Goal: Task Accomplishment & Management: Manage account settings

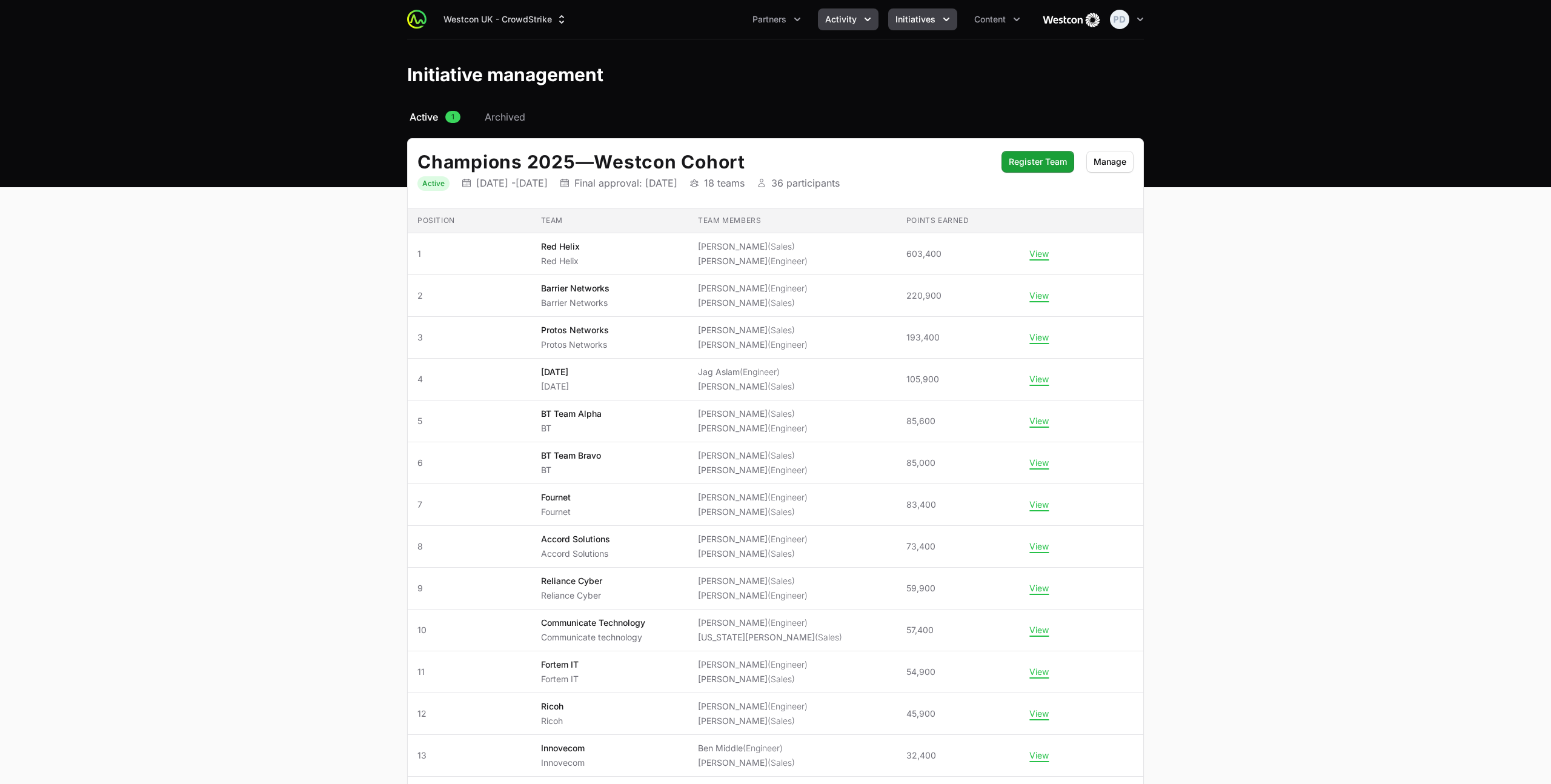
click at [837, 20] on span "Activity" at bounding box center [841, 19] width 32 height 12
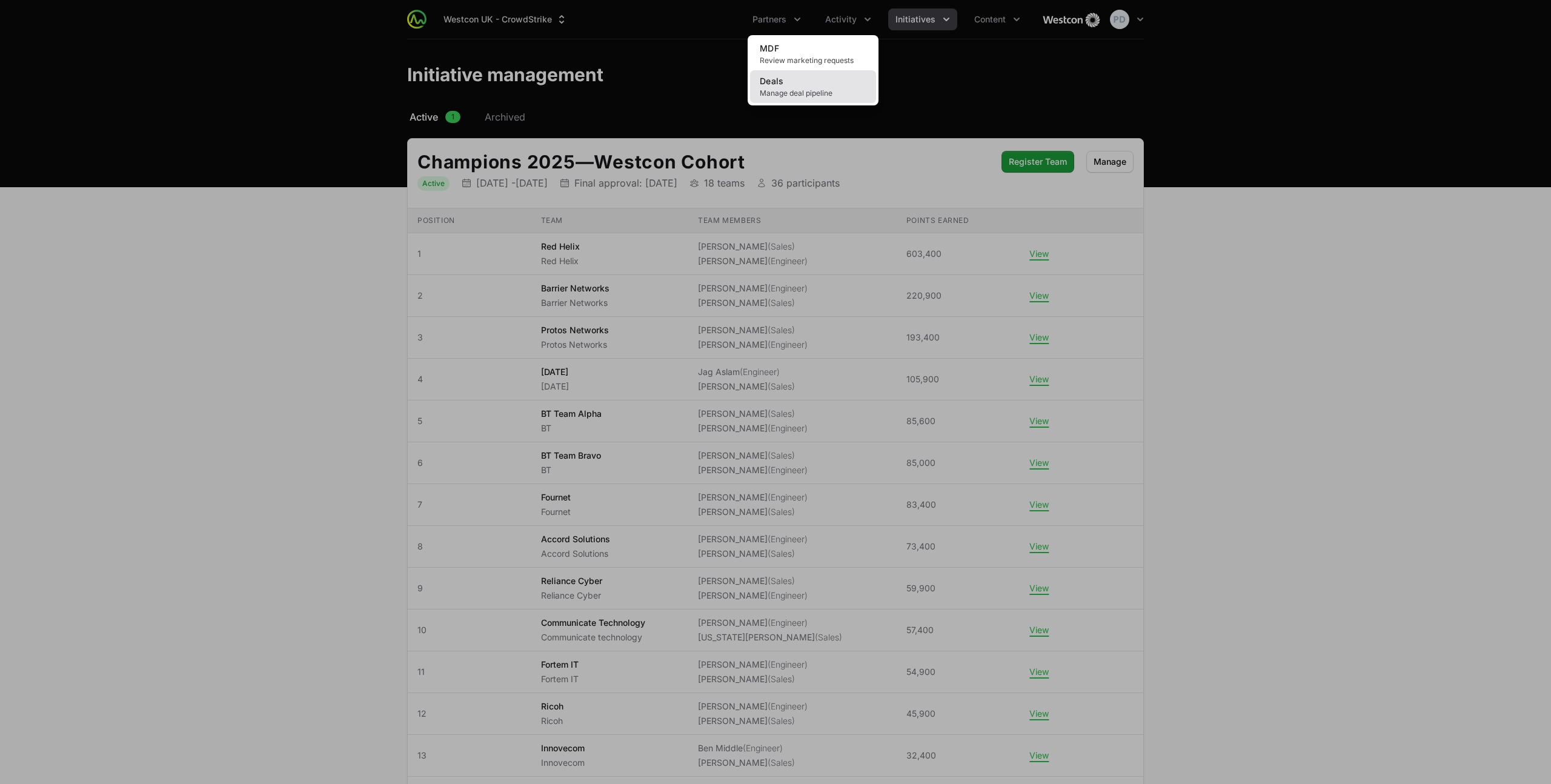
click at [787, 87] on link "Deals Manage deal pipeline" at bounding box center [812, 87] width 126 height 33
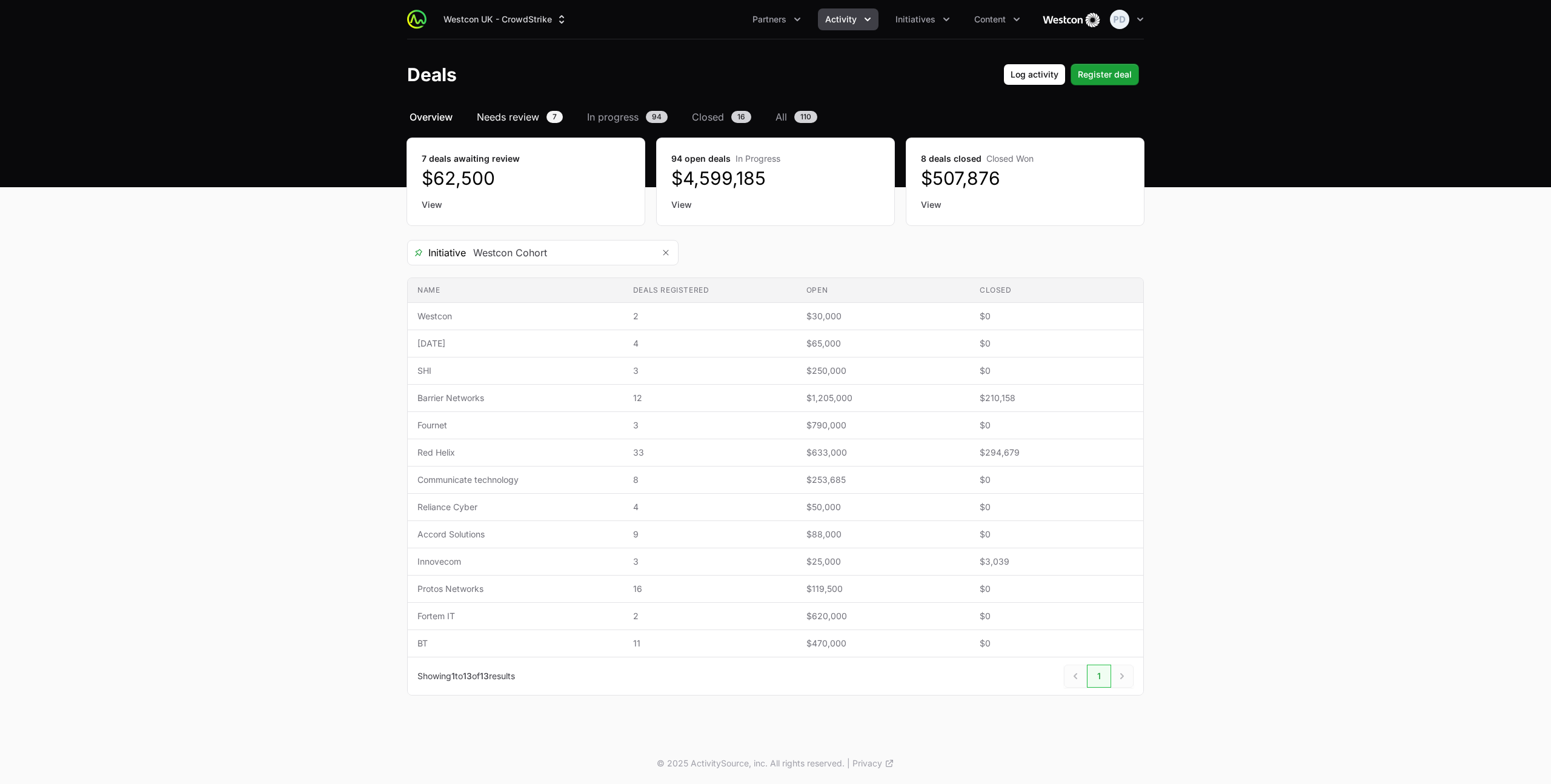
click at [516, 123] on span "Needs review" at bounding box center [508, 116] width 63 height 15
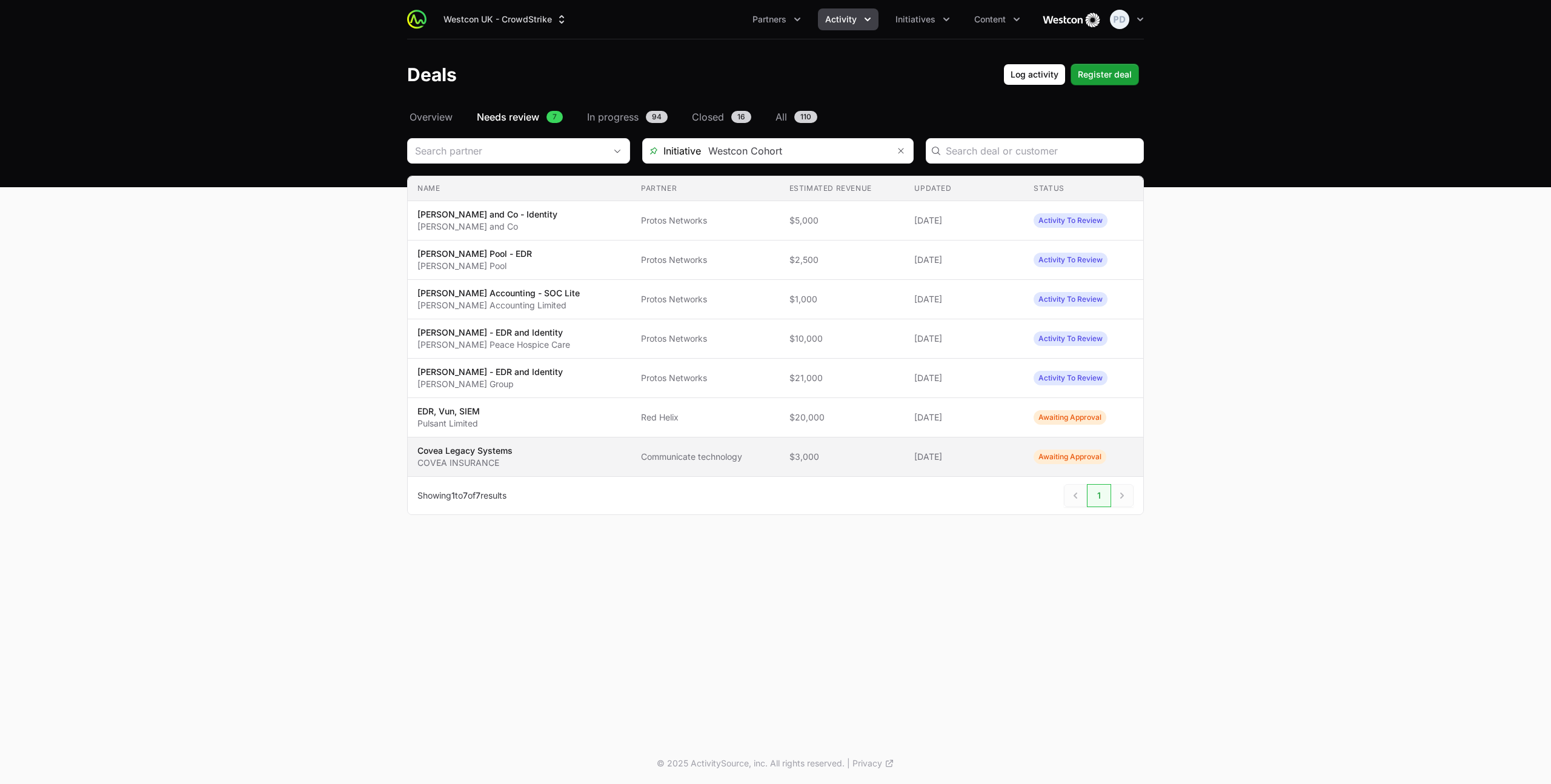
click at [850, 460] on span "$3,000" at bounding box center [842, 456] width 106 height 12
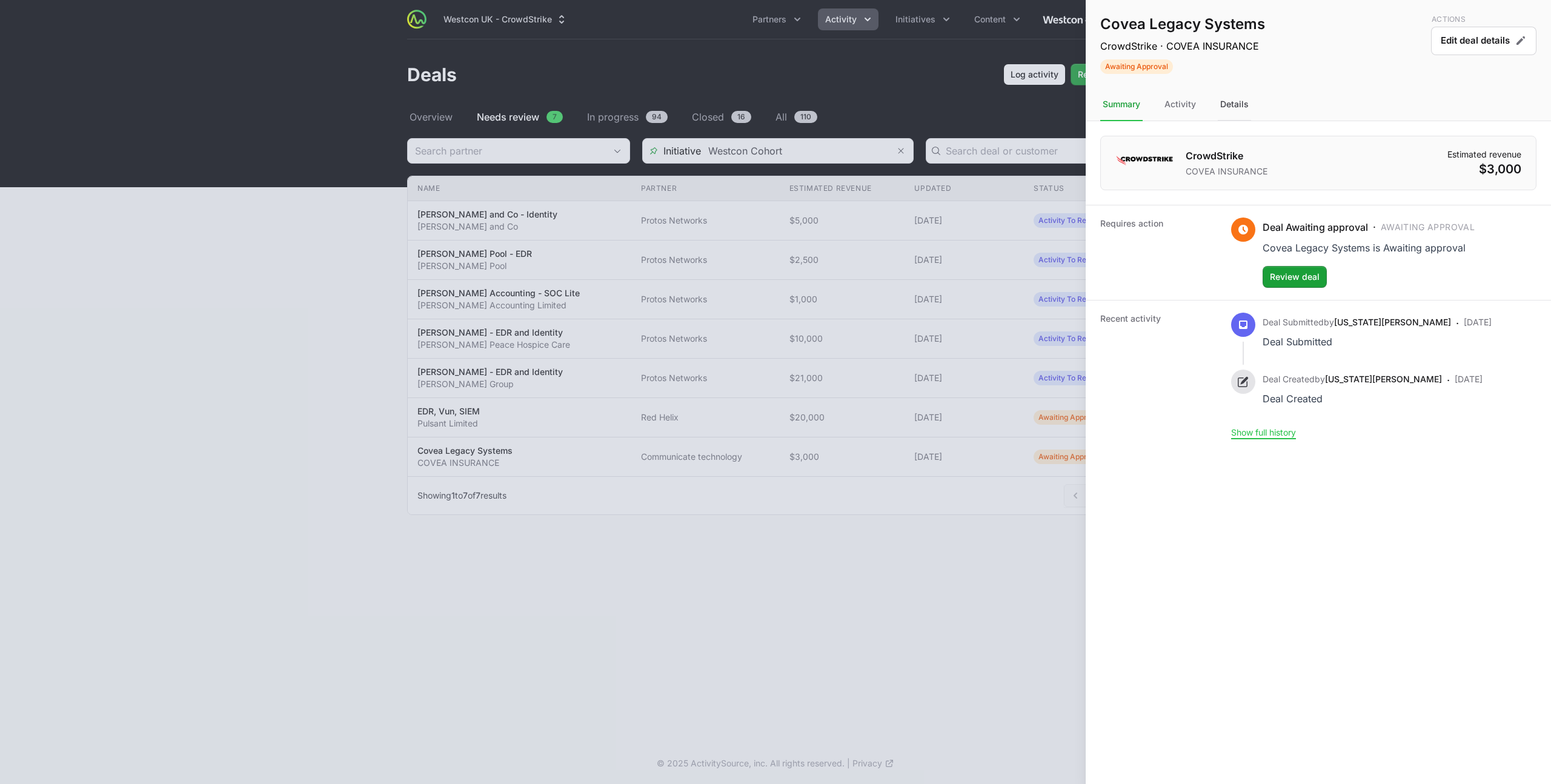
click at [1225, 116] on div "Details" at bounding box center [1234, 105] width 34 height 33
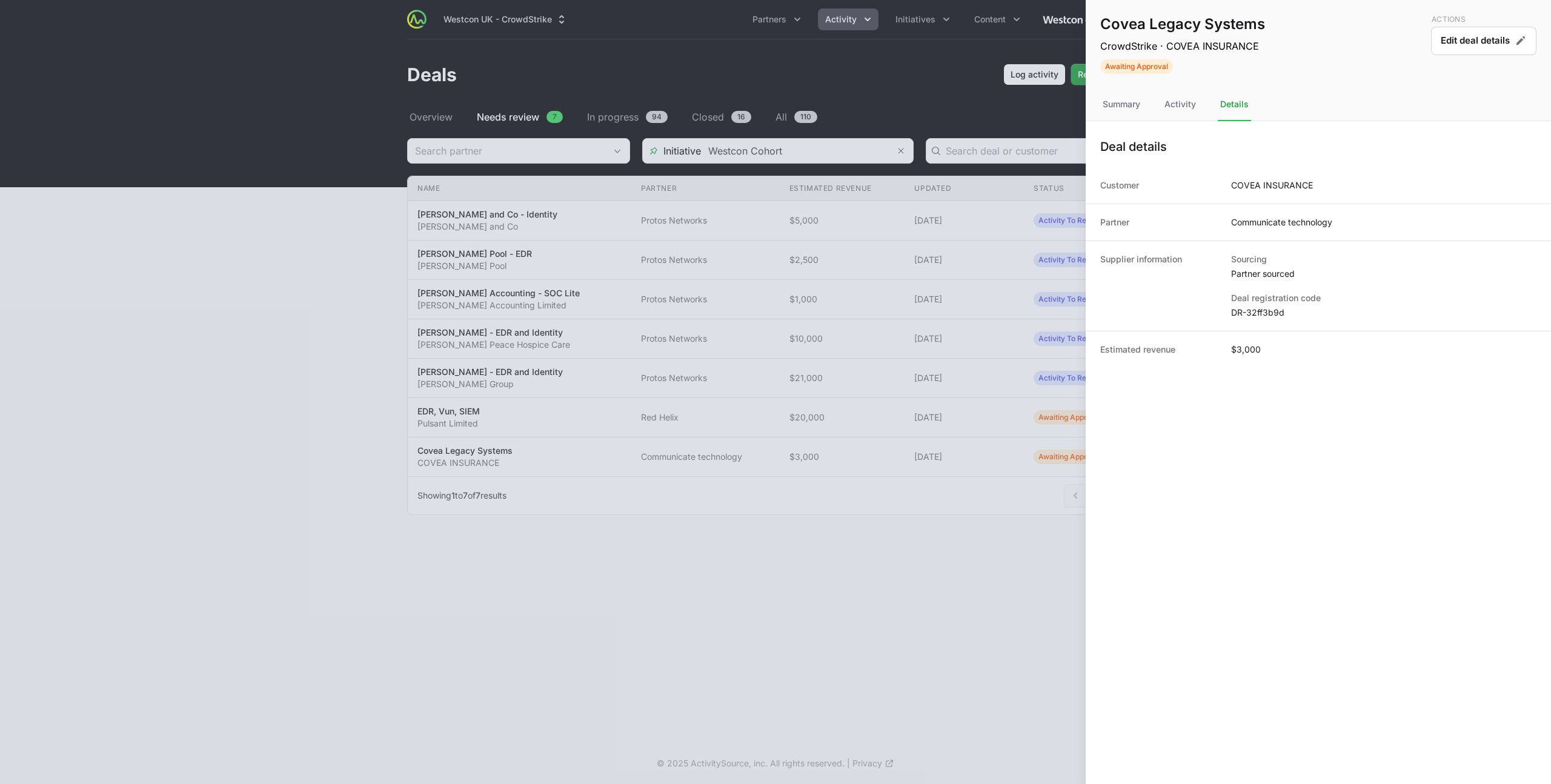
click at [1248, 316] on dd "DR-32ff3b9d" at bounding box center [1383, 312] width 305 height 12
copy dl "DR-32ff3b9d"
click at [1113, 99] on div "Summary" at bounding box center [1121, 105] width 42 height 33
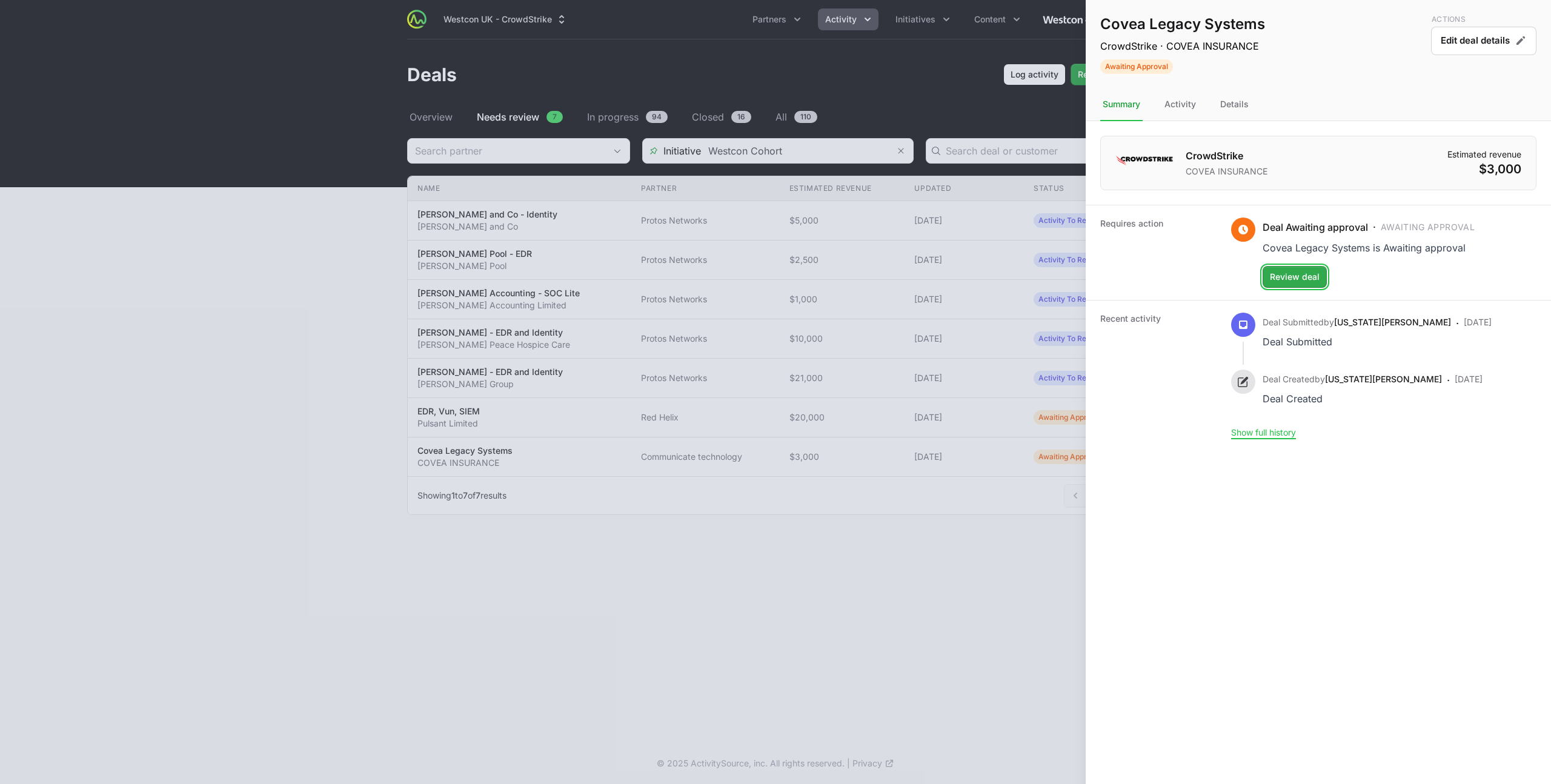
click at [1306, 276] on span "Review deal" at bounding box center [1294, 276] width 50 height 15
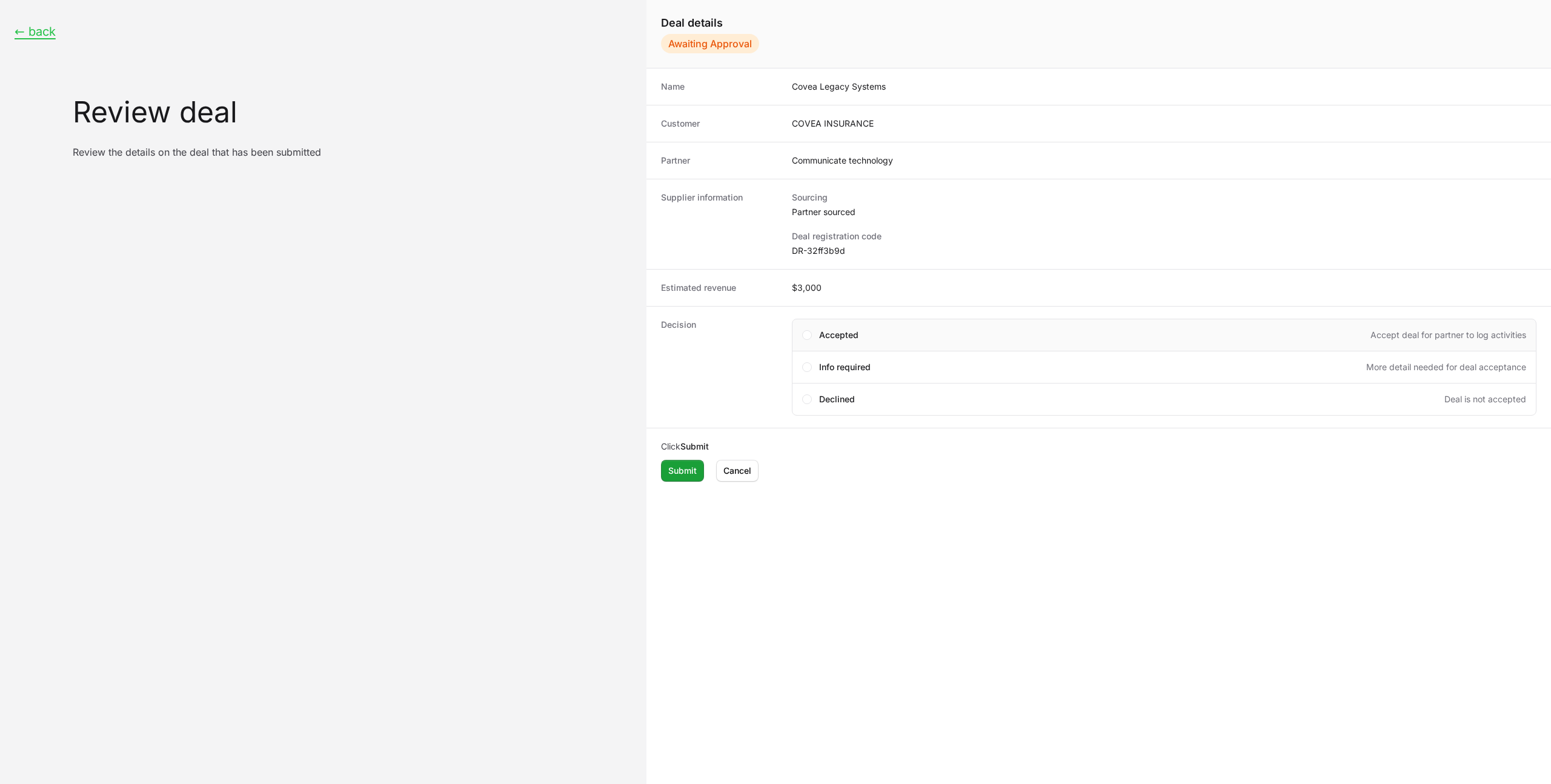
click at [847, 337] on span "Accepted" at bounding box center [838, 334] width 39 height 12
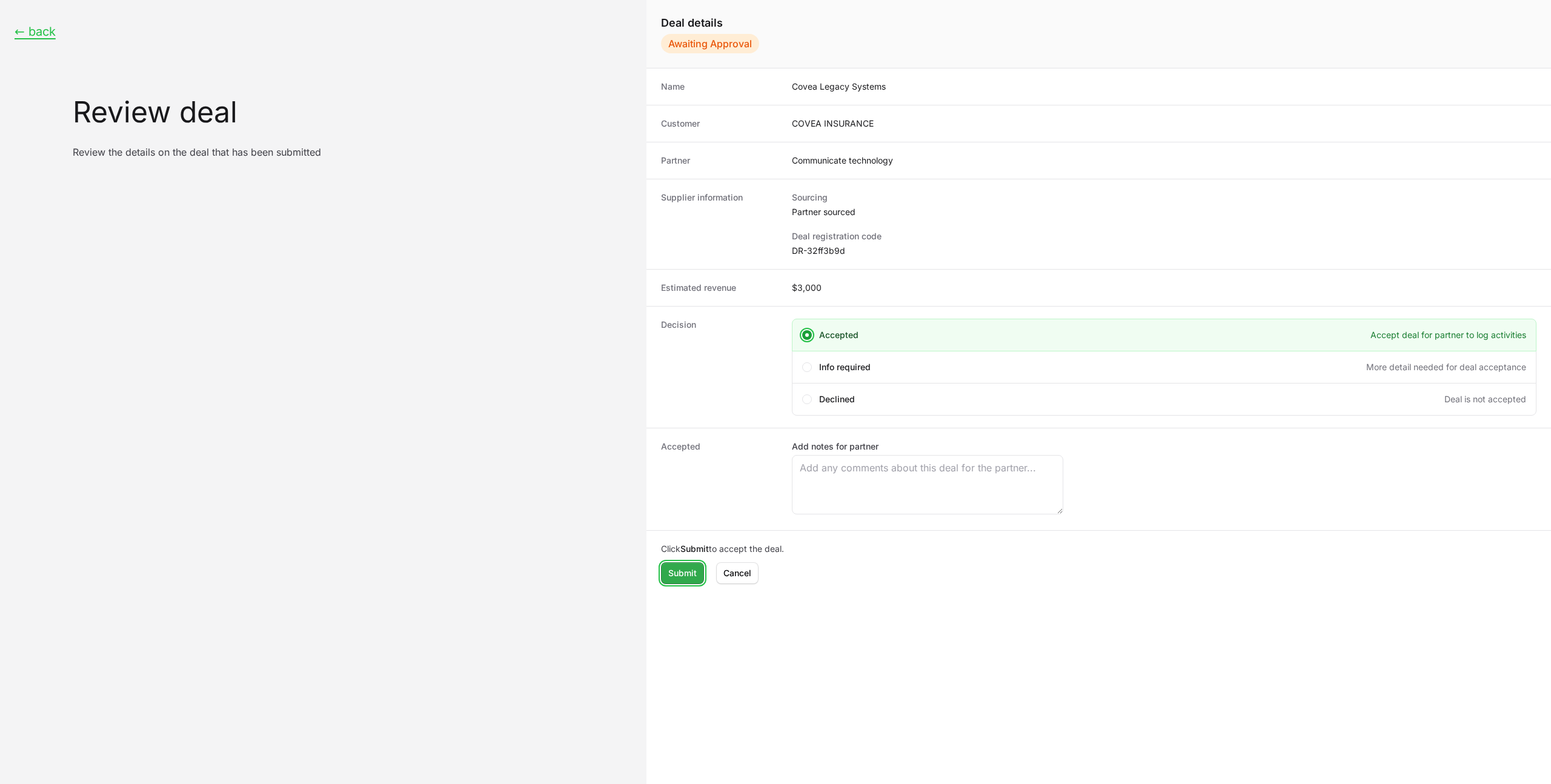
click at [681, 582] on button "Submit Submit" at bounding box center [682, 573] width 43 height 21
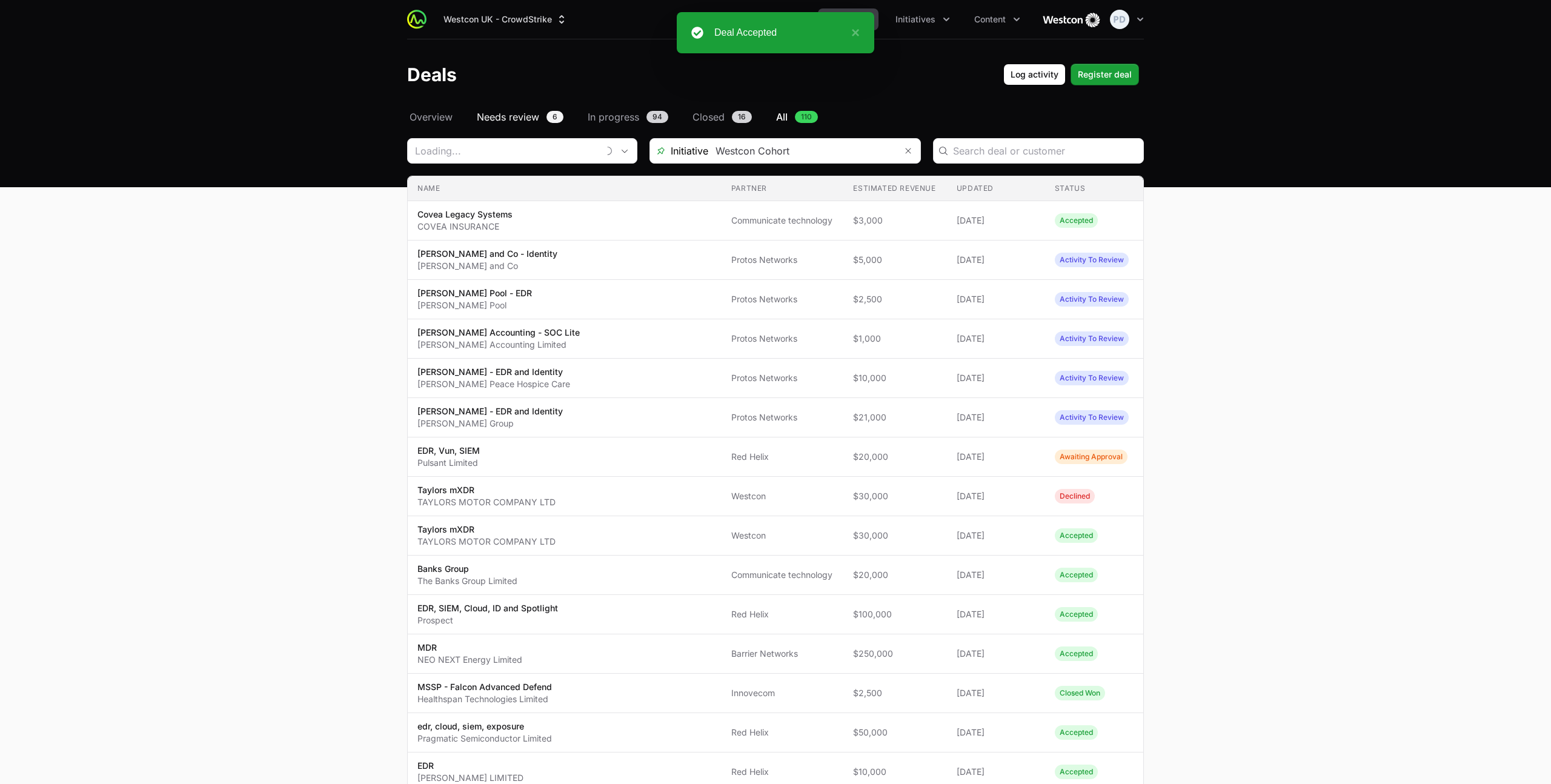
click at [504, 114] on span "Needs review" at bounding box center [508, 116] width 63 height 15
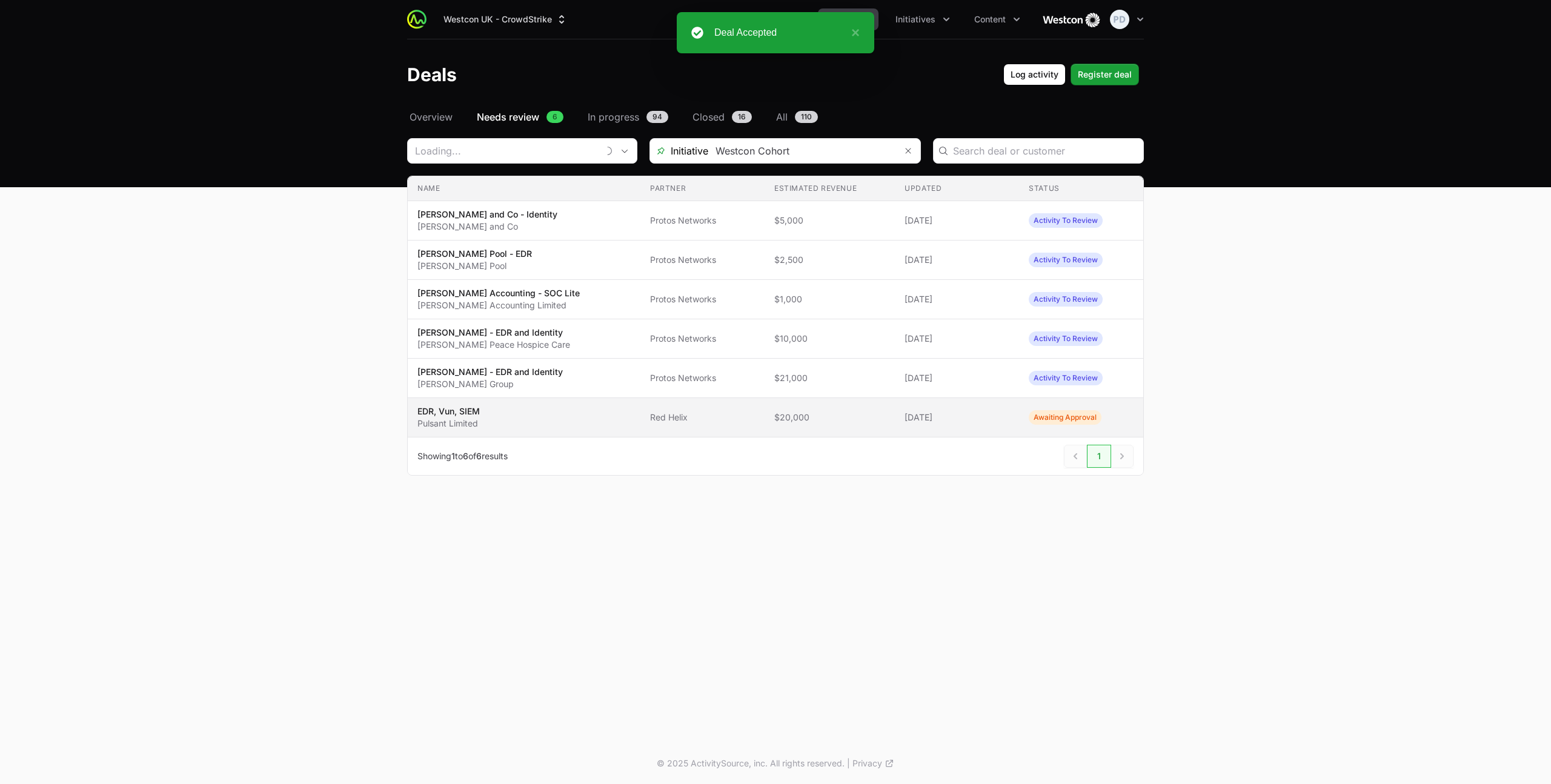
click at [524, 416] on span "EDR, Vun, SIEM Pulsant Limited" at bounding box center [524, 417] width 213 height 24
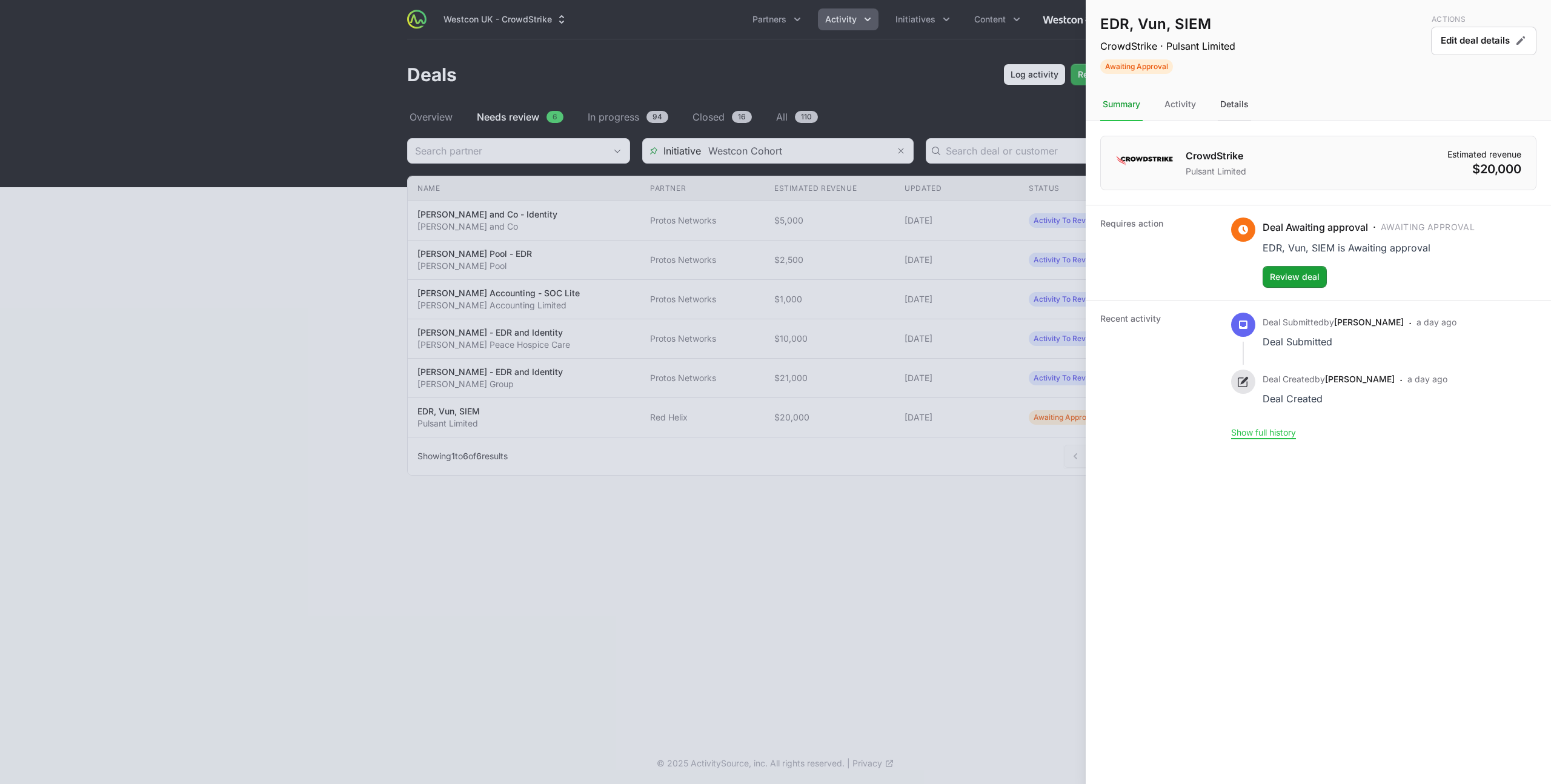
click at [1248, 105] on div "Details" at bounding box center [1234, 105] width 34 height 33
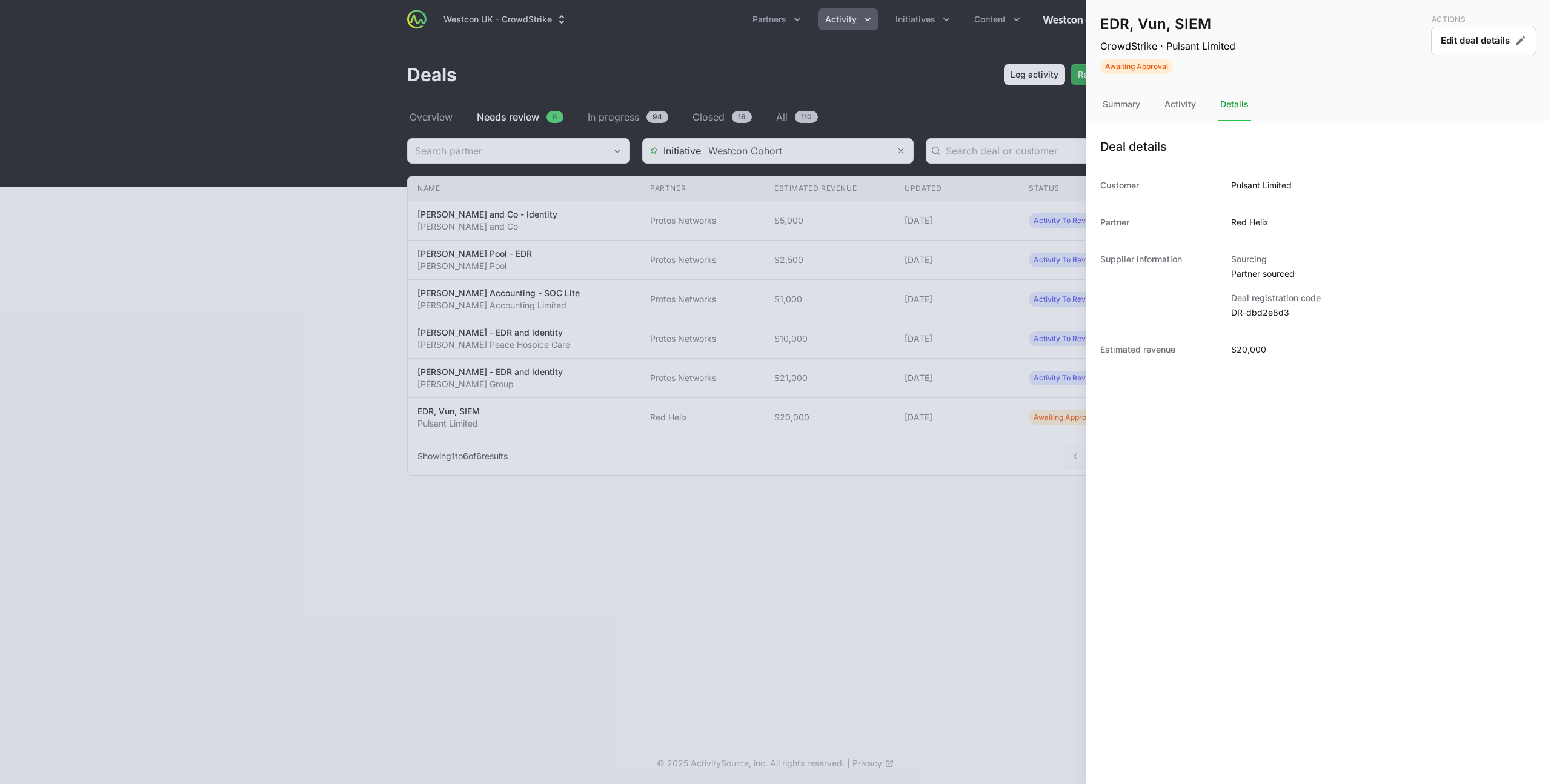
click at [1255, 314] on dd "DR-dbd2e8d3" at bounding box center [1383, 312] width 305 height 12
copy dl "DR-dbd2e8d3"
click at [489, 339] on div at bounding box center [775, 392] width 1551 height 784
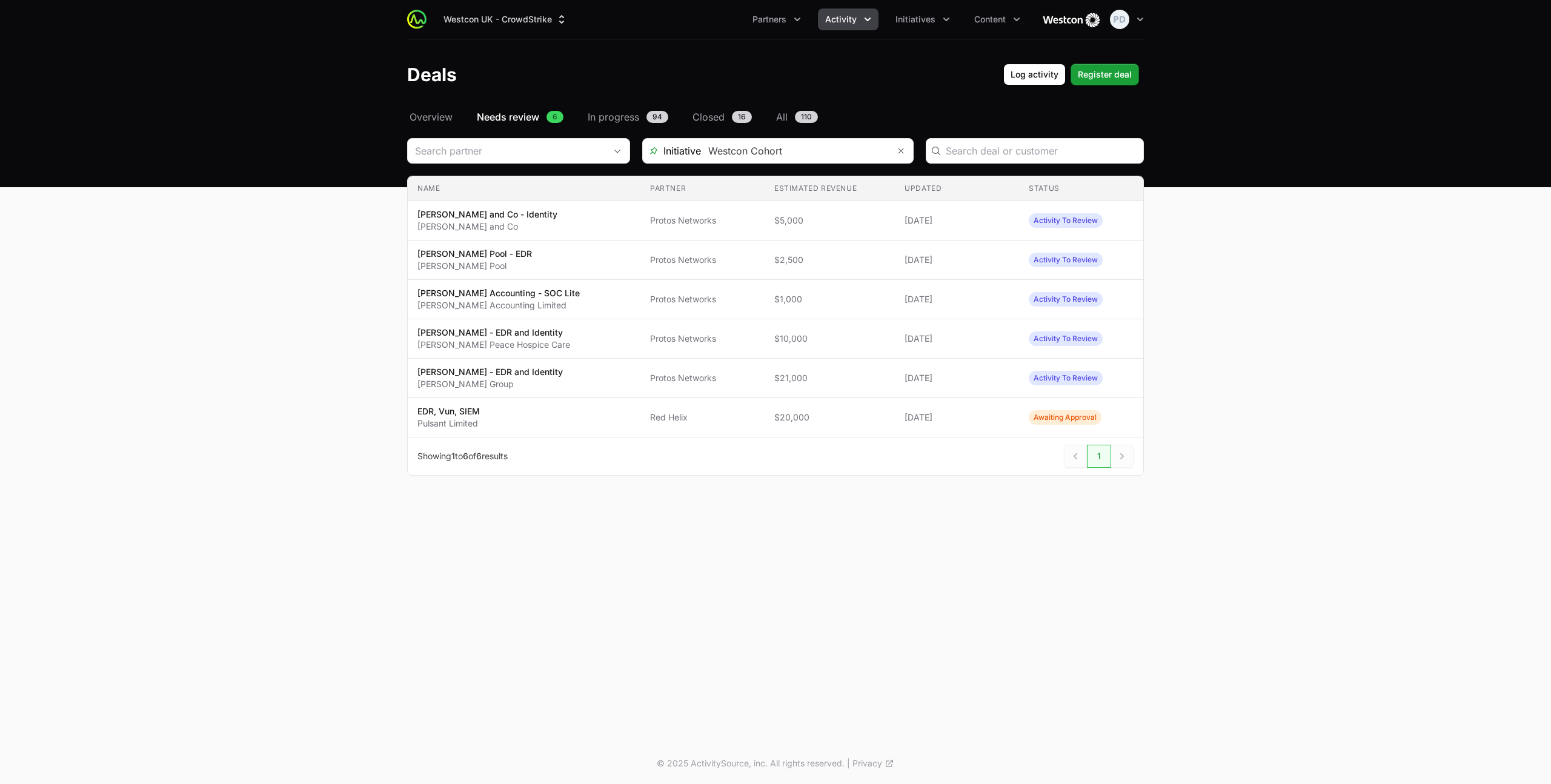
click at [534, 376] on p "[PERSON_NAME] - EDR and Identity" at bounding box center [490, 372] width 145 height 12
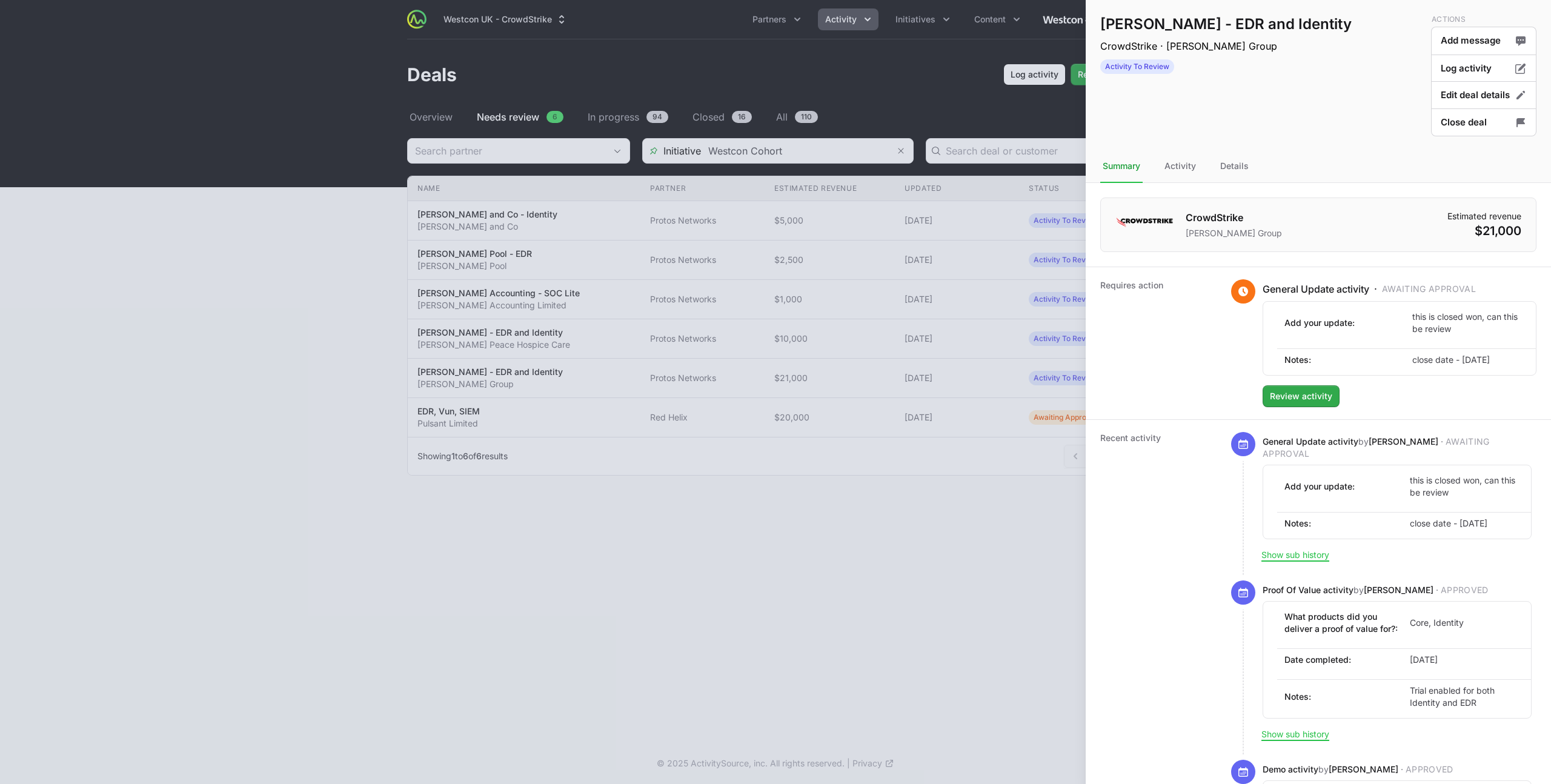
scroll to position [4, 0]
click at [1297, 396] on span "Review activity" at bounding box center [1301, 392] width 63 height 15
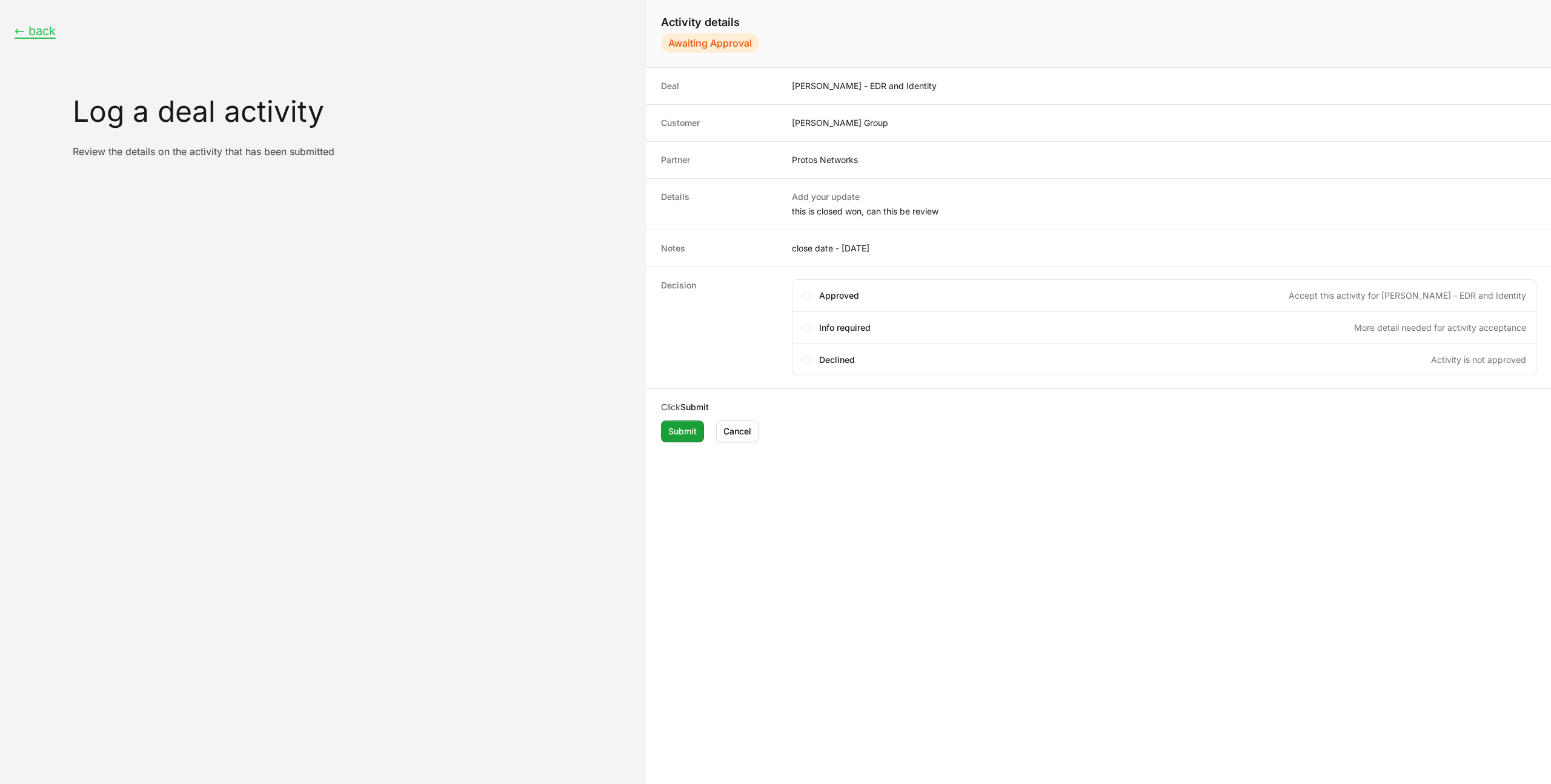
scroll to position [1, 0]
click at [847, 328] on span "Info required" at bounding box center [844, 327] width 51 height 12
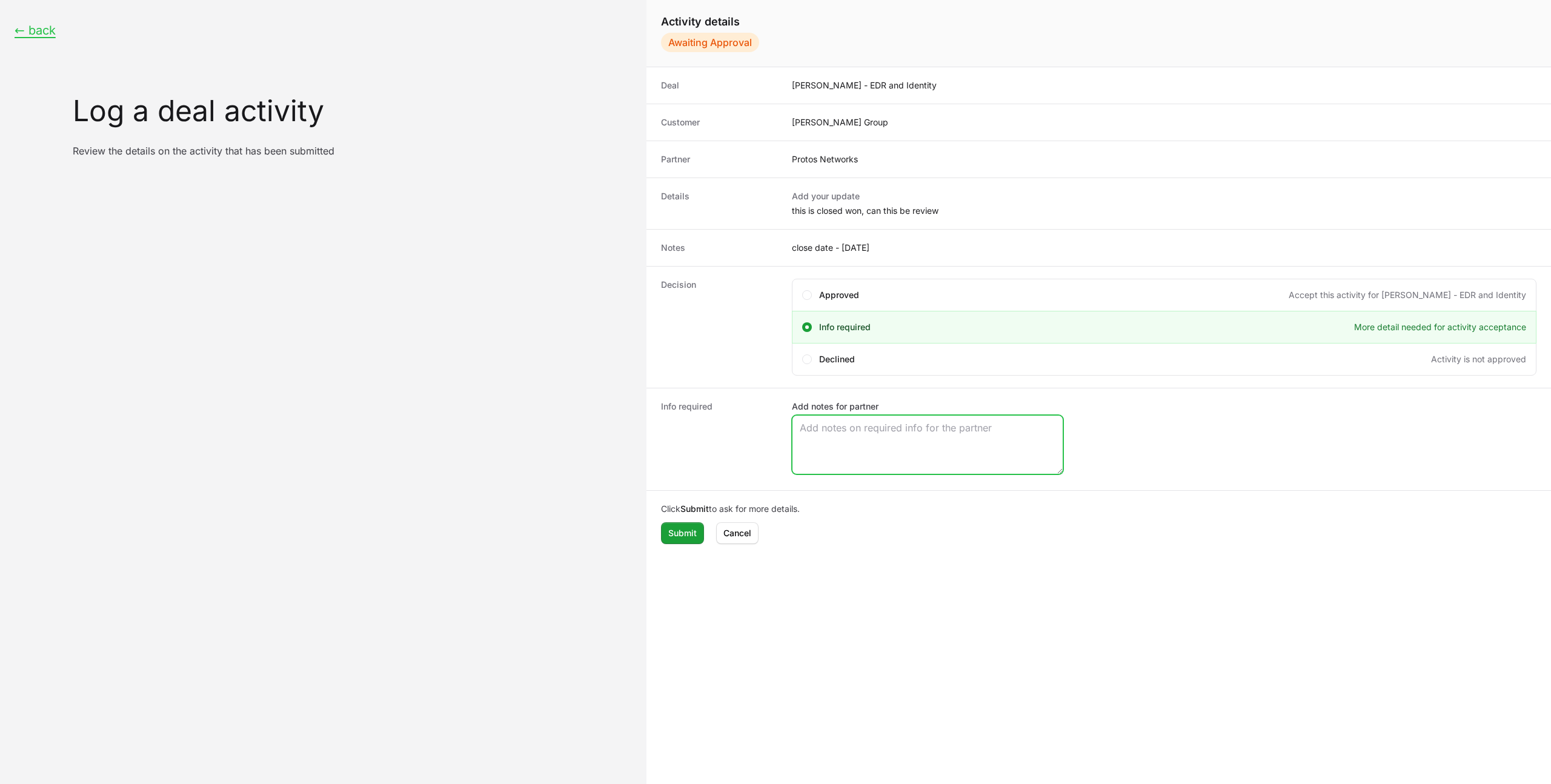
click at [851, 431] on textarea "Add notes for partner" at bounding box center [927, 444] width 270 height 58
type textarea "Hi team, i cannot see any closed won opps for [PERSON_NAME] [PERSON_NAME]? Plea…"
click at [684, 531] on span "Submit" at bounding box center [682, 533] width 28 height 15
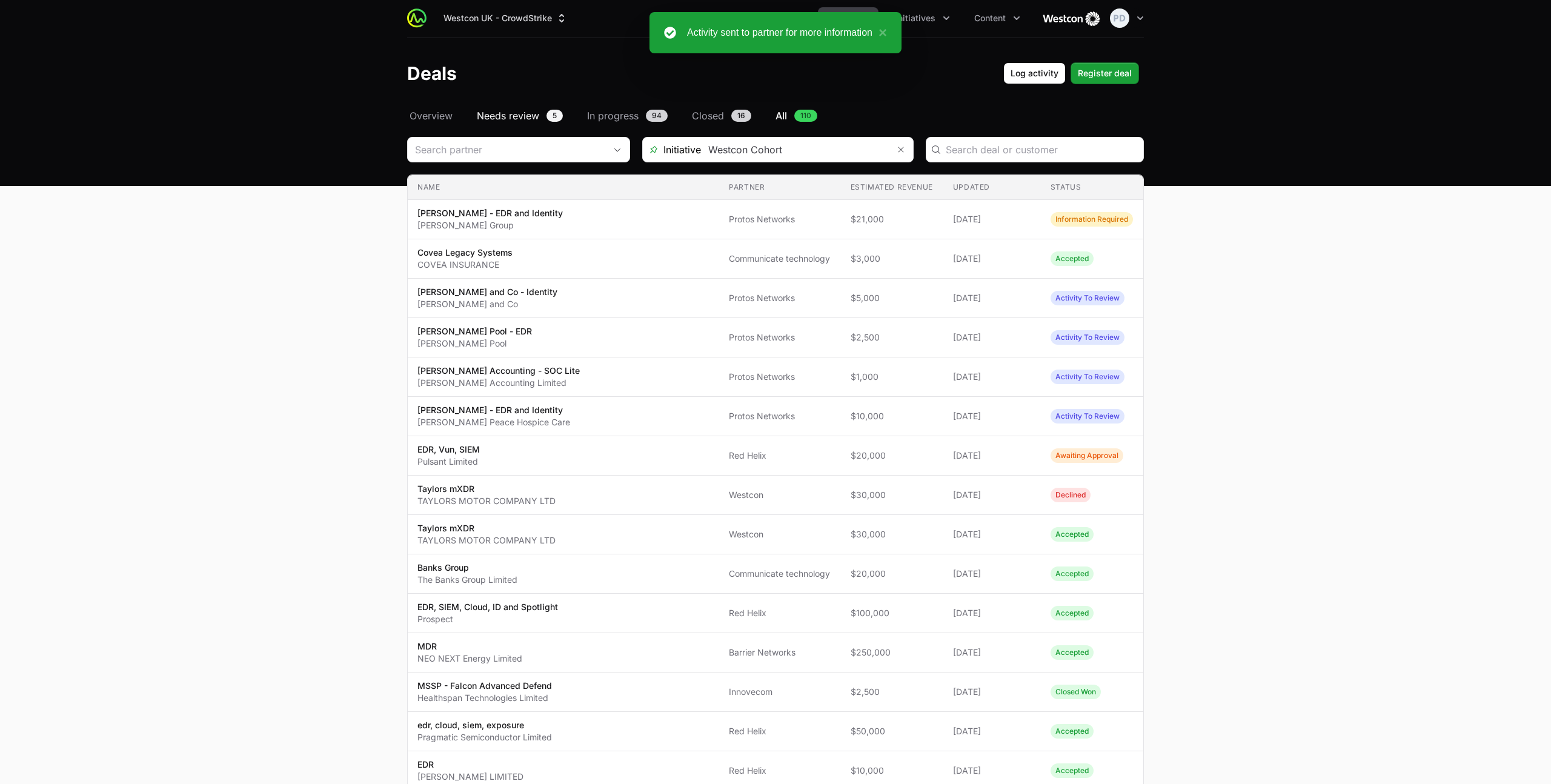
click at [512, 113] on span "Needs review" at bounding box center [508, 115] width 63 height 15
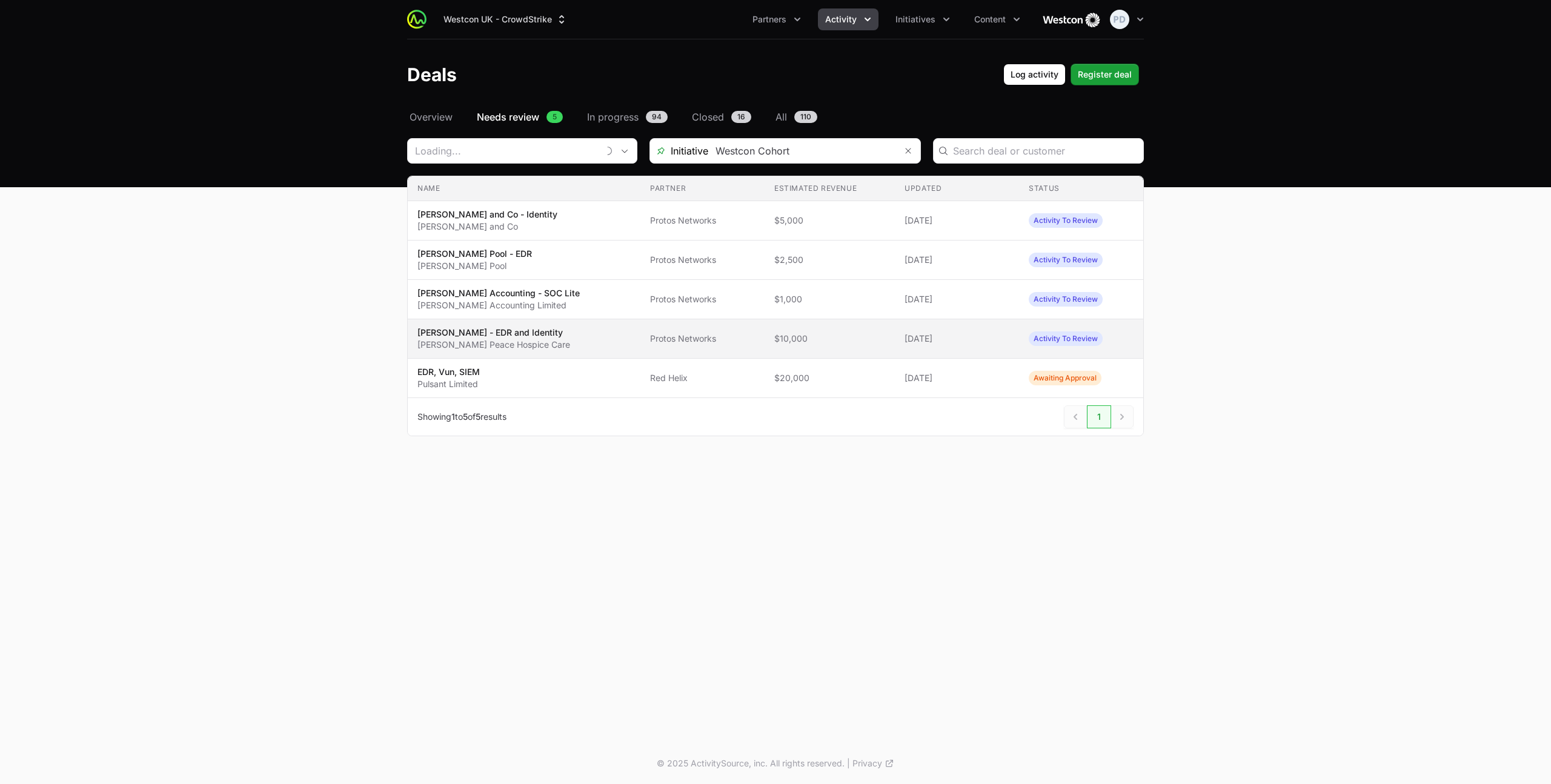
click at [556, 342] on span "[PERSON_NAME] - EDR and Identity [PERSON_NAME] Peace Hospice Care" at bounding box center [524, 338] width 213 height 24
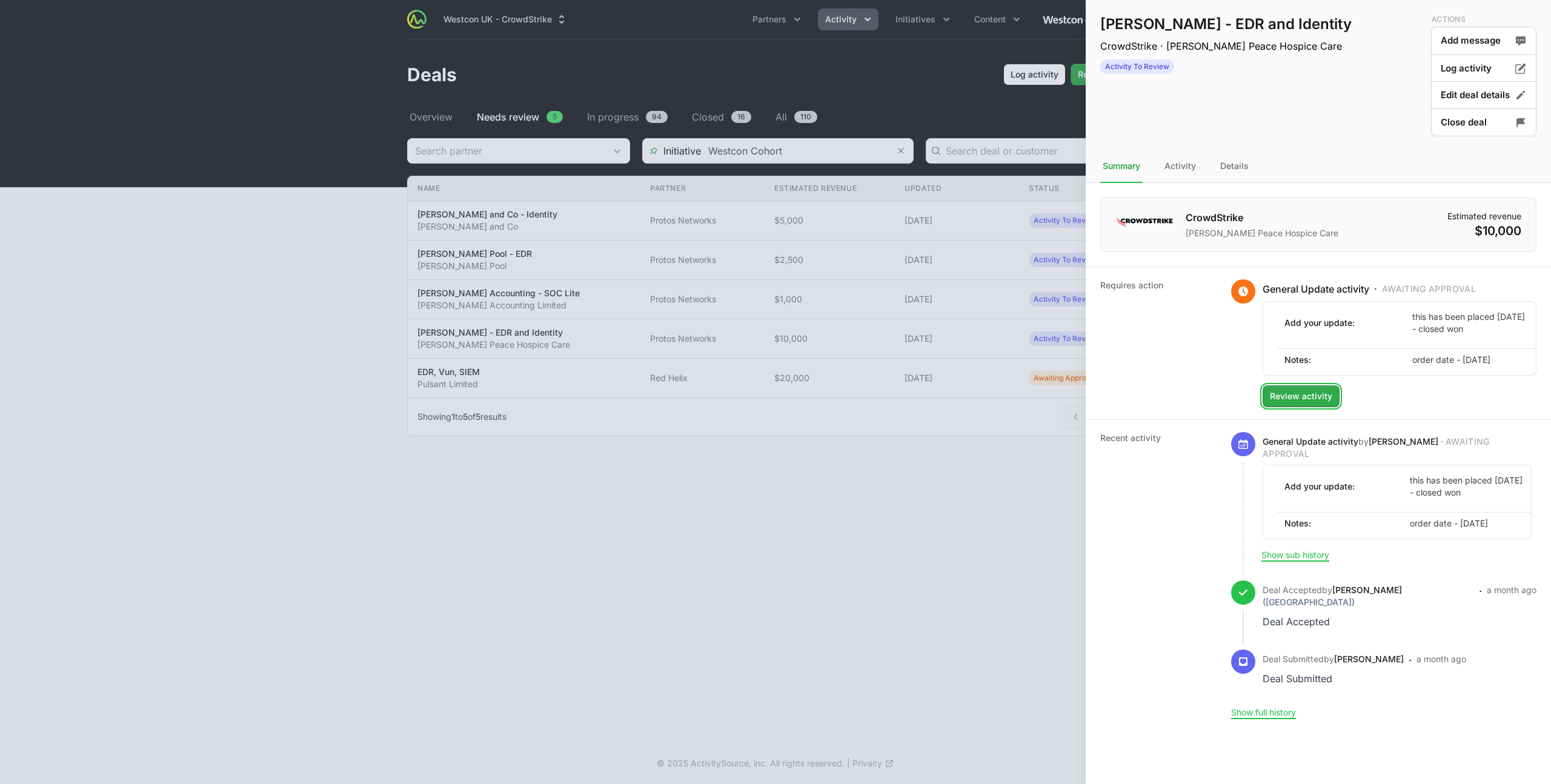
click at [1308, 398] on span "Review activity" at bounding box center [1301, 396] width 63 height 15
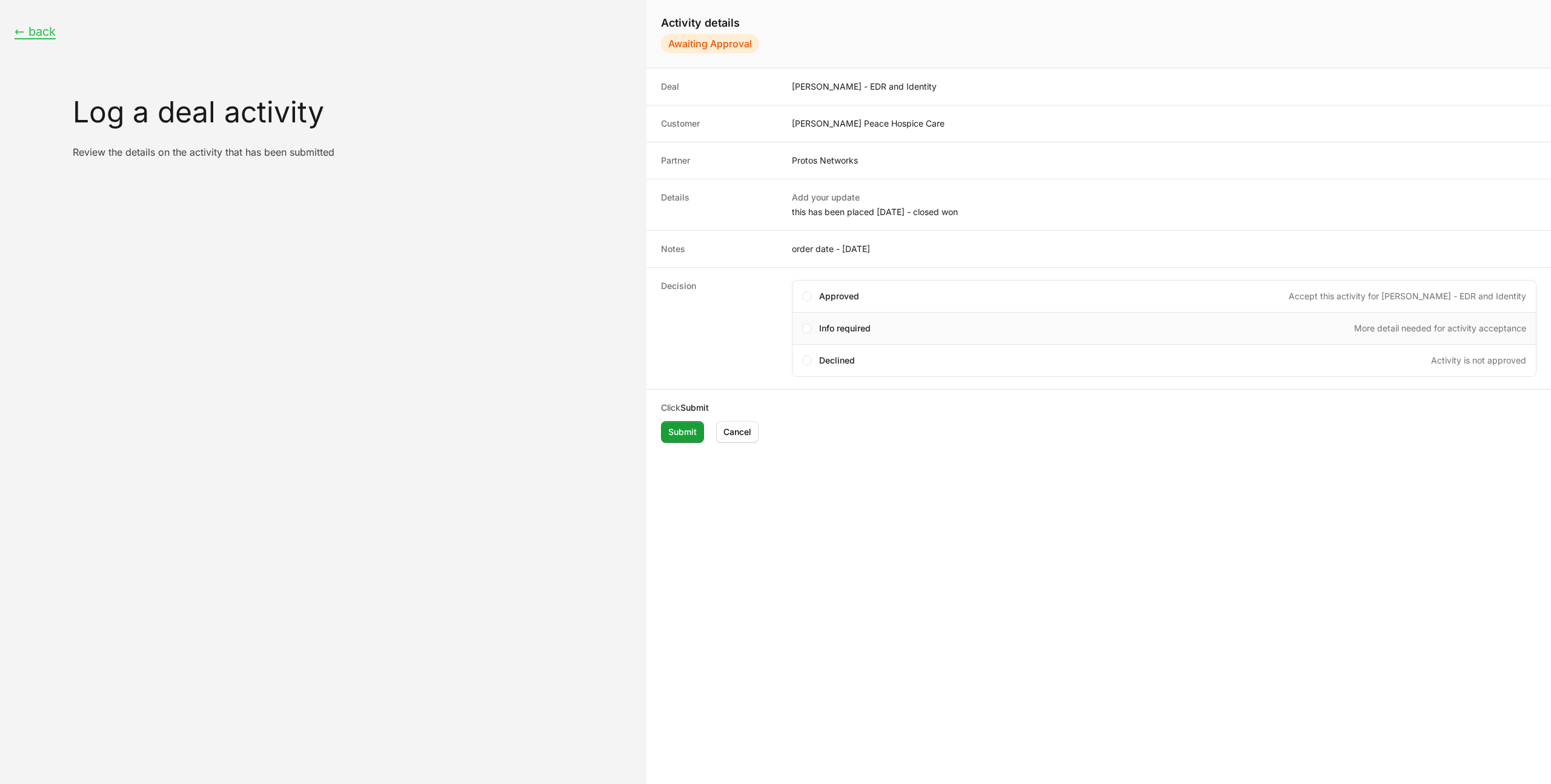
click at [827, 327] on span "Info required" at bounding box center [844, 328] width 51 height 12
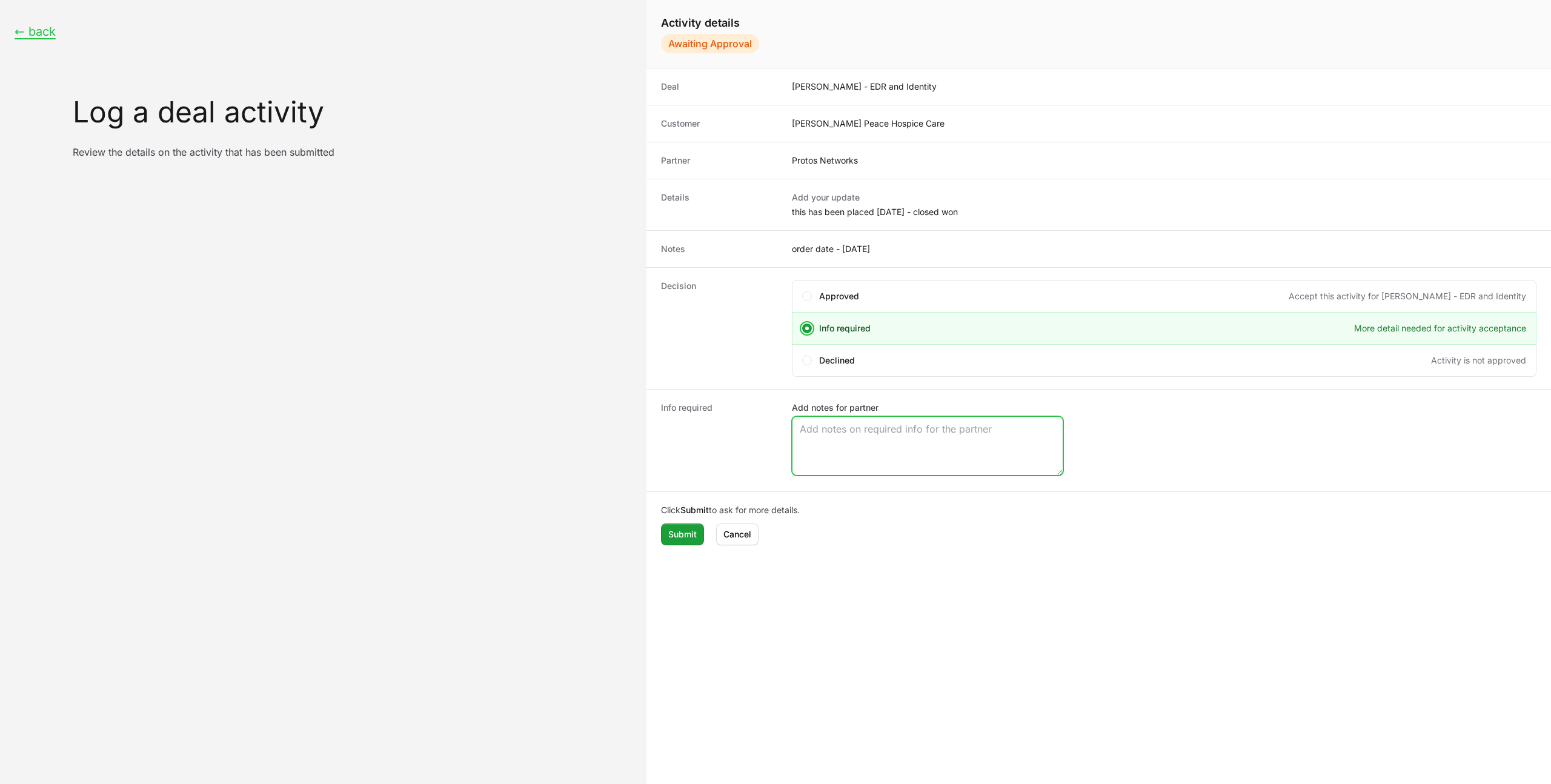
click at [846, 418] on textarea "Add notes for partner" at bounding box center [927, 446] width 270 height 58
type textarea "Hi team, same with this one - i can't yet see any closed won opps?"
click at [682, 541] on span "Submit" at bounding box center [682, 534] width 28 height 15
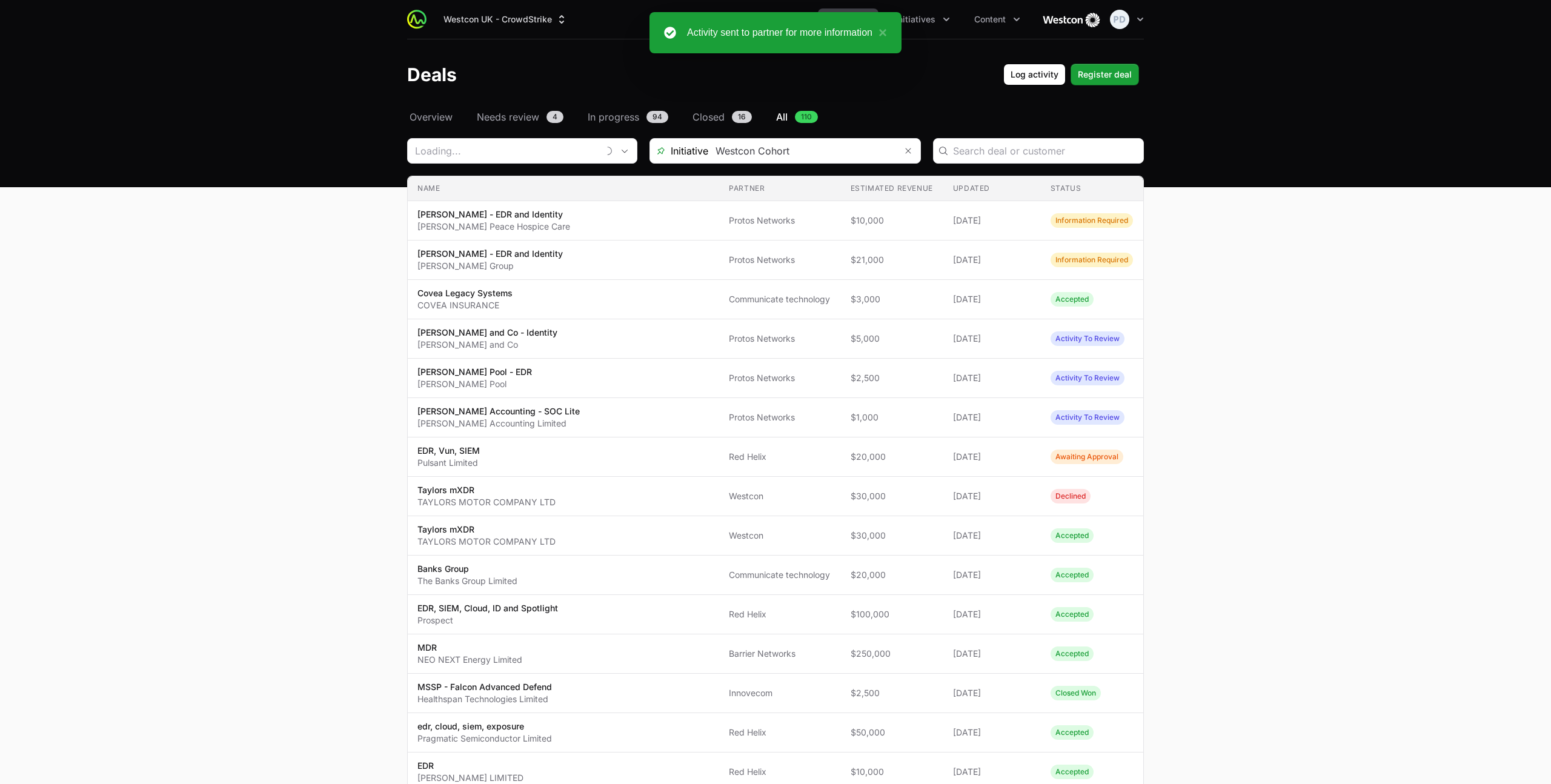
click at [515, 105] on header "Deals Log activity Log activity Register deal Register deal" at bounding box center [775, 74] width 1551 height 70
click at [515, 112] on span "Needs review" at bounding box center [508, 116] width 63 height 15
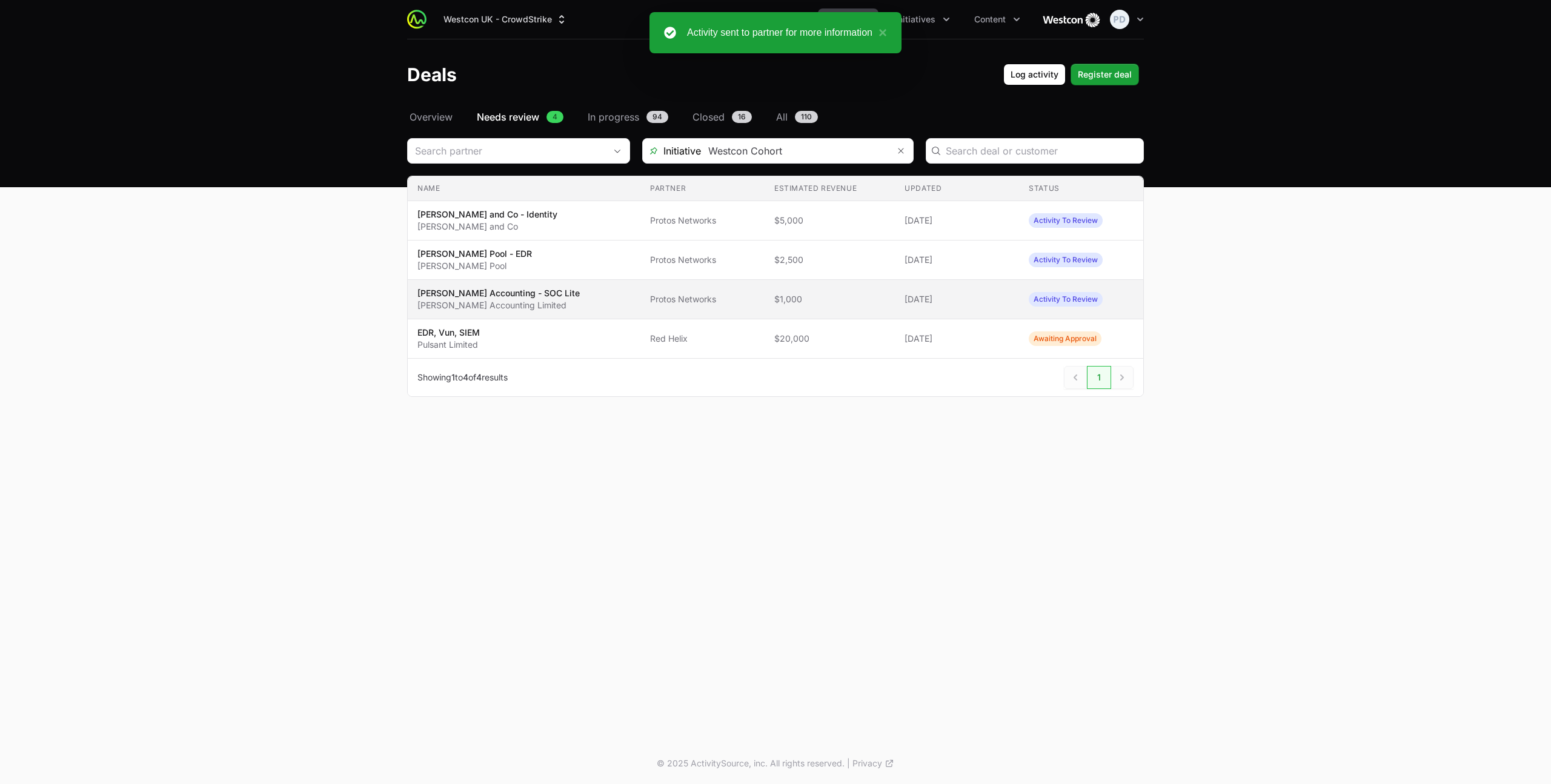
click at [555, 299] on span "[PERSON_NAME] Accounting - SOC Lite [PERSON_NAME] Accounting Limited" at bounding box center [524, 299] width 213 height 24
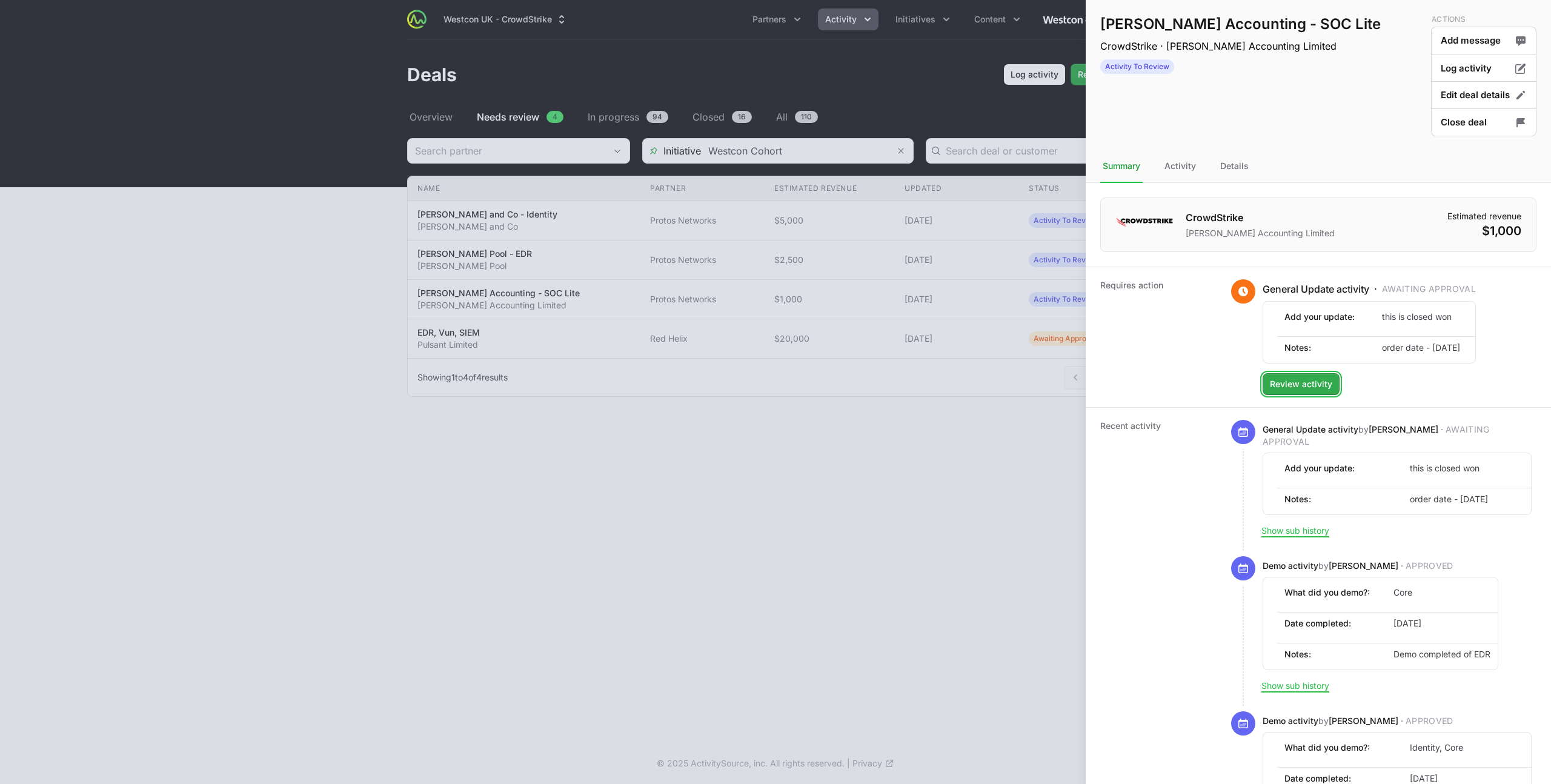
click at [1291, 373] on button "Review activity Review activity" at bounding box center [1301, 384] width 77 height 21
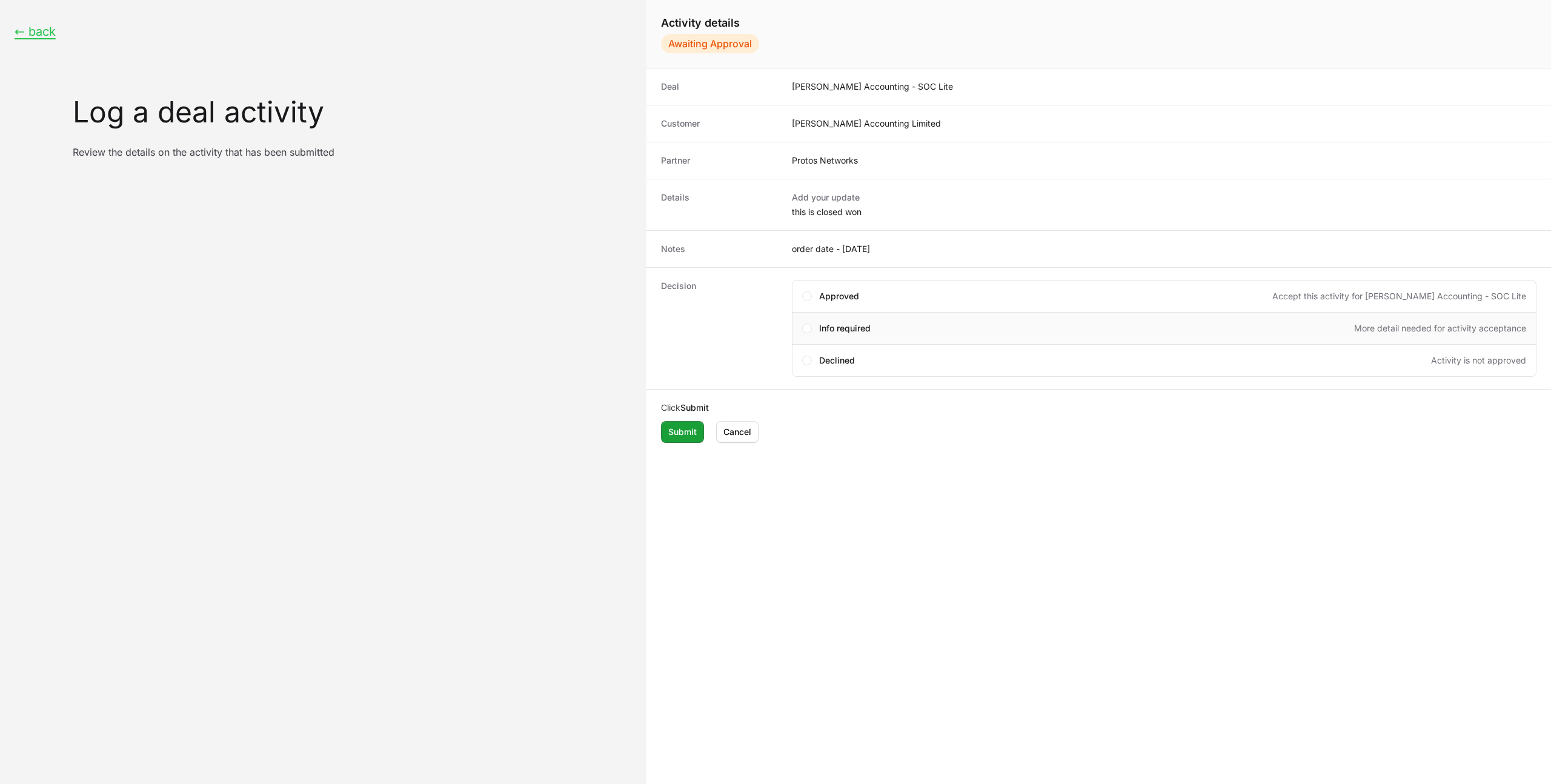
click at [831, 330] on span "Info required" at bounding box center [844, 328] width 51 height 12
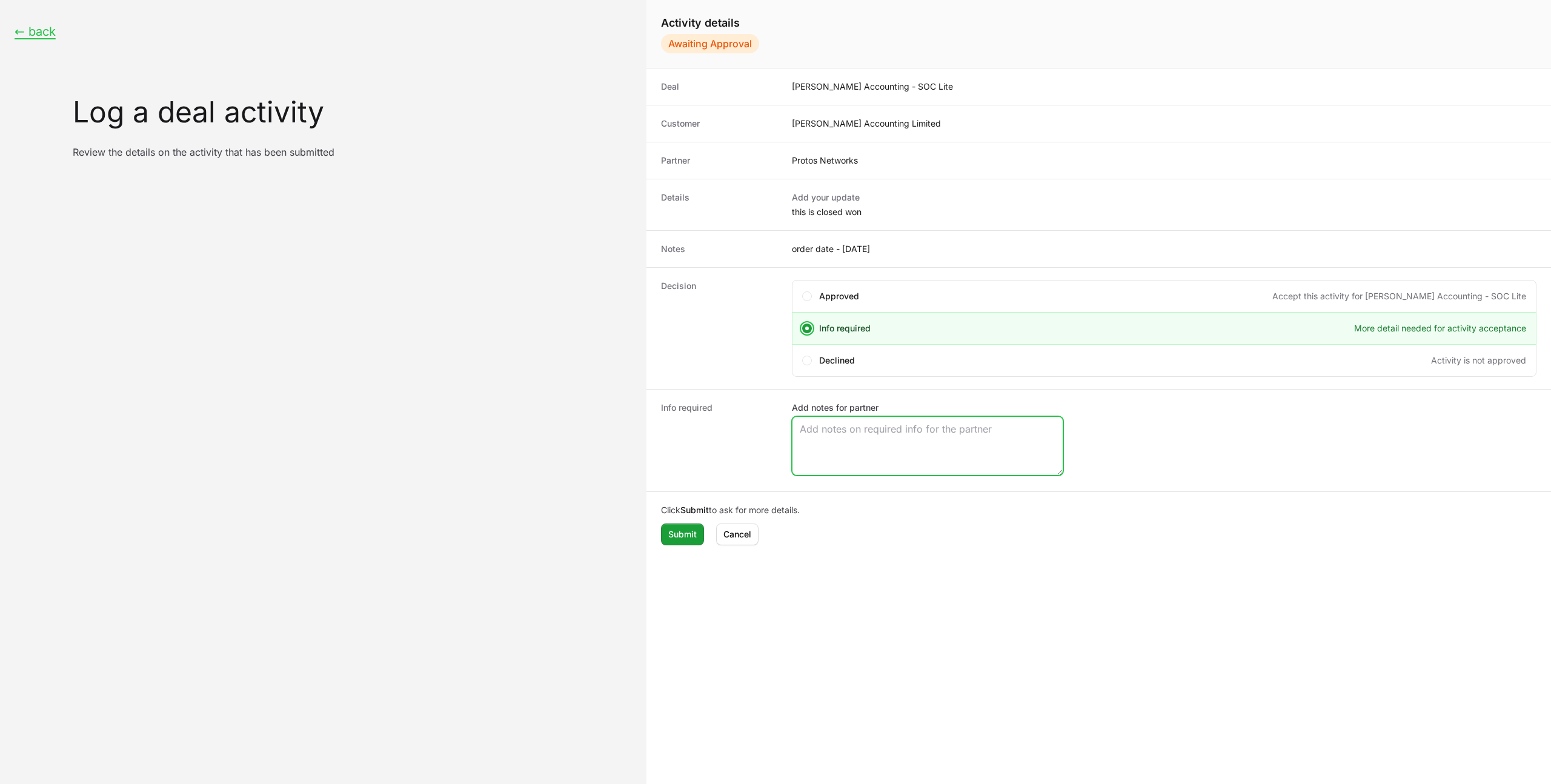
click at [832, 444] on textarea "Add notes for partner" at bounding box center [927, 446] width 270 height 58
type textarea "Same again - would these be under any pool licences?"
click at [674, 534] on span "Submit" at bounding box center [682, 534] width 28 height 15
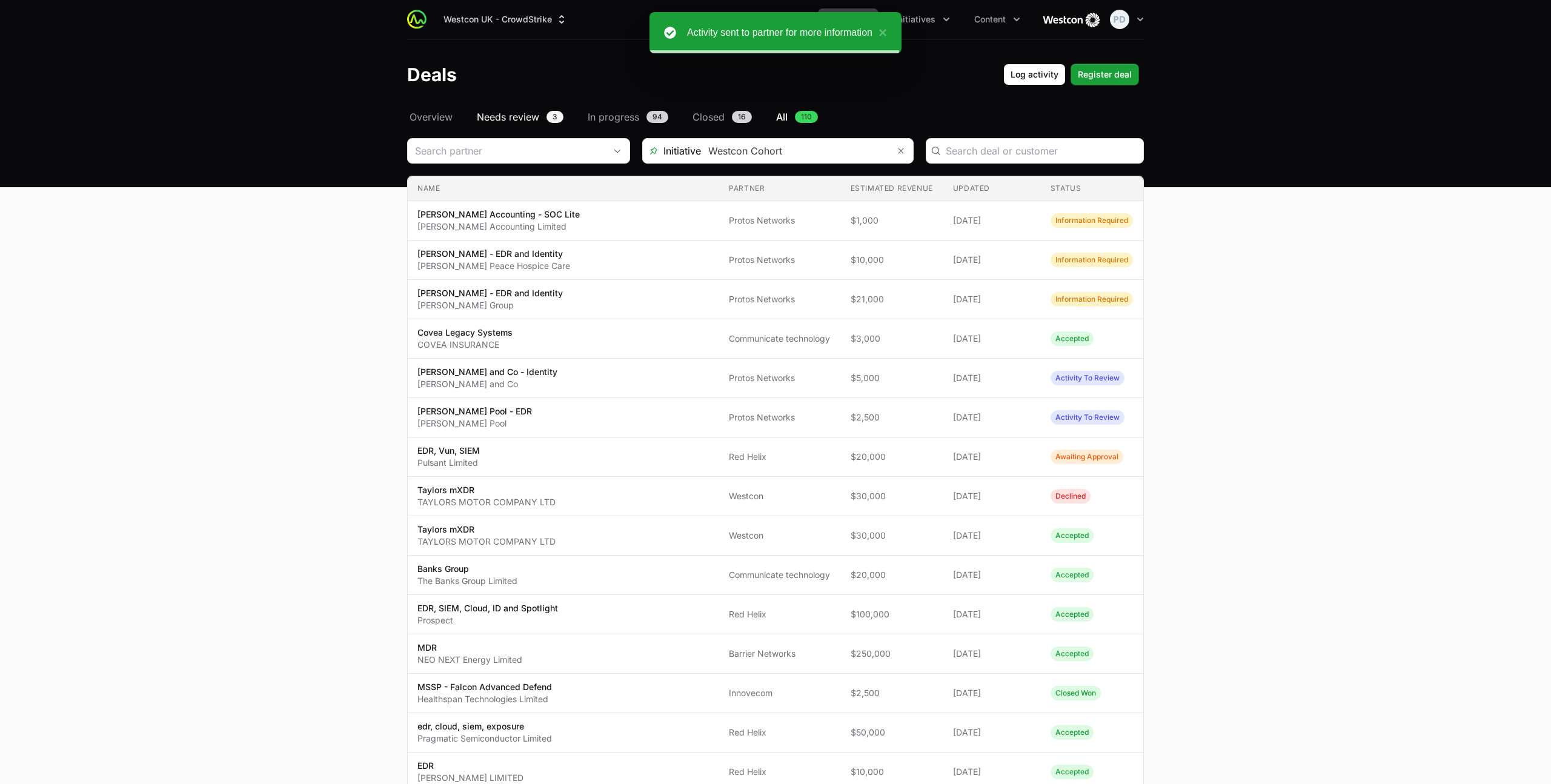
click at [517, 120] on span "Needs review" at bounding box center [508, 116] width 63 height 15
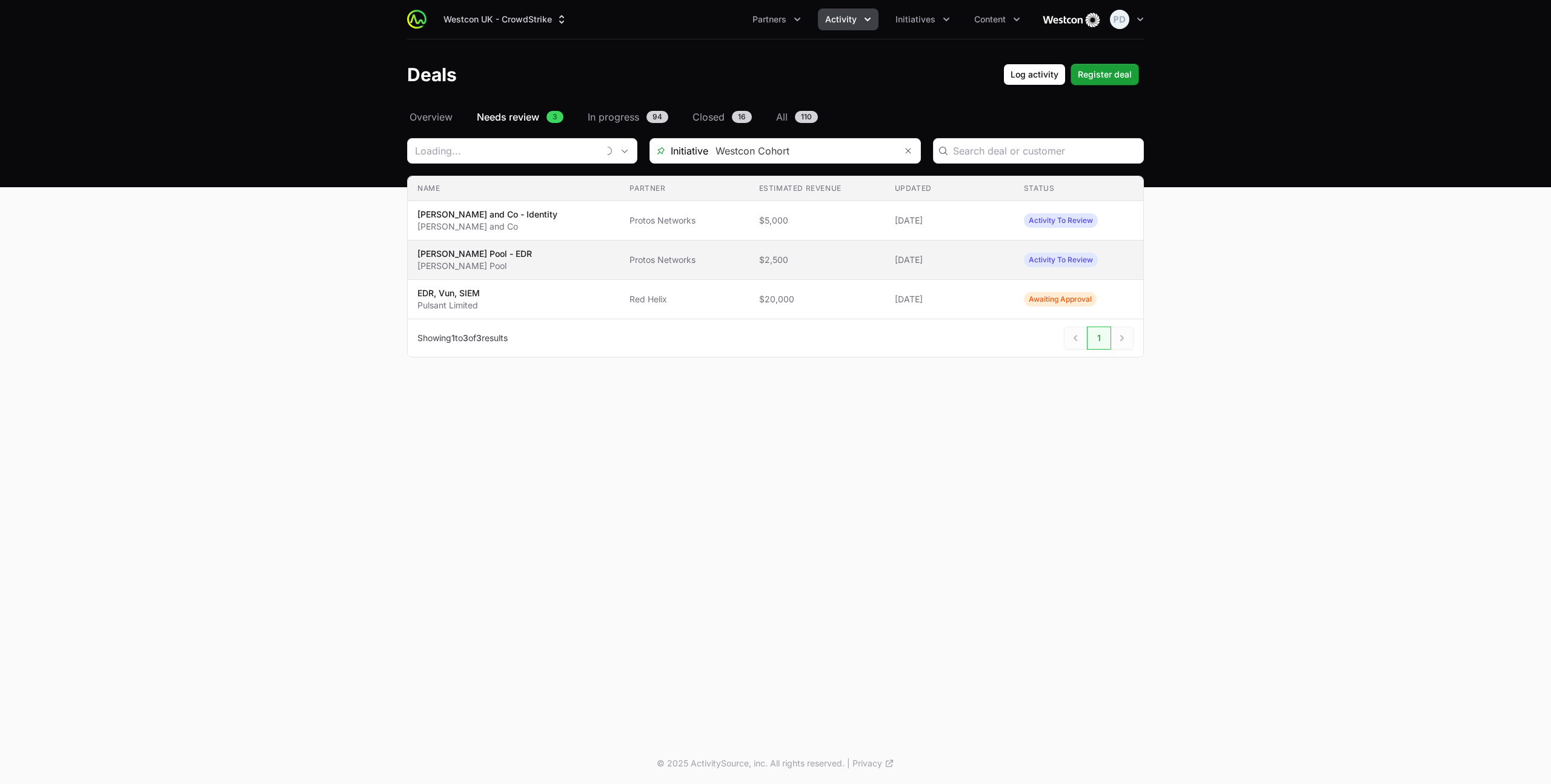
click at [539, 267] on span "[PERSON_NAME] Pool - EDR [PERSON_NAME] Pool" at bounding box center [513, 260] width 193 height 24
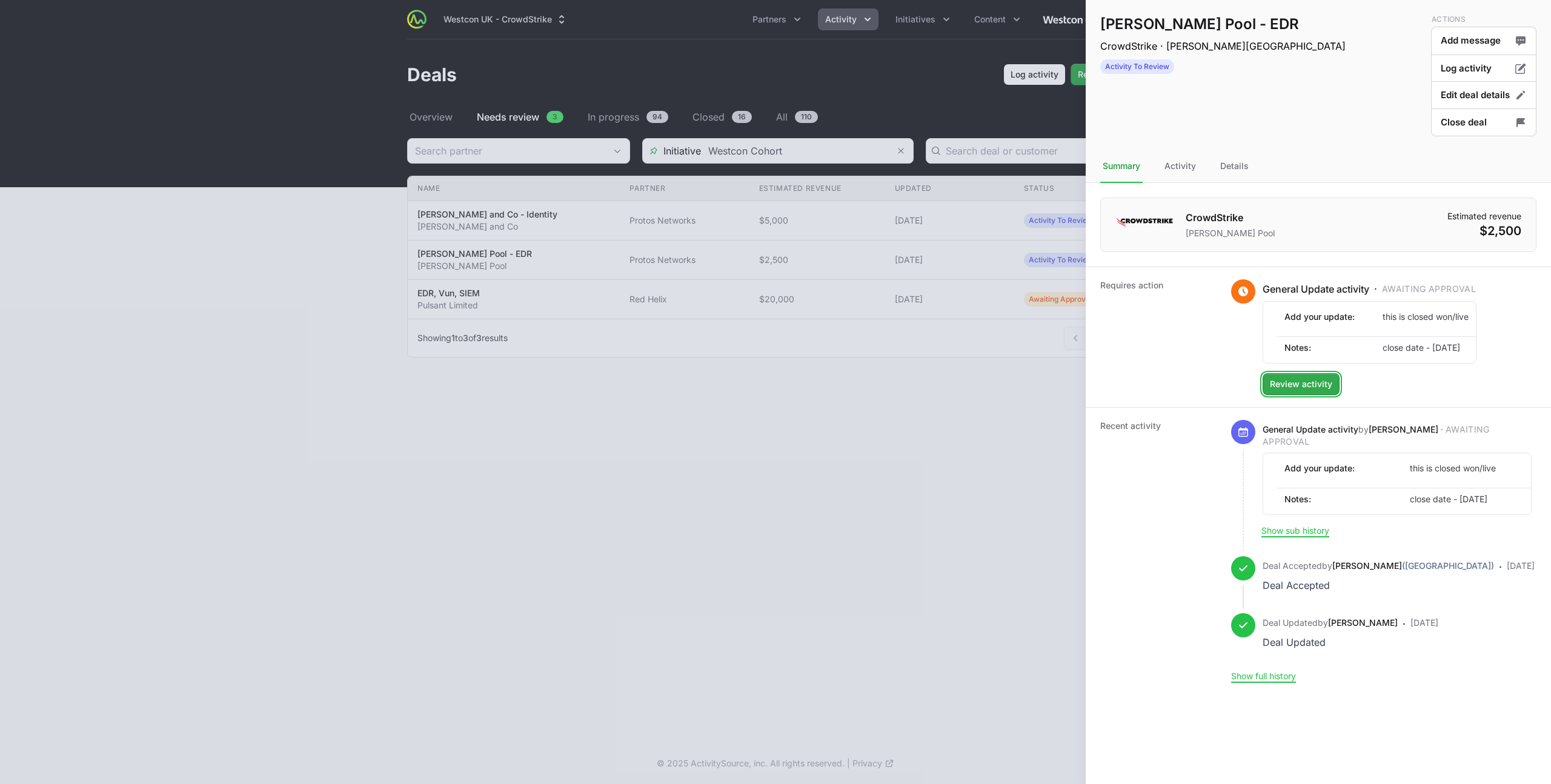
click at [1310, 383] on span "Review activity" at bounding box center [1301, 384] width 63 height 15
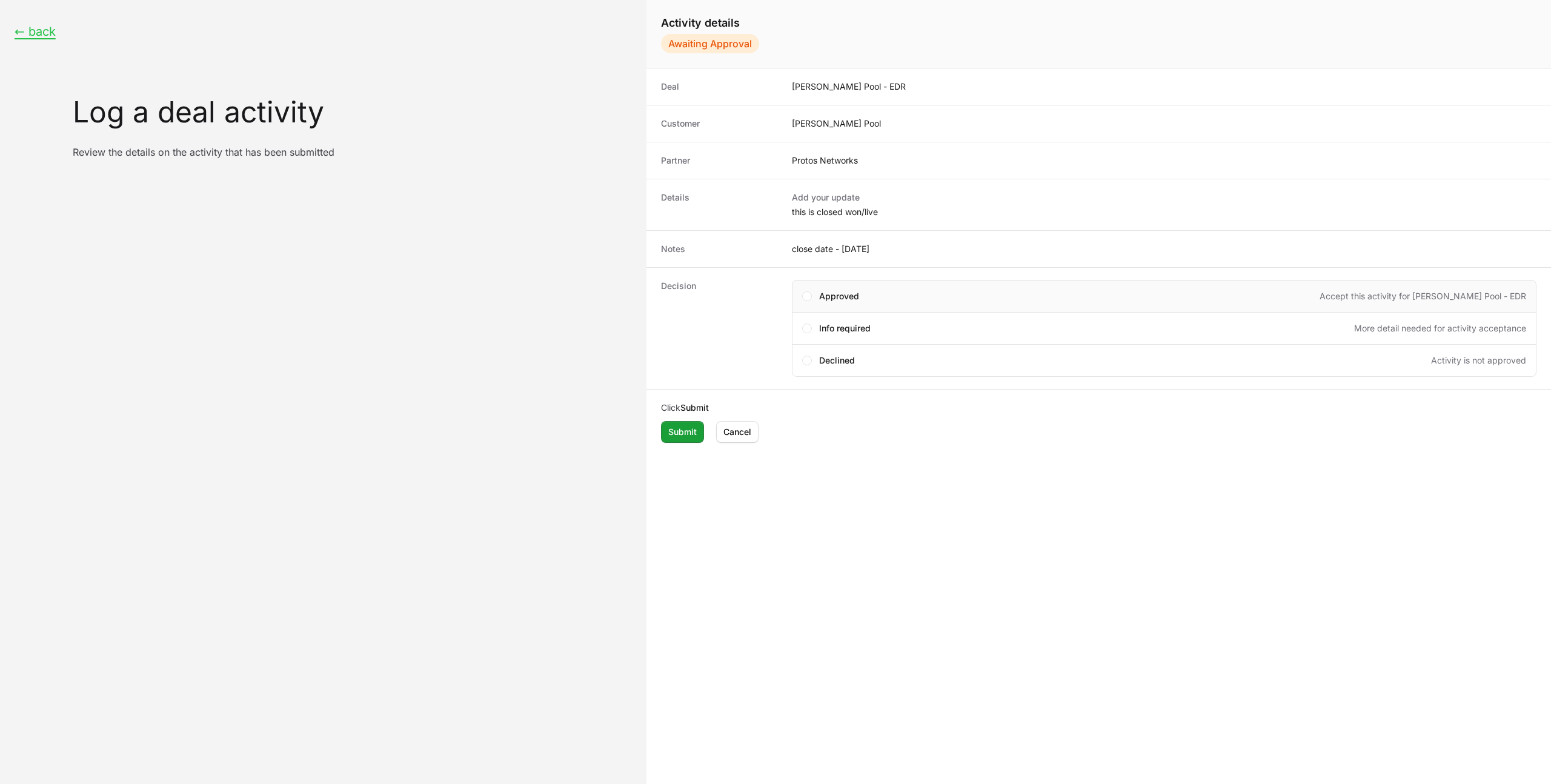
click at [850, 285] on div "Approved Accept this activity for [PERSON_NAME] Pool - EDR" at bounding box center [1163, 297] width 744 height 33
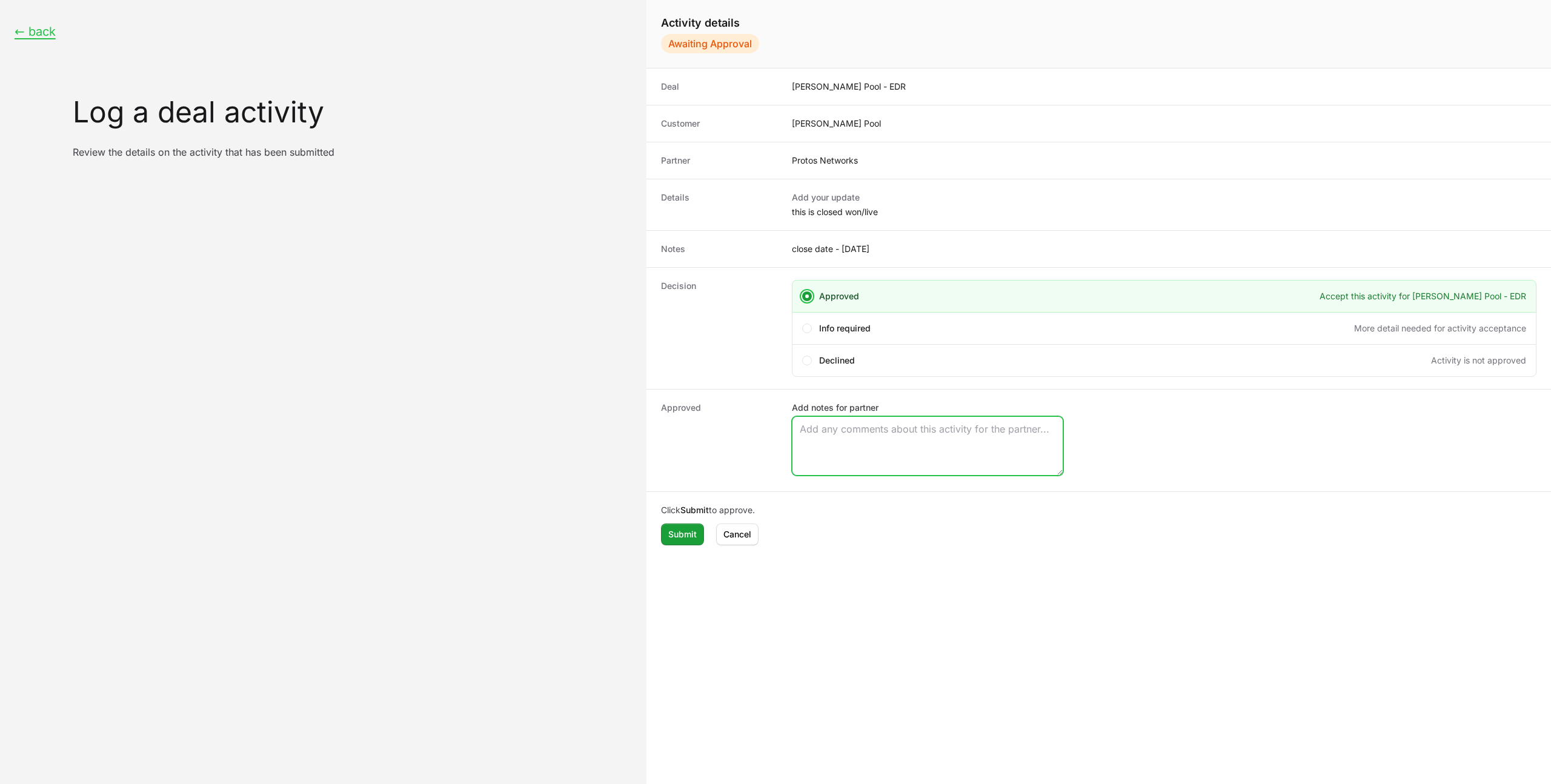
click at [862, 427] on textarea "Add notes for partner" at bounding box center [927, 446] width 270 height 58
type textarea "i've found this under mssp opp"
click at [680, 535] on span "Submit" at bounding box center [682, 534] width 28 height 15
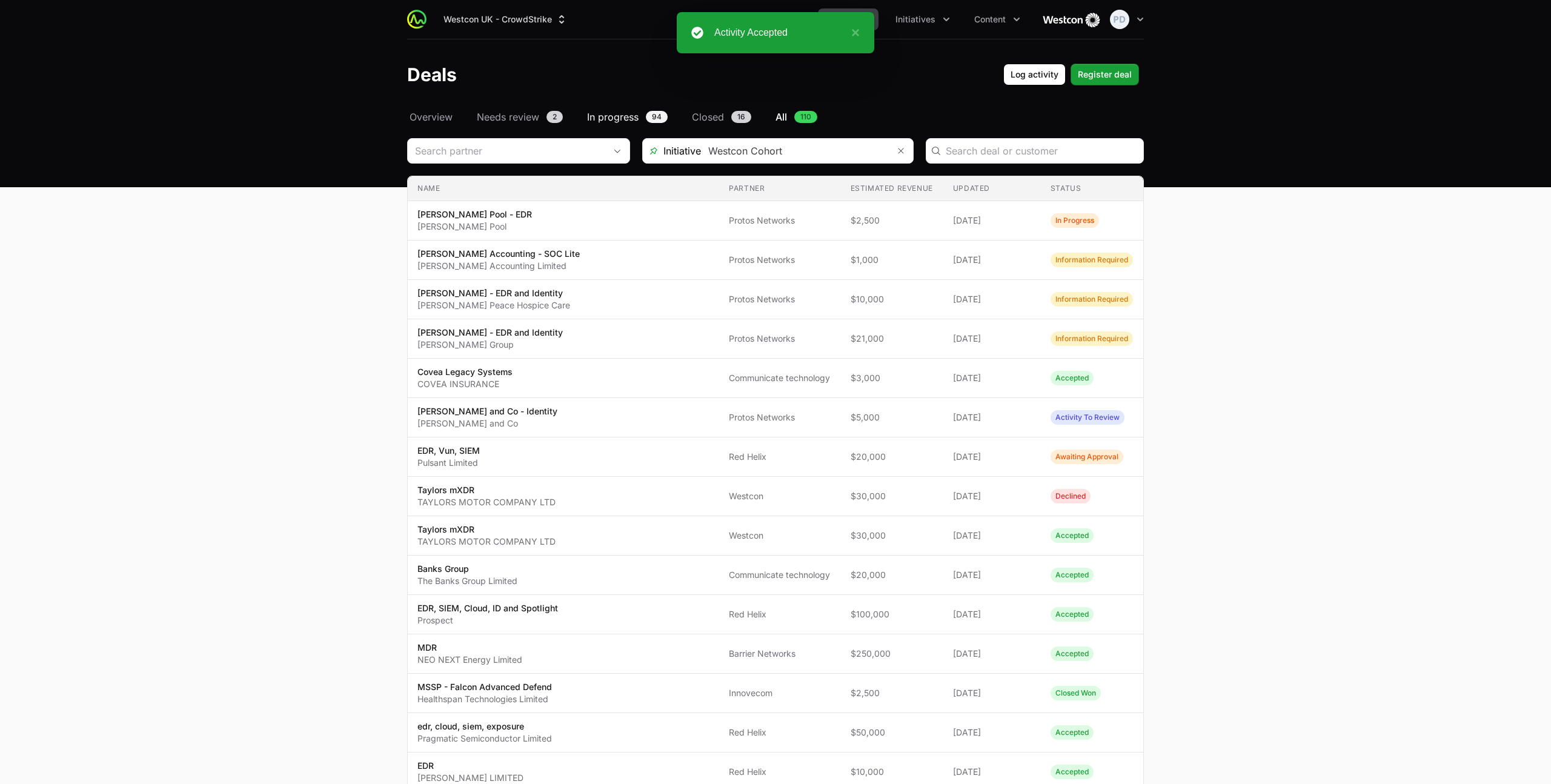
click at [630, 116] on span "In progress" at bounding box center [612, 116] width 51 height 15
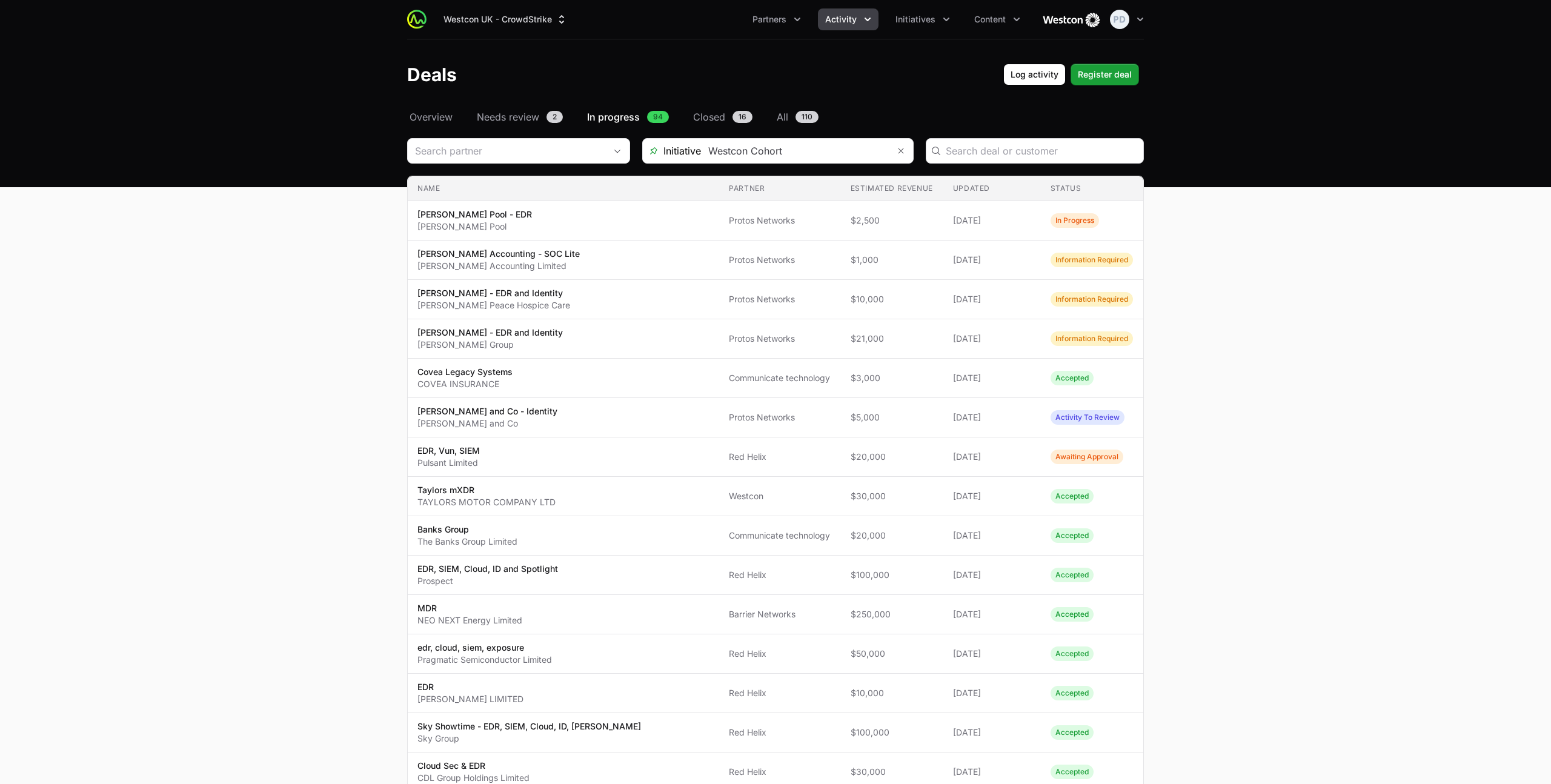
click at [1007, 160] on div "Deals Filters" at bounding box center [1034, 150] width 218 height 25
click at [997, 153] on input "Deals Filters" at bounding box center [1040, 150] width 190 height 15
type input "[PERSON_NAME]"
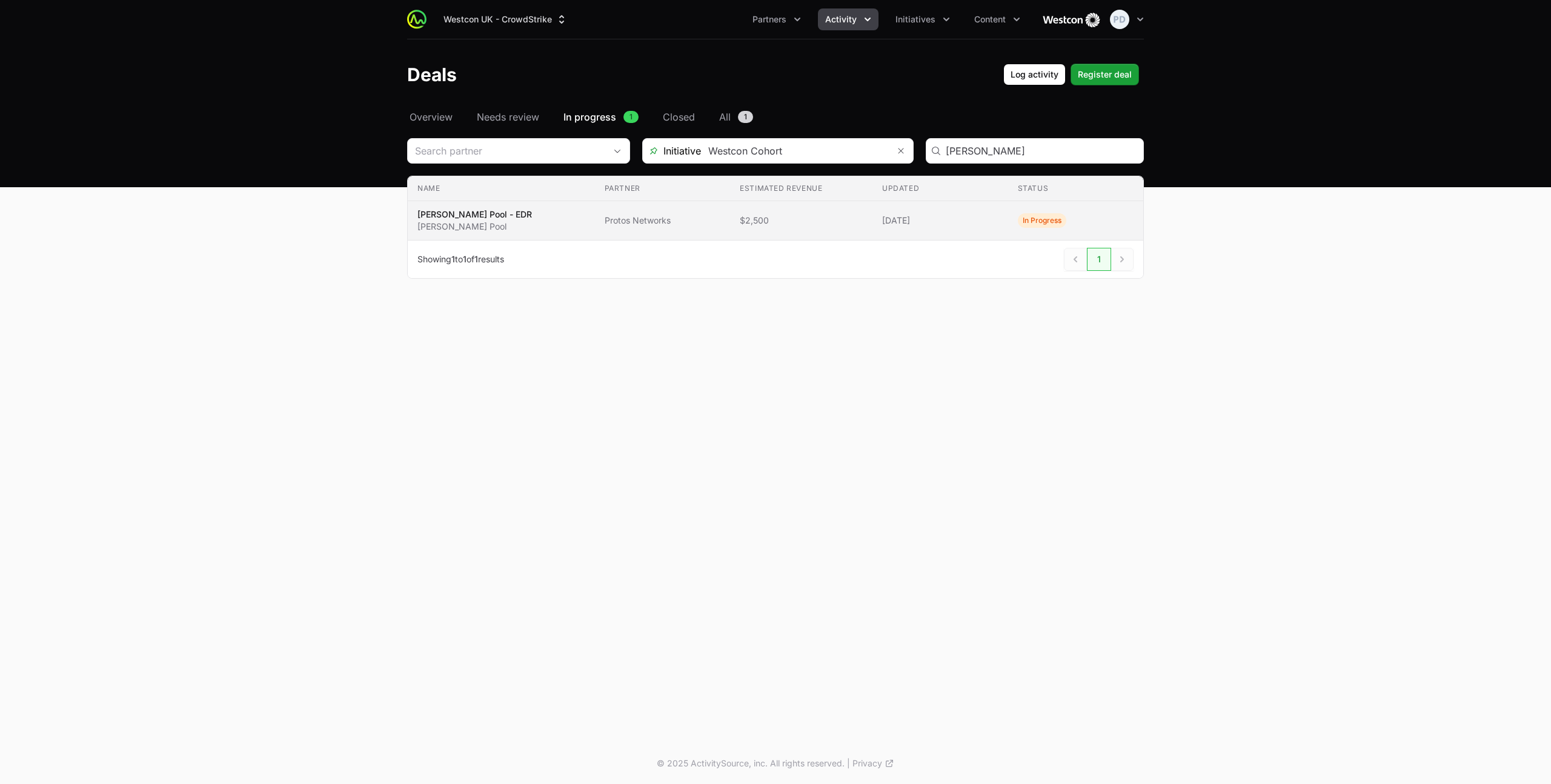
click at [504, 226] on span "[PERSON_NAME] Pool - EDR [PERSON_NAME] Pool" at bounding box center [501, 221] width 168 height 24
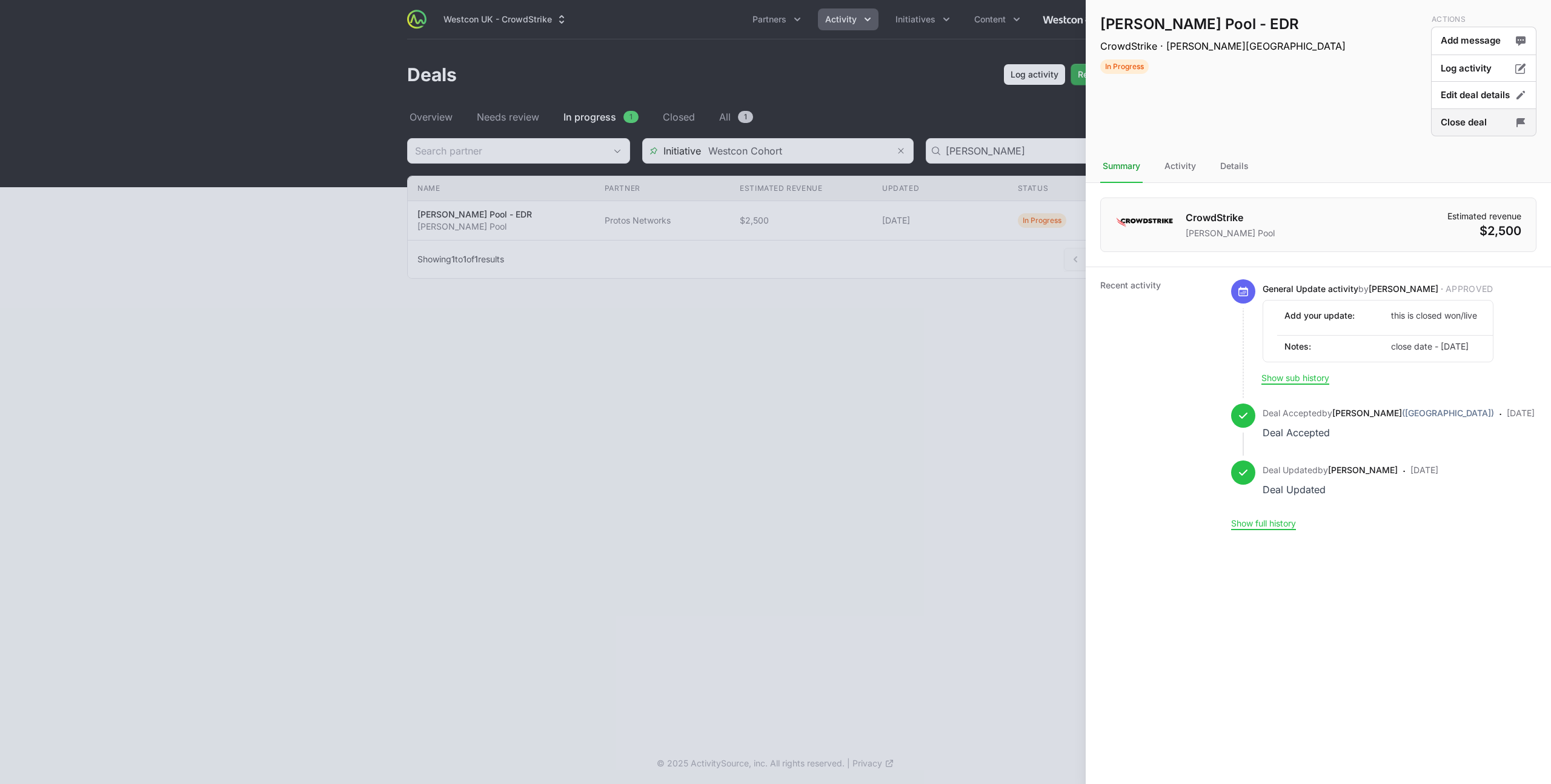
click at [1472, 121] on button "Close deal" at bounding box center [1483, 122] width 106 height 28
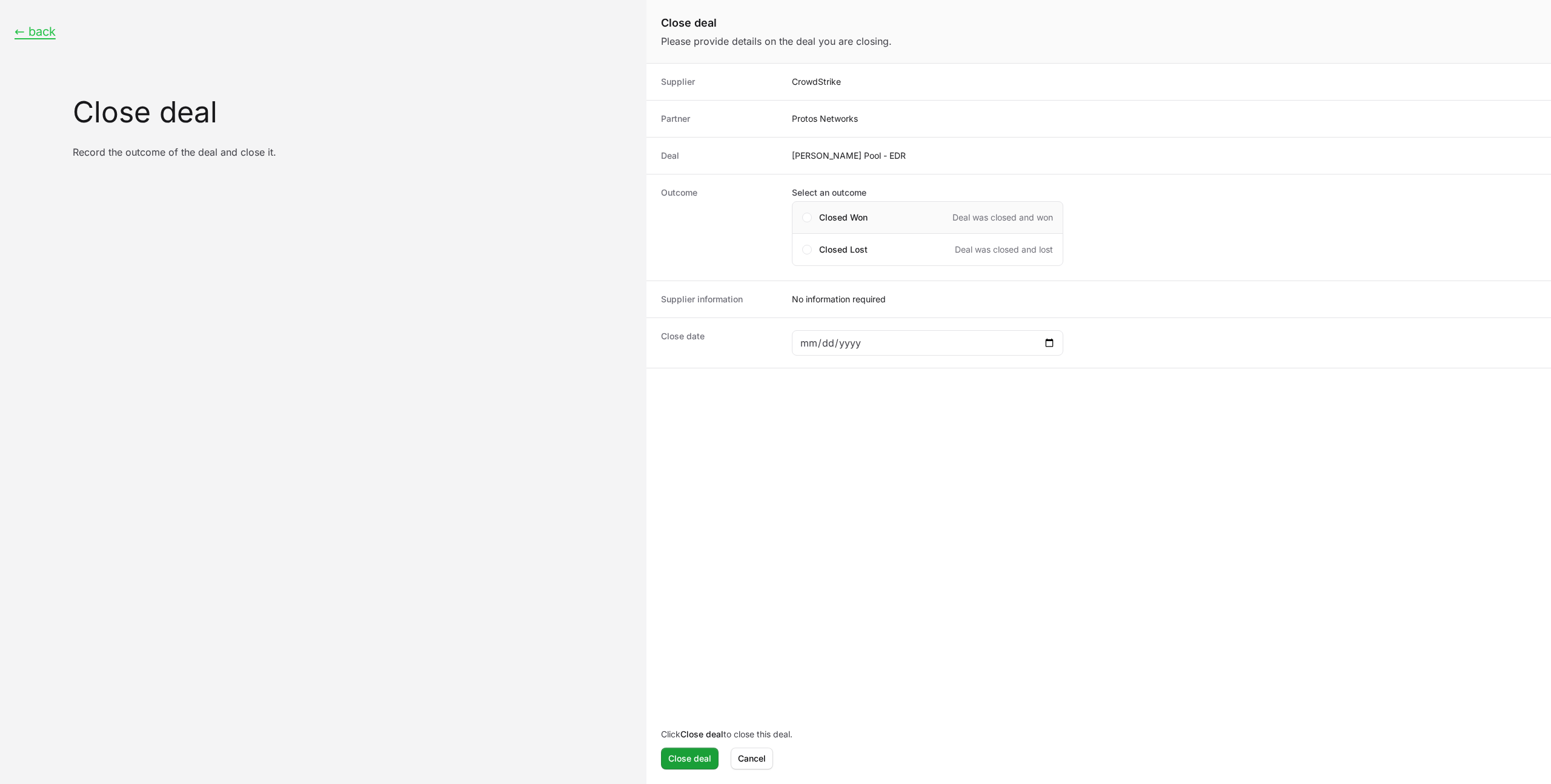
click at [835, 223] on span "Closed Won" at bounding box center [843, 217] width 49 height 12
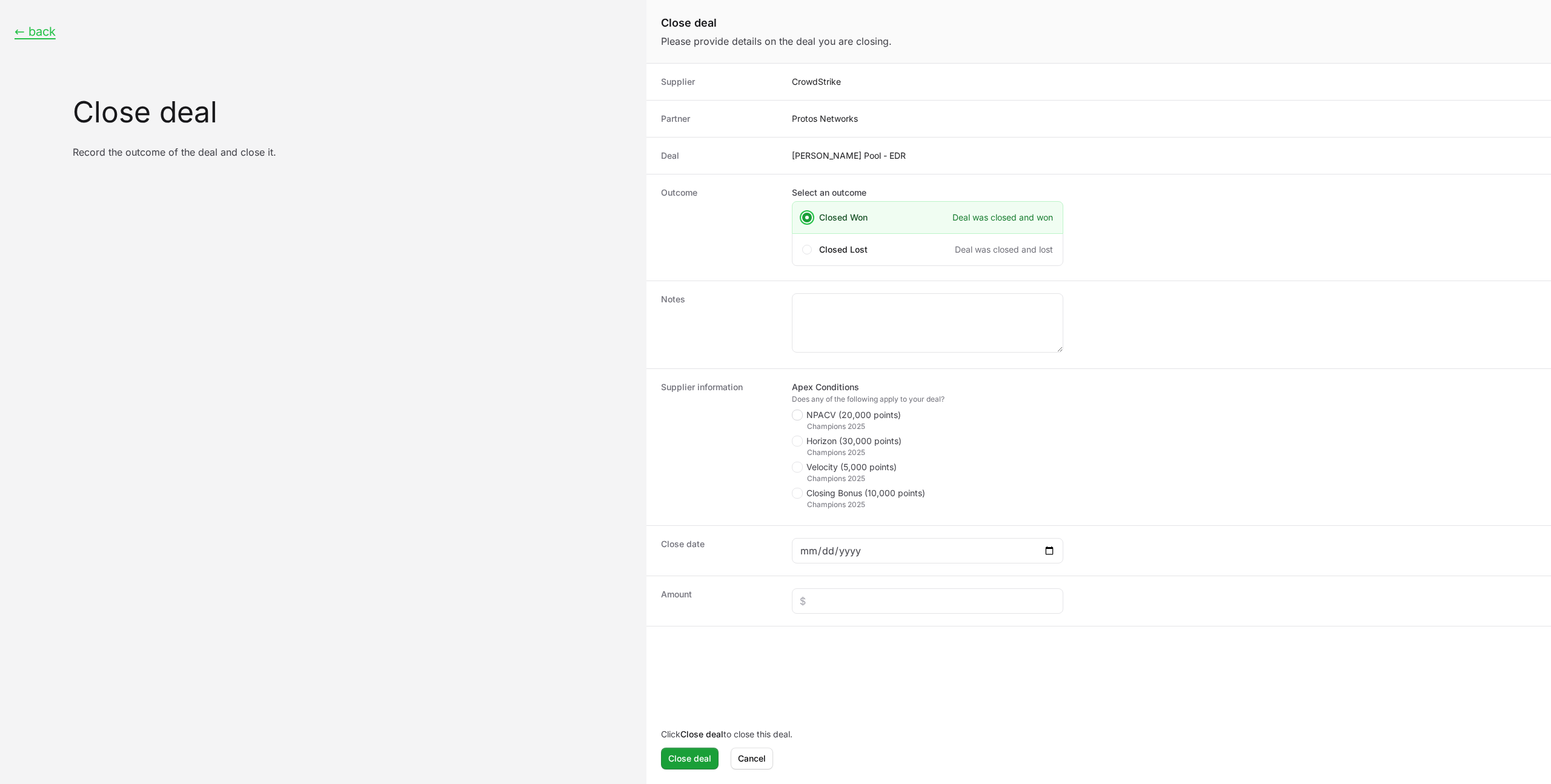
click at [801, 417] on span "Close deal form" at bounding box center [797, 415] width 11 height 11
click at [793, 411] on input "NPACV (20,000 points)" at bounding box center [792, 410] width 1 height 1
checkbox input "true"
click at [801, 493] on span "Close deal form" at bounding box center [797, 493] width 11 height 11
click at [793, 489] on input "Closing Bonus (10,000 points)" at bounding box center [792, 488] width 1 height 1
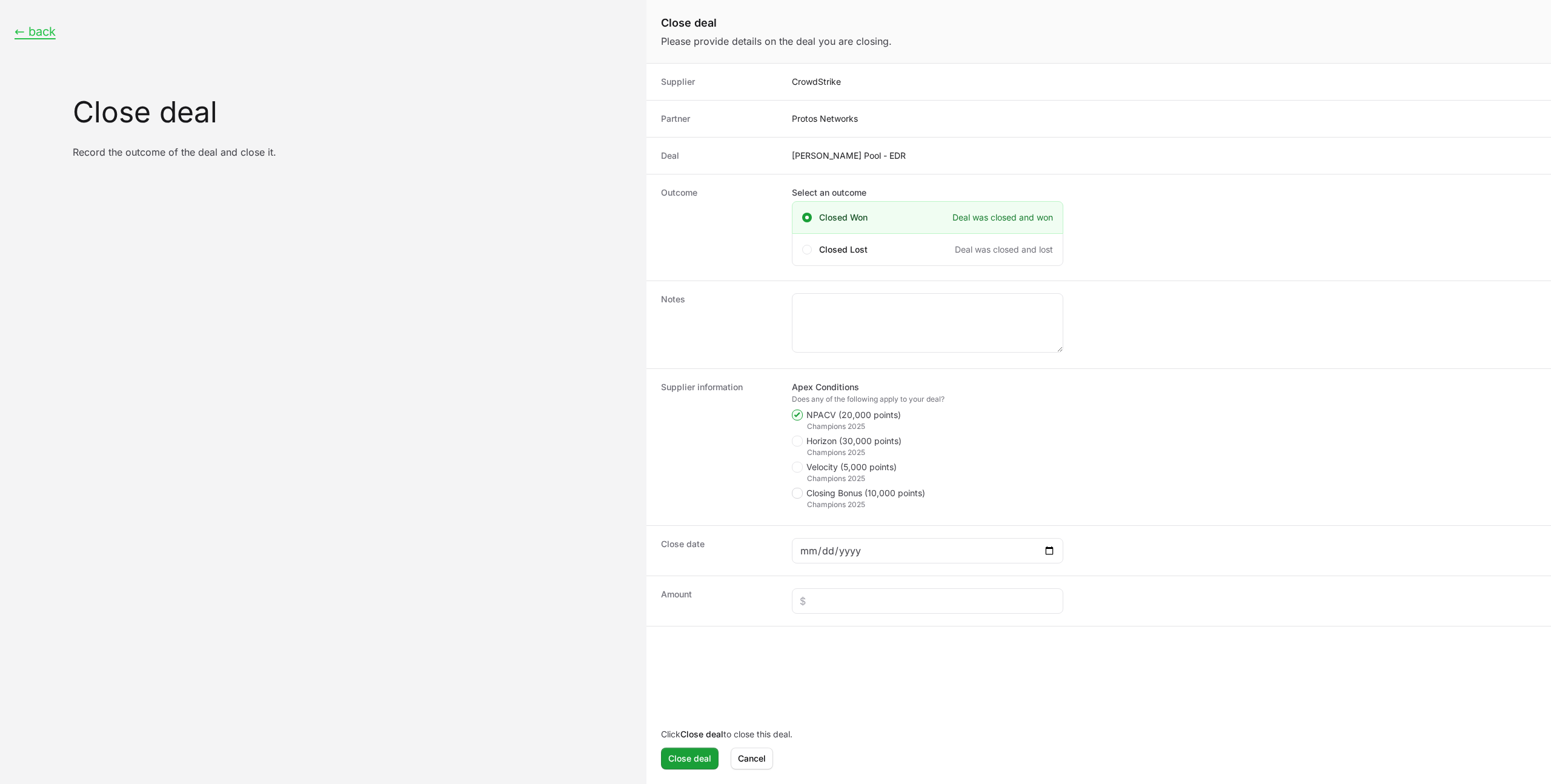
checkbox input "true"
click at [825, 690] on input "Close deal form" at bounding box center [928, 688] width 255 height 15
type input "$2,379"
click at [795, 494] on polygon "Close deal form" at bounding box center [797, 493] width 7 height 6
click at [793, 489] on input "Closing Bonus (10,000 points)" at bounding box center [792, 488] width 1 height 1
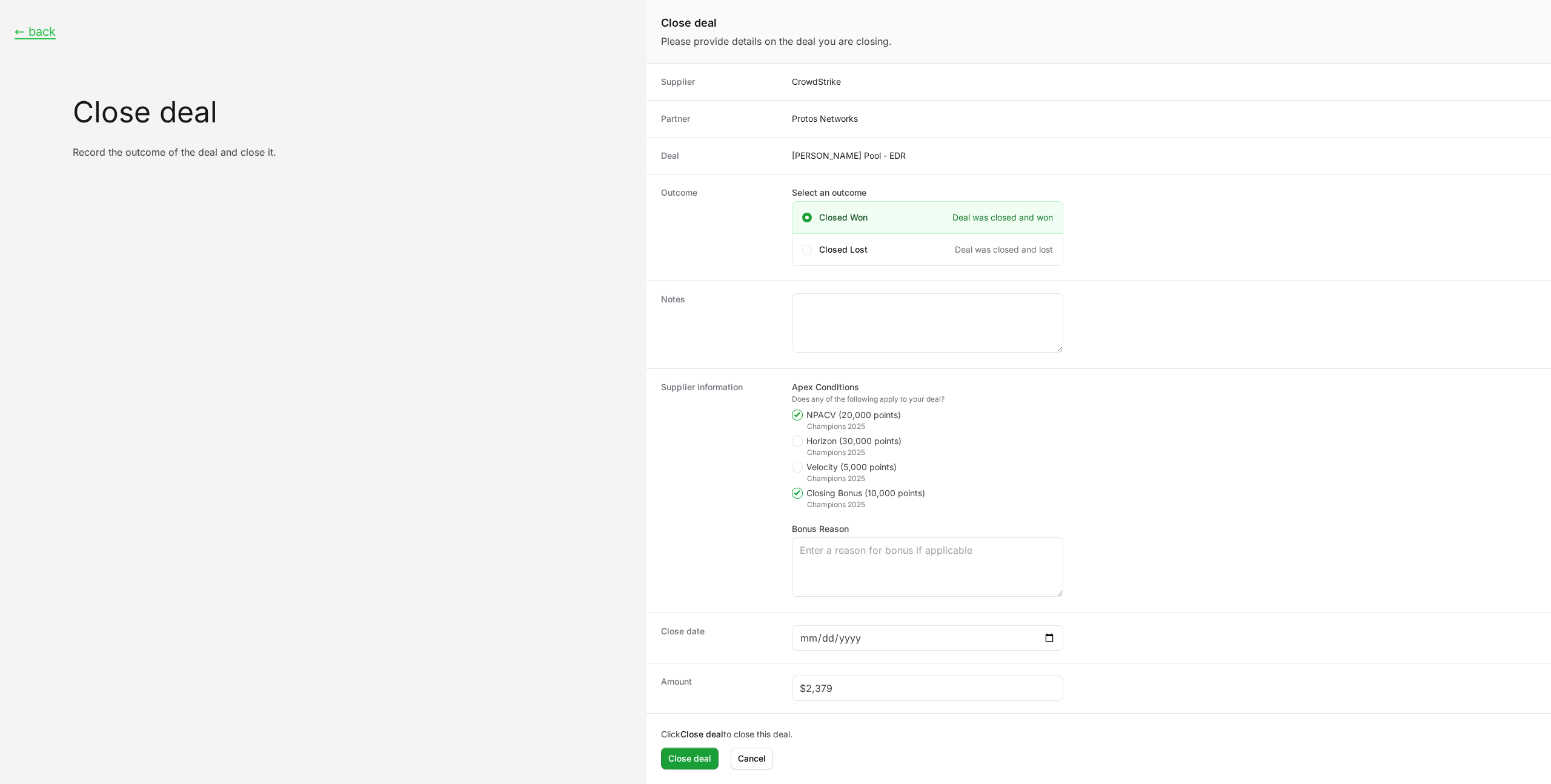
checkbox input "false"
click at [845, 545] on input "Close deal form" at bounding box center [928, 550] width 255 height 15
click at [804, 549] on input "Close deal form" at bounding box center [928, 550] width 255 height 15
click at [801, 548] on input "Close deal form" at bounding box center [928, 550] width 255 height 15
type input "[DATE]"
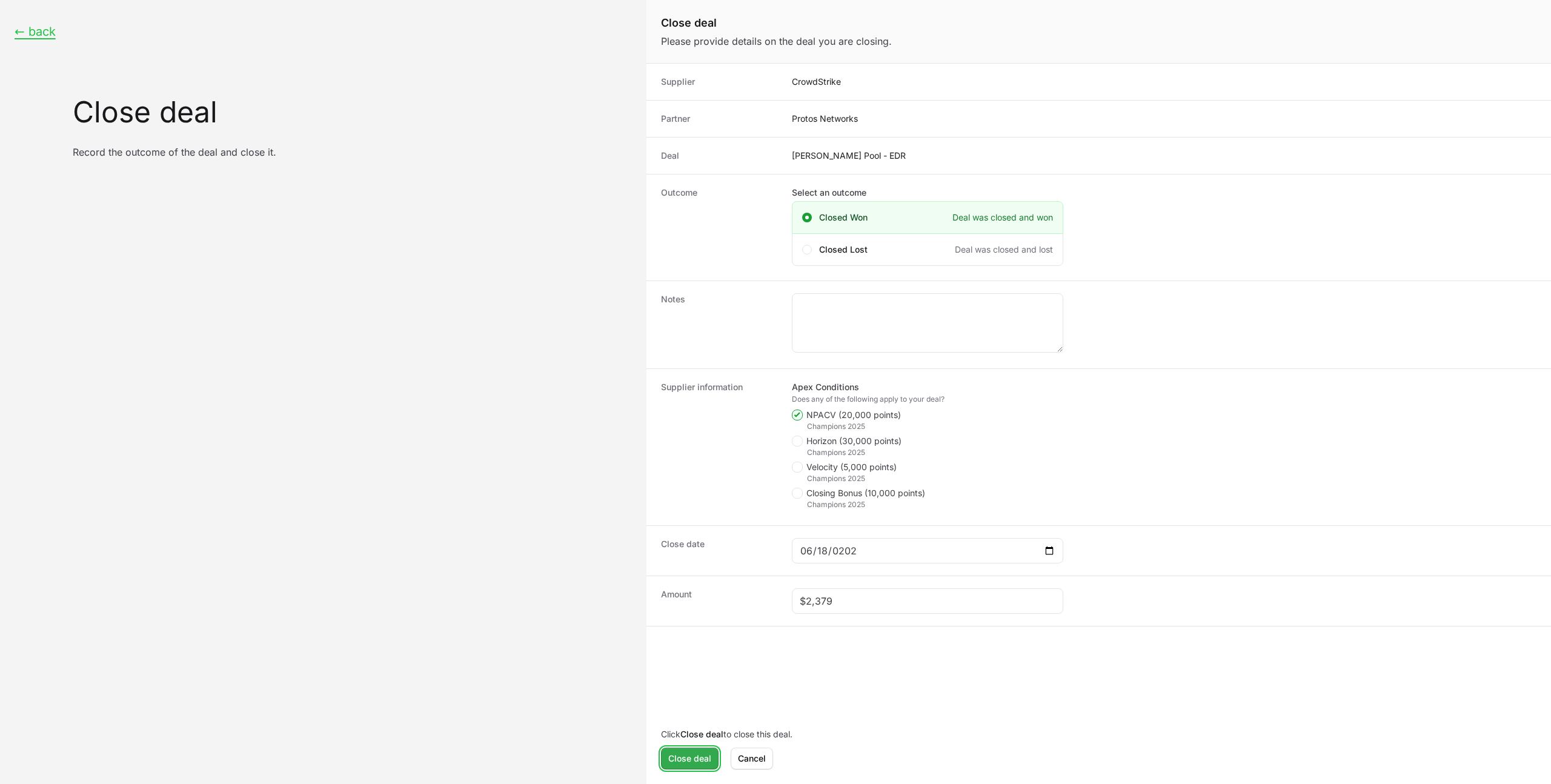
click at [689, 758] on span "Close deal" at bounding box center [690, 758] width 43 height 15
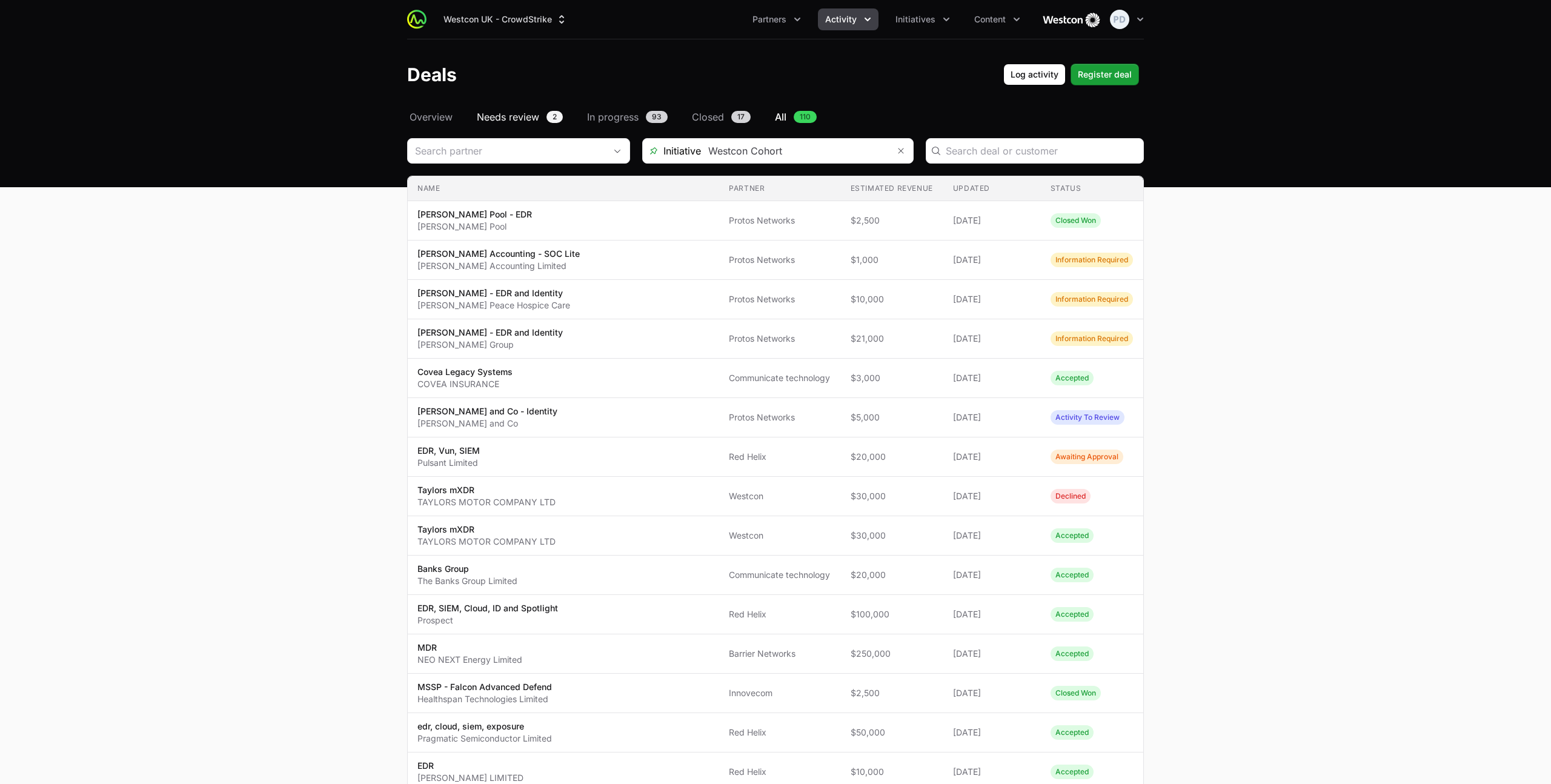
click at [506, 114] on span "Needs review" at bounding box center [508, 116] width 63 height 15
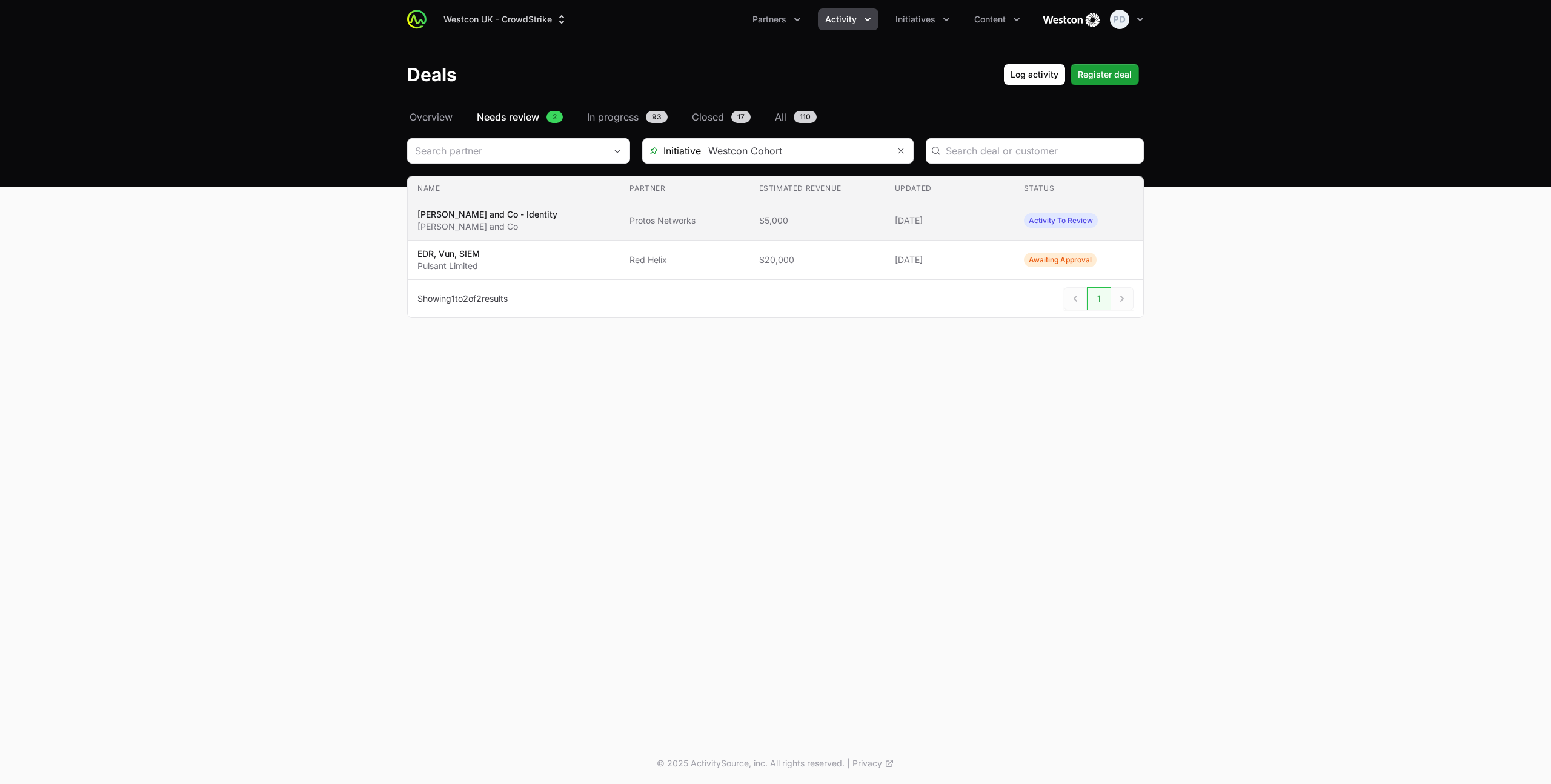
click at [535, 225] on span "[PERSON_NAME] and Co - Identity [PERSON_NAME] and Co" at bounding box center [513, 221] width 193 height 24
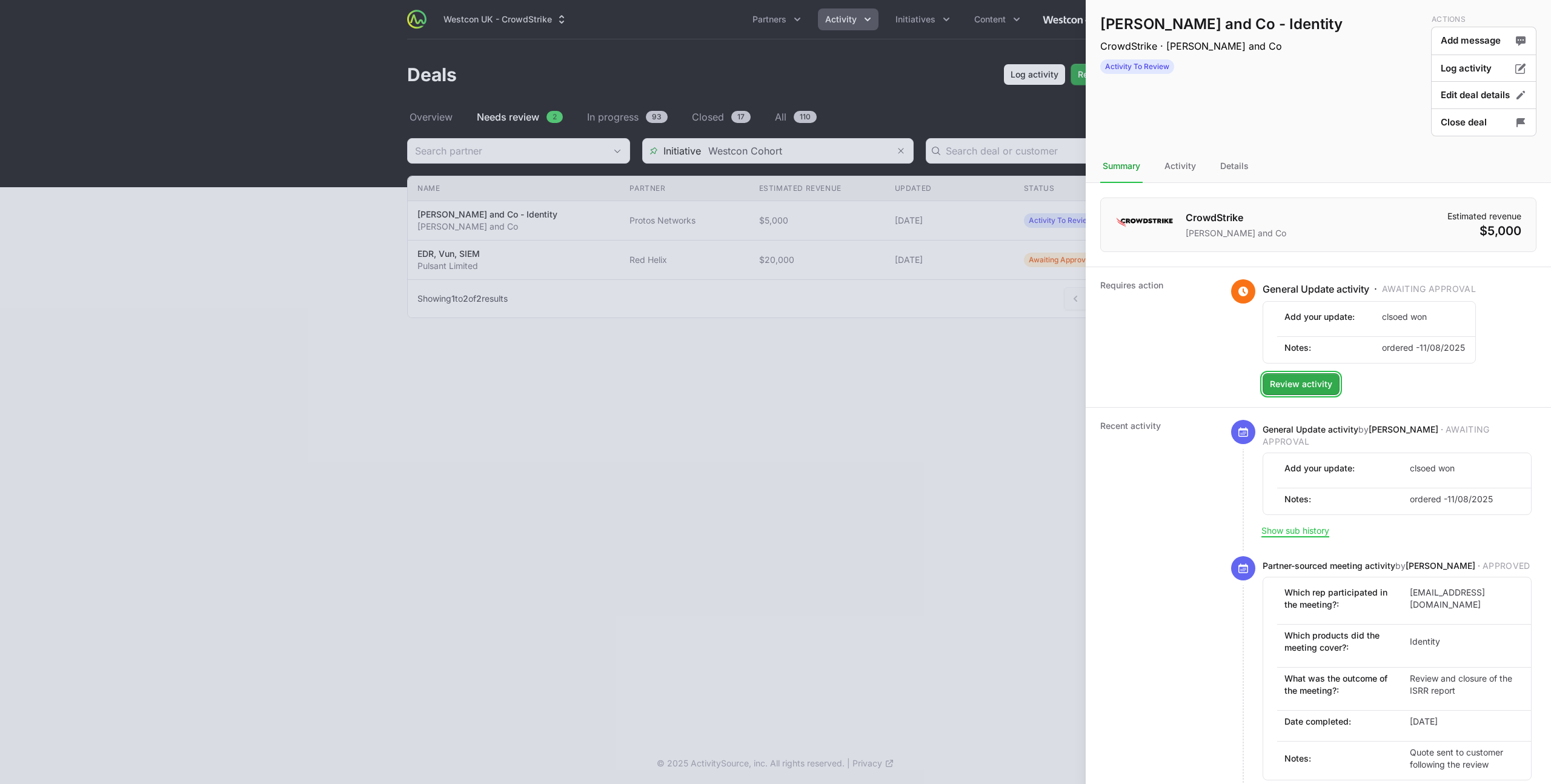
click at [1323, 389] on span "Review activity" at bounding box center [1301, 384] width 63 height 15
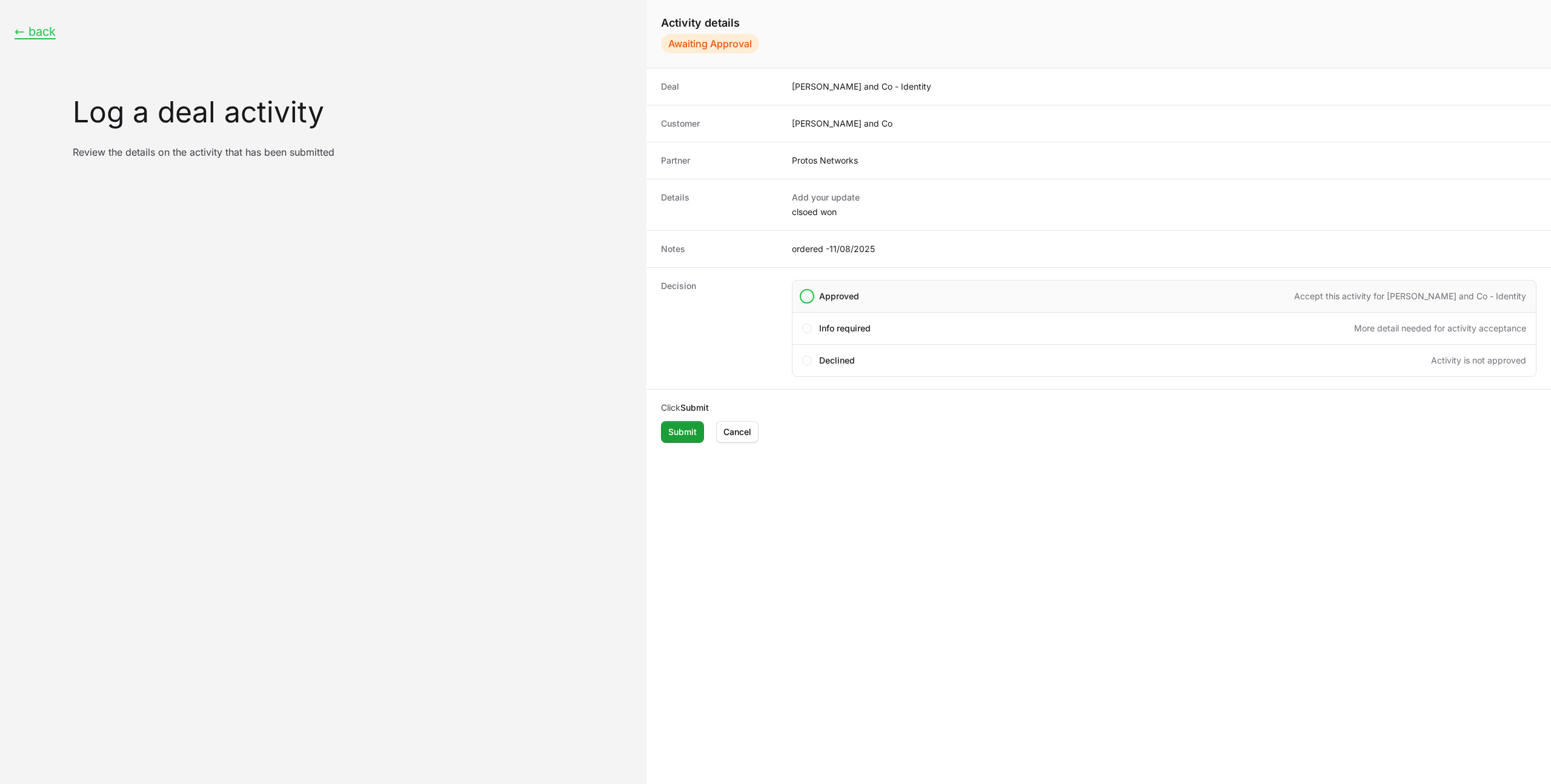
click at [838, 302] on div "Approved Accept this activity for [PERSON_NAME] and Co - Identity" at bounding box center [1163, 297] width 744 height 33
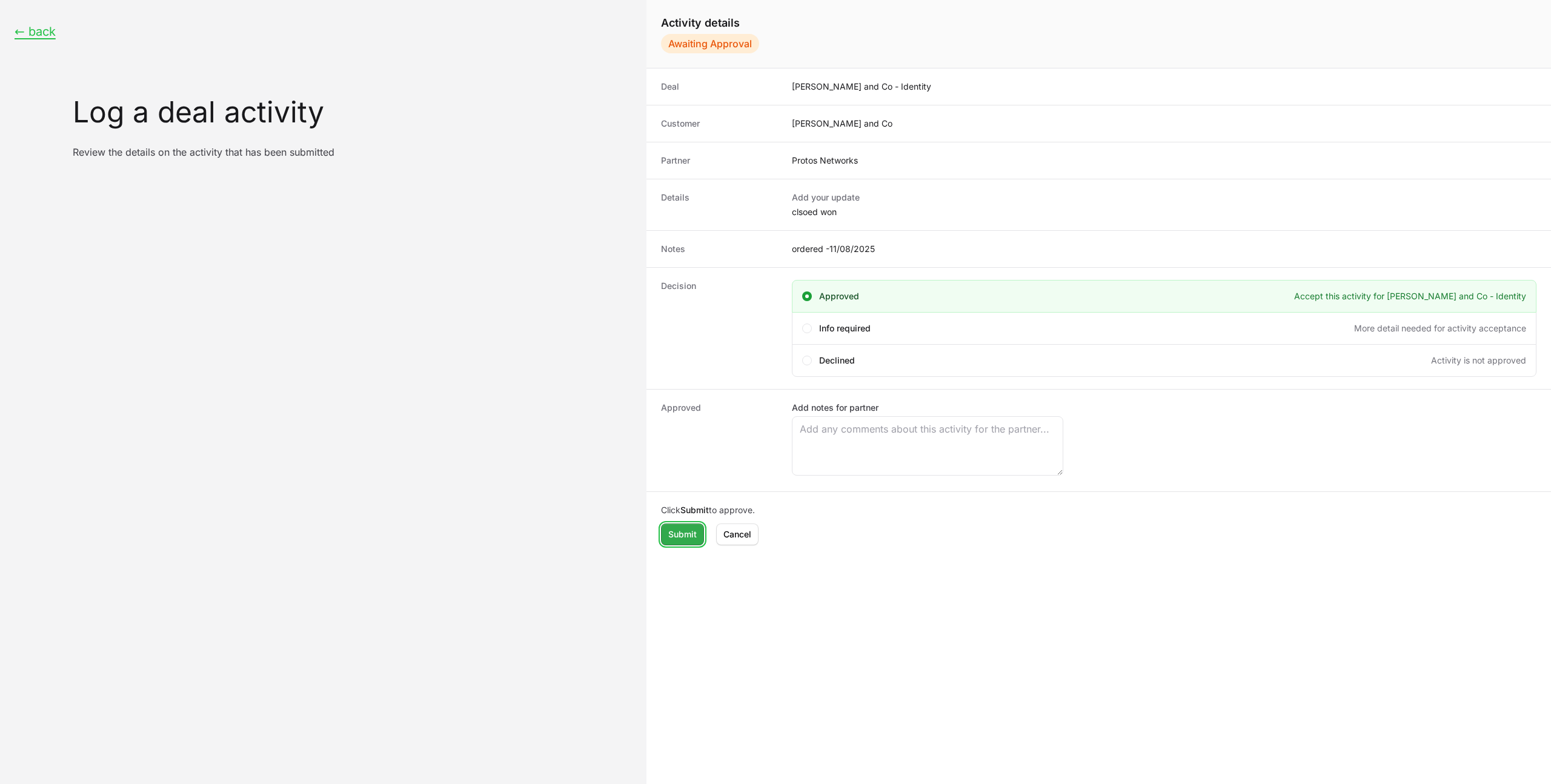
click at [685, 536] on span "Submit" at bounding box center [682, 534] width 28 height 15
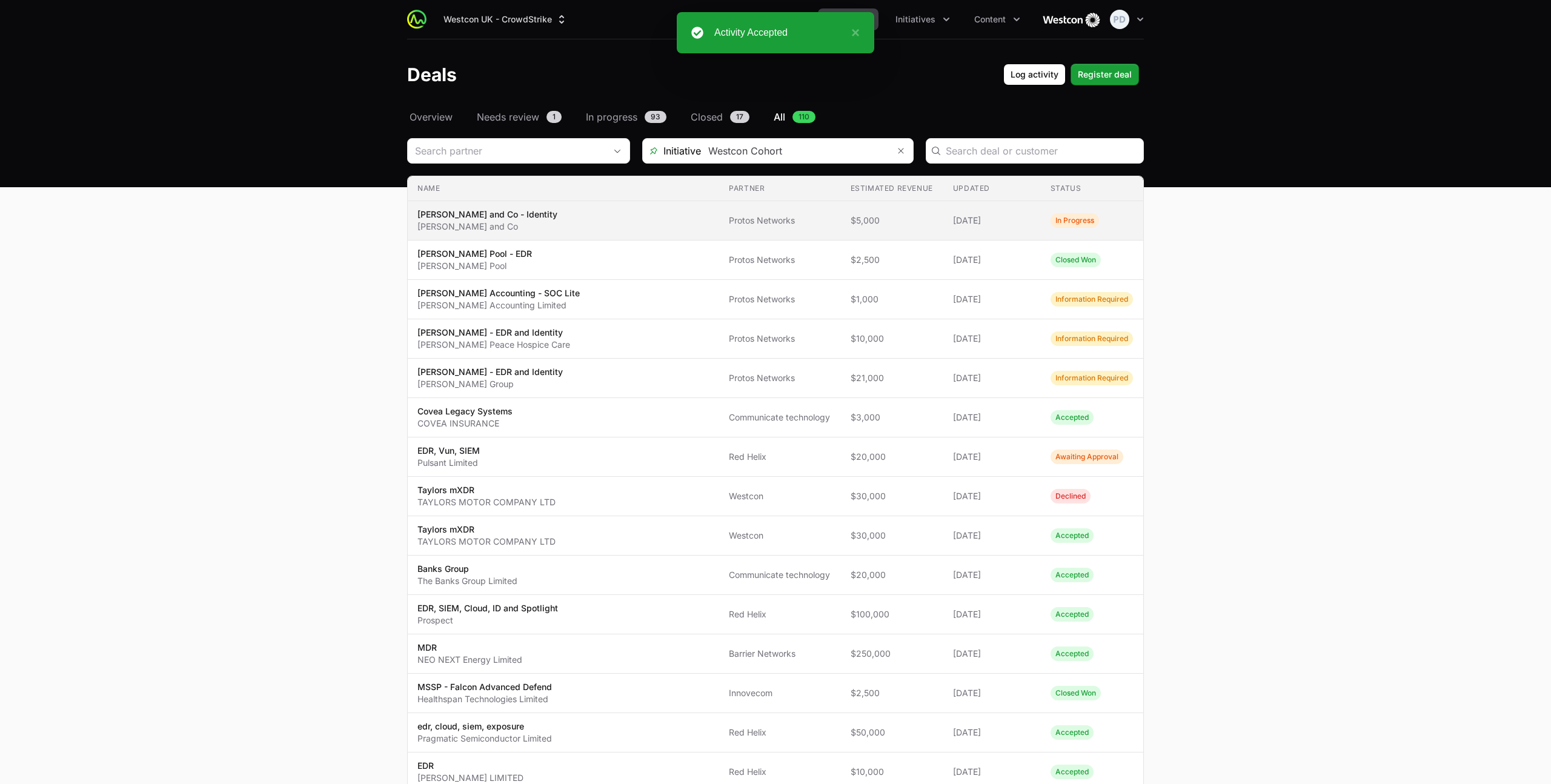
click at [522, 222] on span "[PERSON_NAME] and Co - Identity [PERSON_NAME] and Co" at bounding box center [563, 221] width 292 height 24
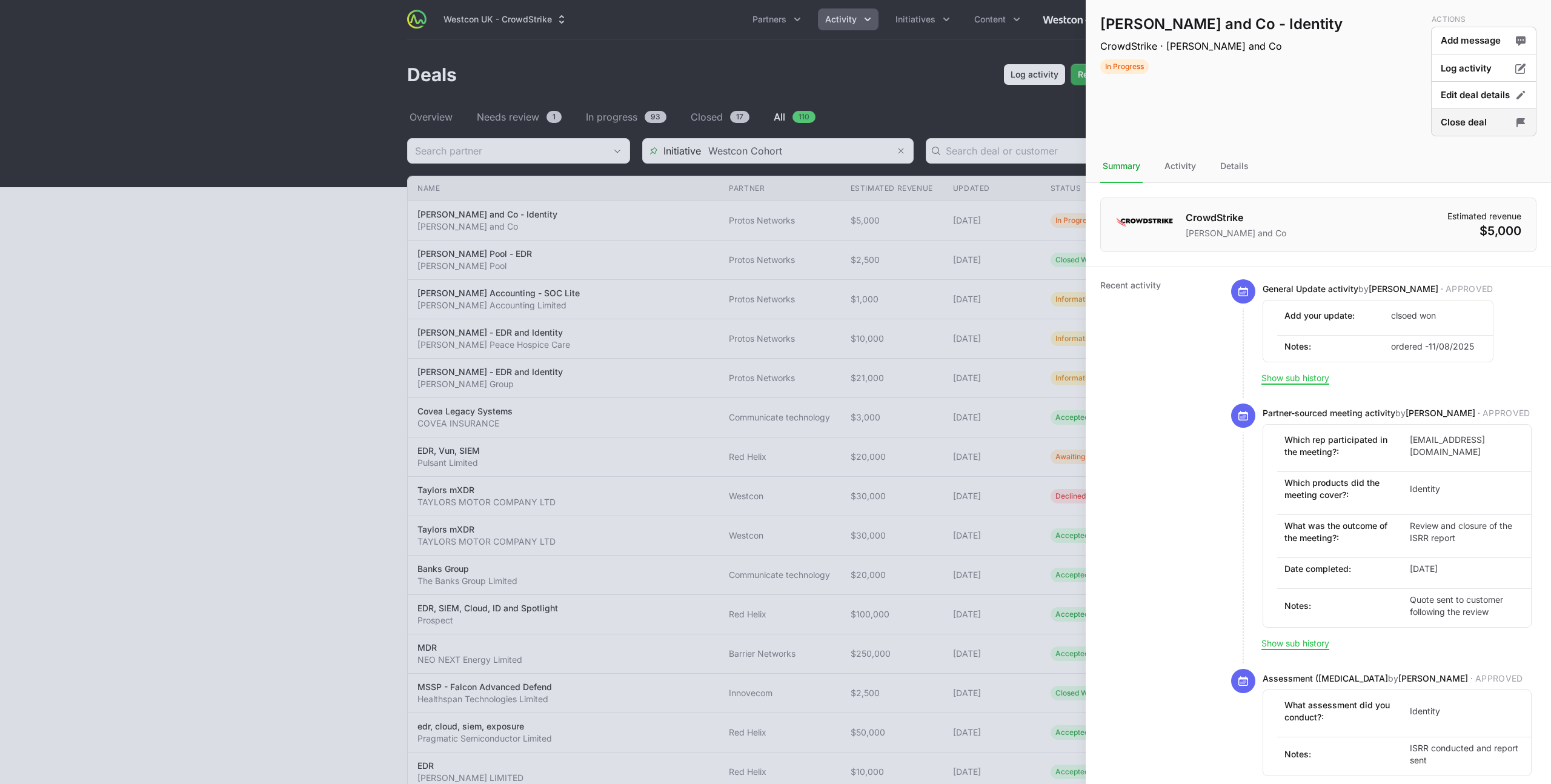
click at [1478, 118] on button "Close deal" at bounding box center [1483, 122] width 106 height 28
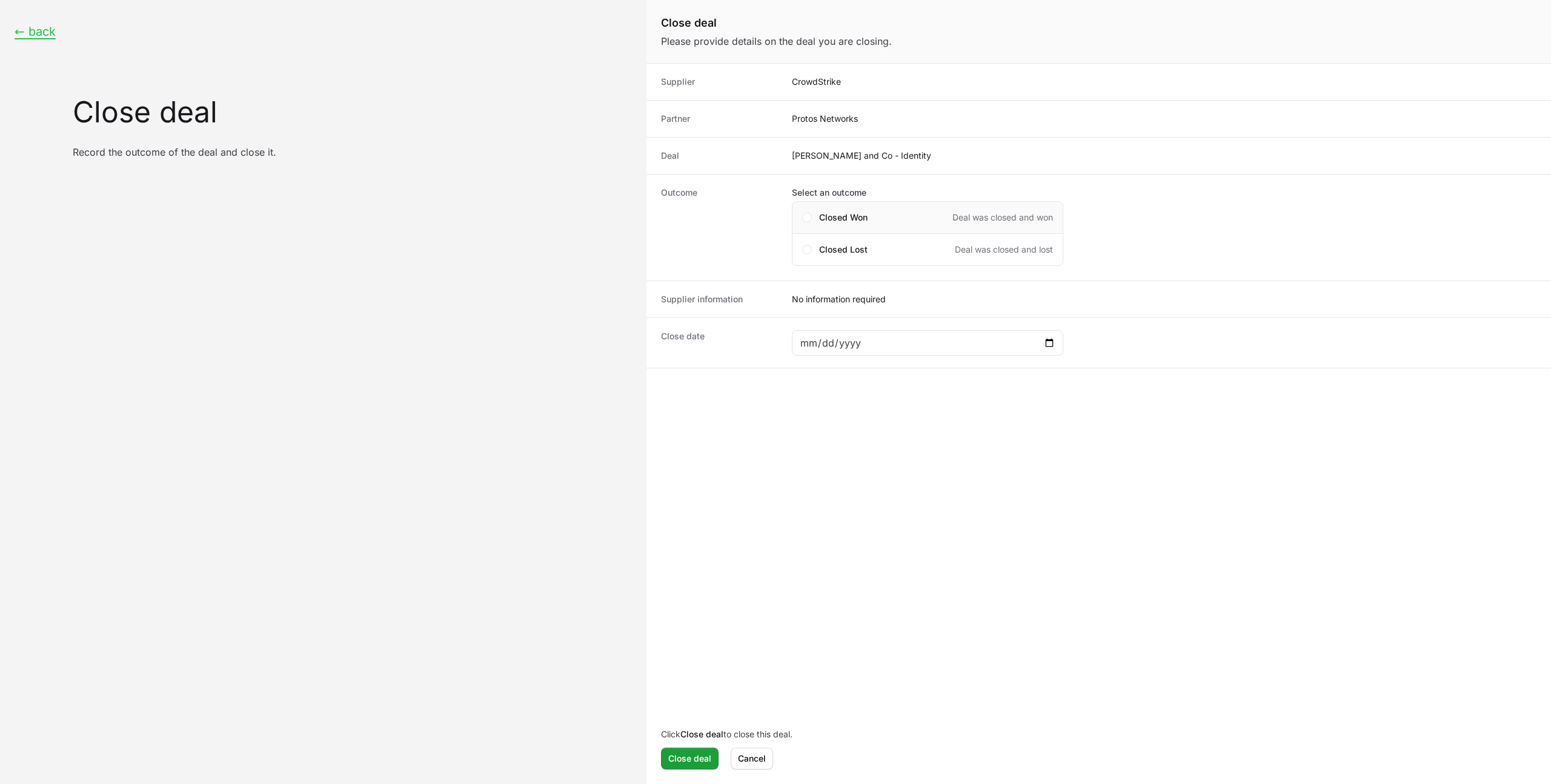
click at [869, 217] on div "Closed Won Deal was closed and won" at bounding box center [936, 217] width 234 height 12
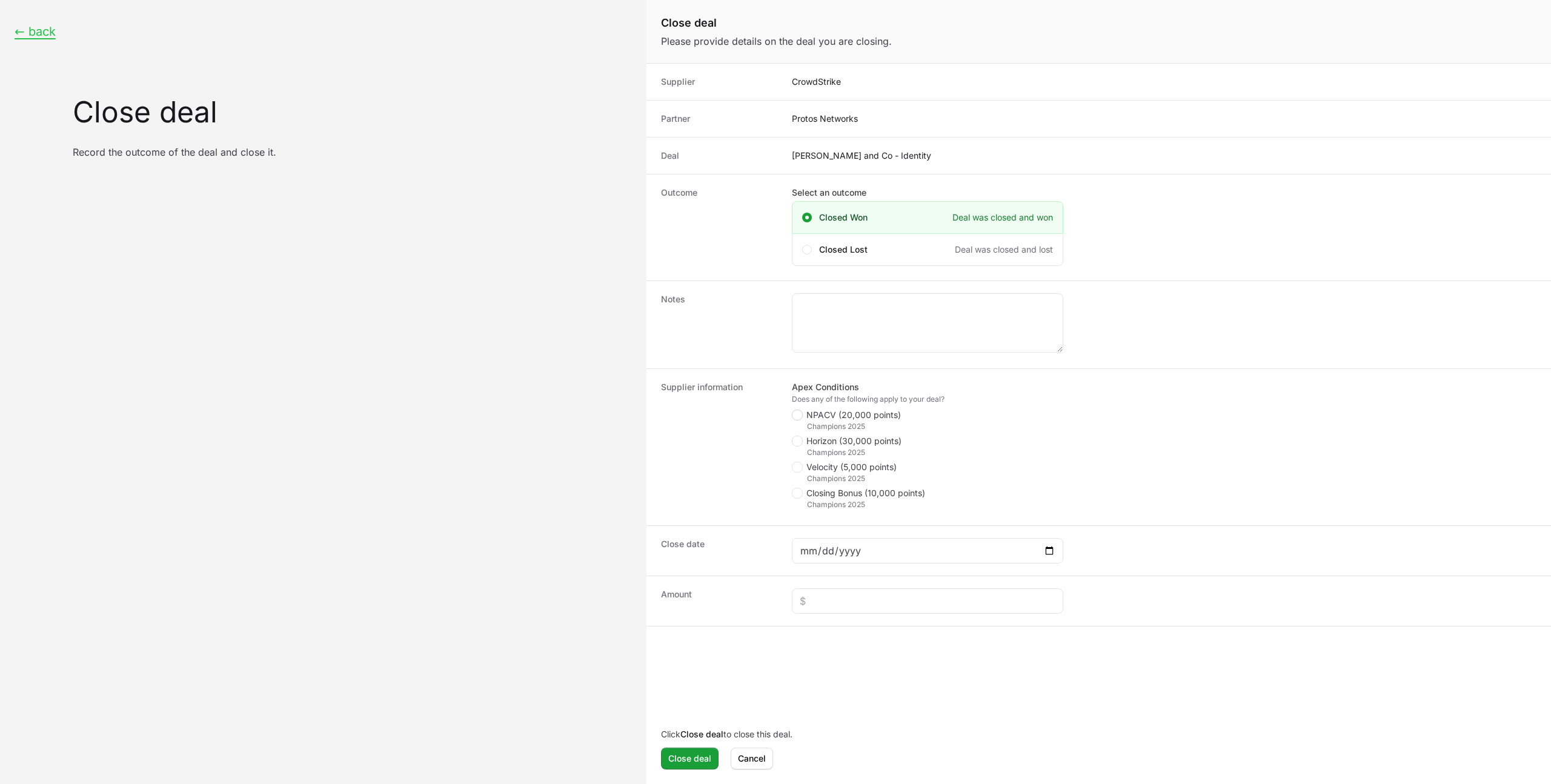
click at [797, 416] on icon "Close deal form" at bounding box center [797, 415] width 7 height 9
click at [793, 411] on input "NPACV (20,000 points)" at bounding box center [792, 410] width 1 height 1
checkbox input "true"
click at [806, 556] on input "Close deal form" at bounding box center [928, 550] width 255 height 15
type input "[DATE]"
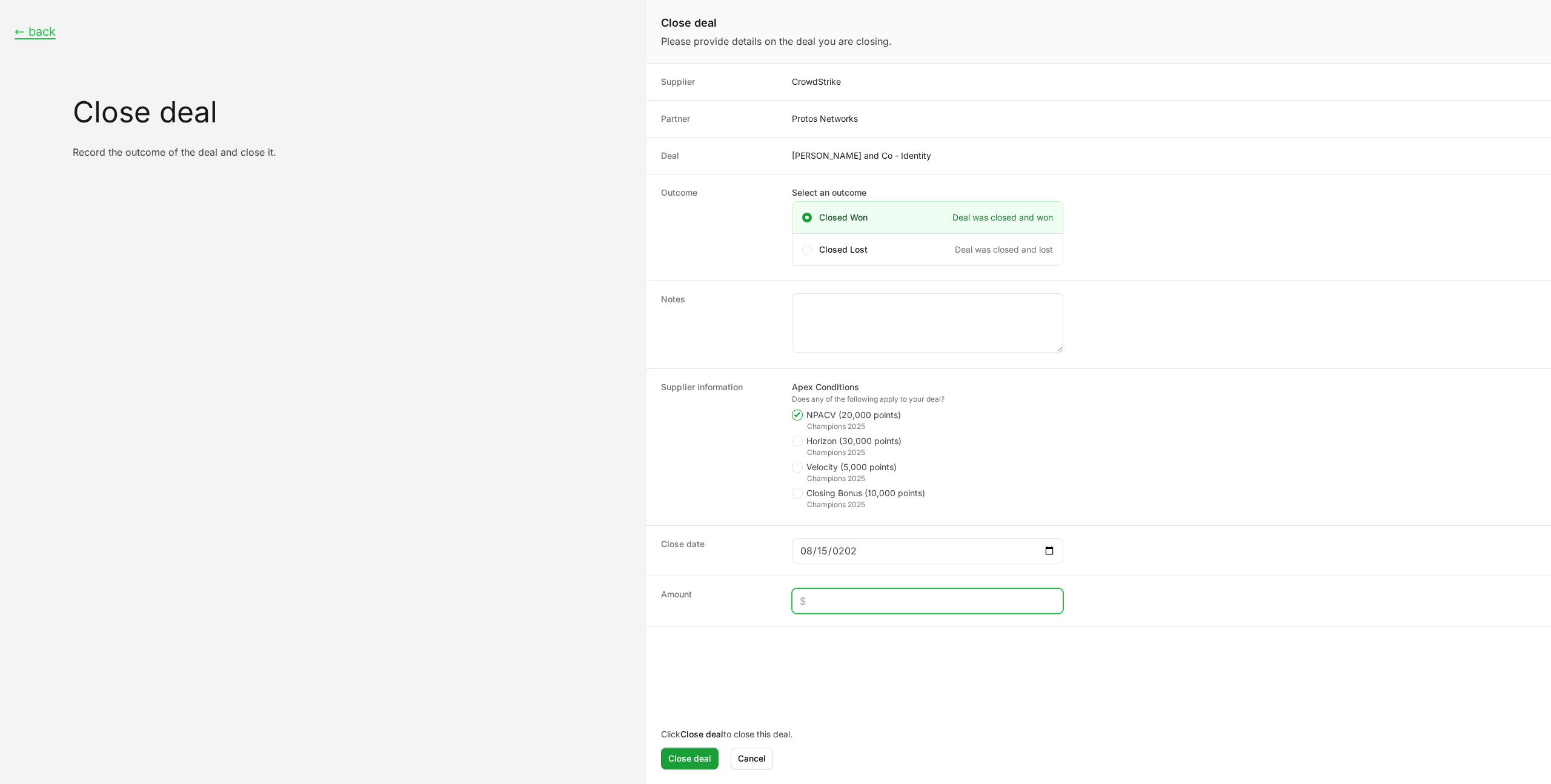
click at [835, 599] on input "Close deal form" at bounding box center [928, 601] width 255 height 15
type input "$29,033"
click at [800, 444] on icon "Close deal form" at bounding box center [797, 441] width 7 height 9
click at [793, 437] on input "Horizon (30,000 points)" at bounding box center [792, 436] width 1 height 1
checkbox input "true"
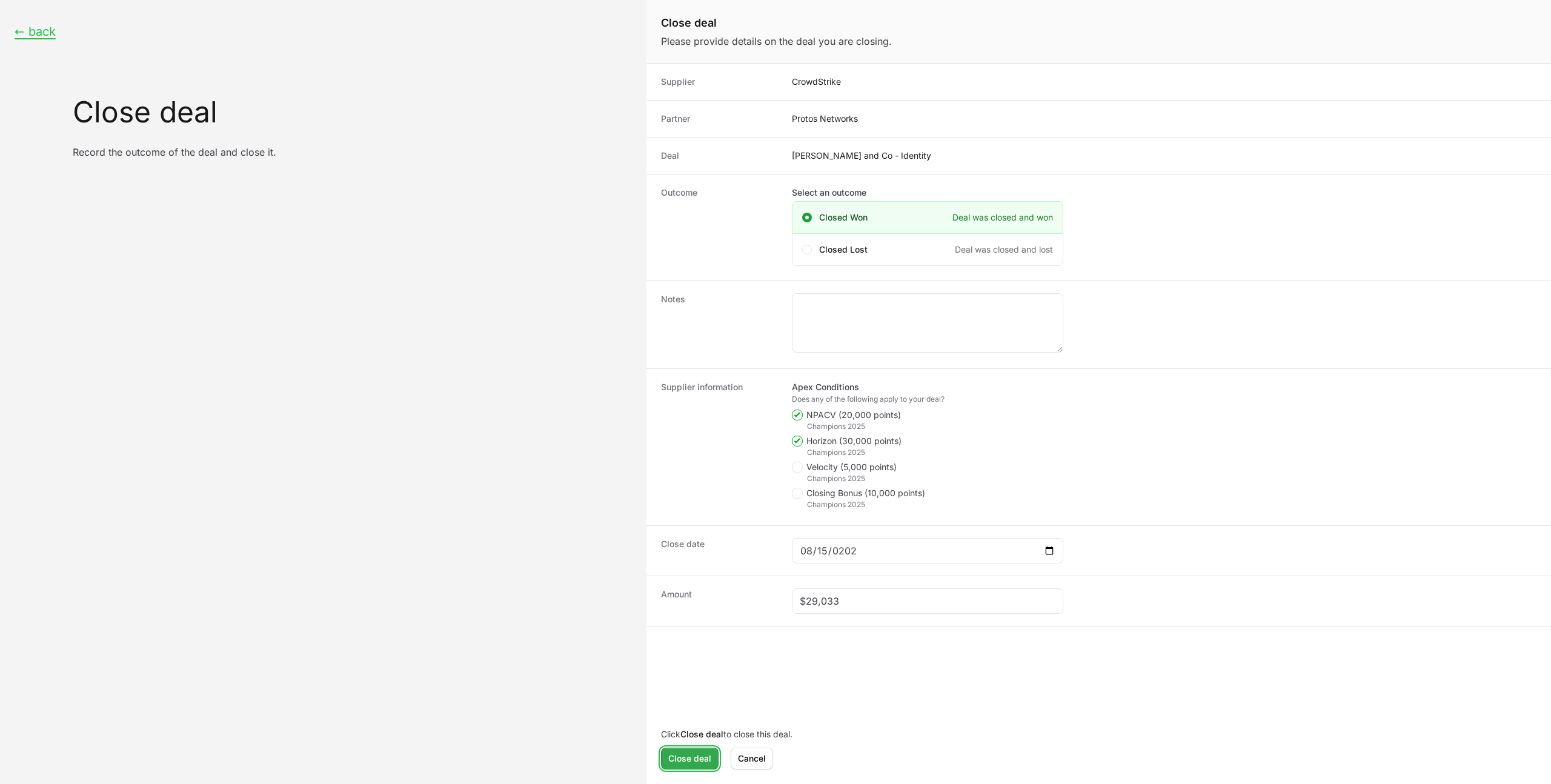
click at [683, 755] on span "Close deal" at bounding box center [690, 758] width 43 height 15
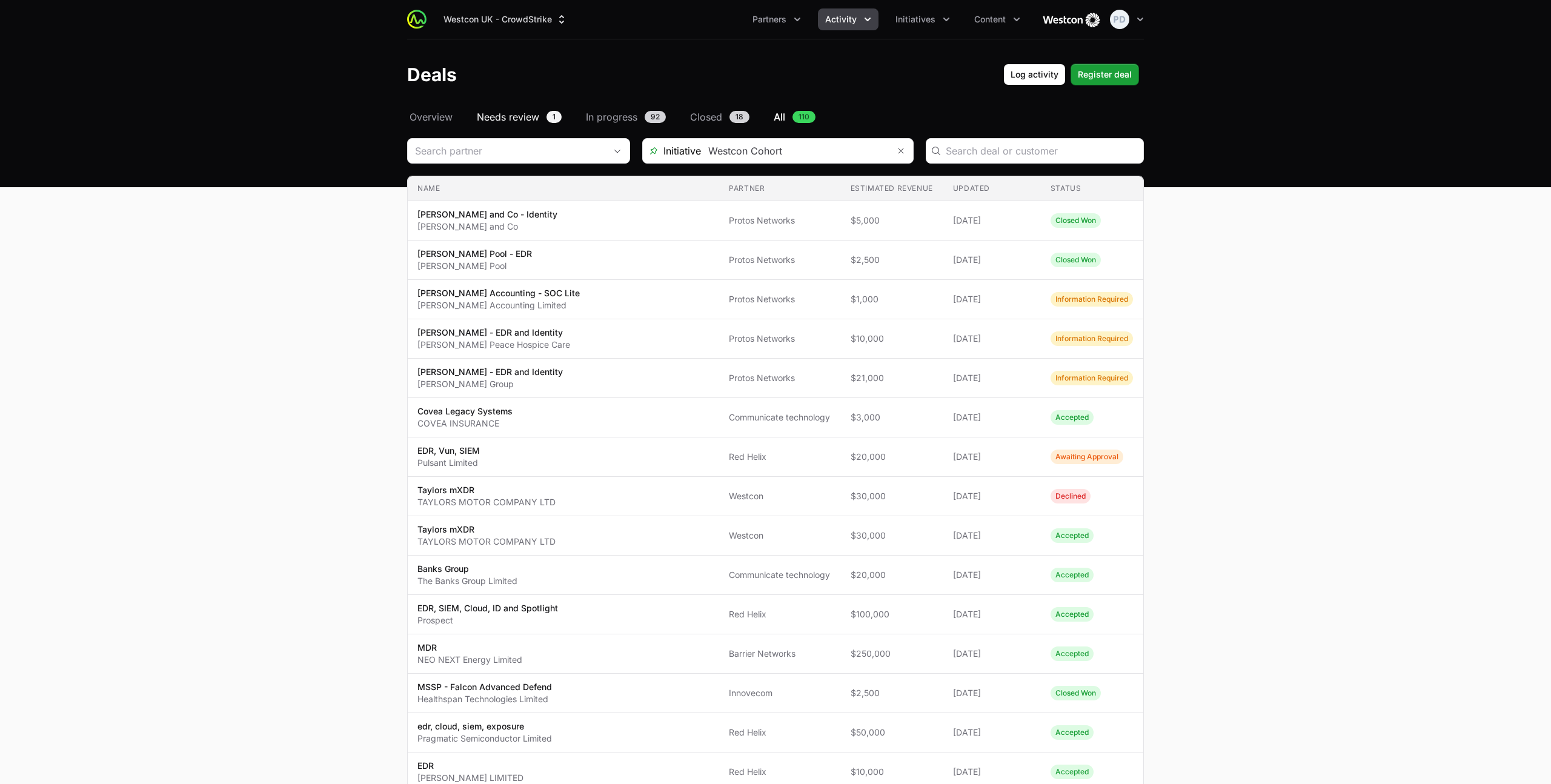
click at [522, 114] on span "Needs review" at bounding box center [508, 116] width 63 height 15
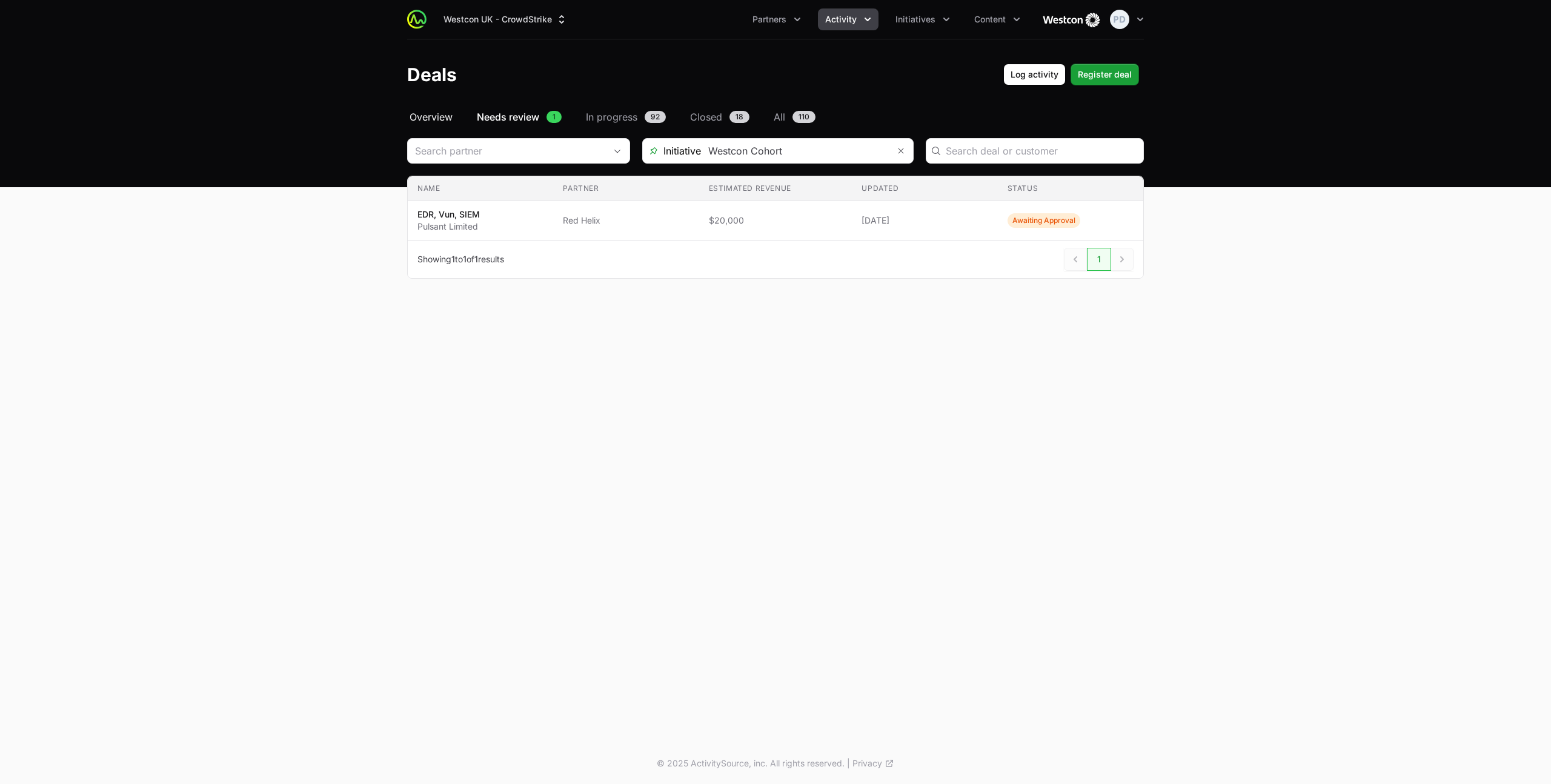
click at [426, 117] on span "Overview" at bounding box center [431, 116] width 43 height 15
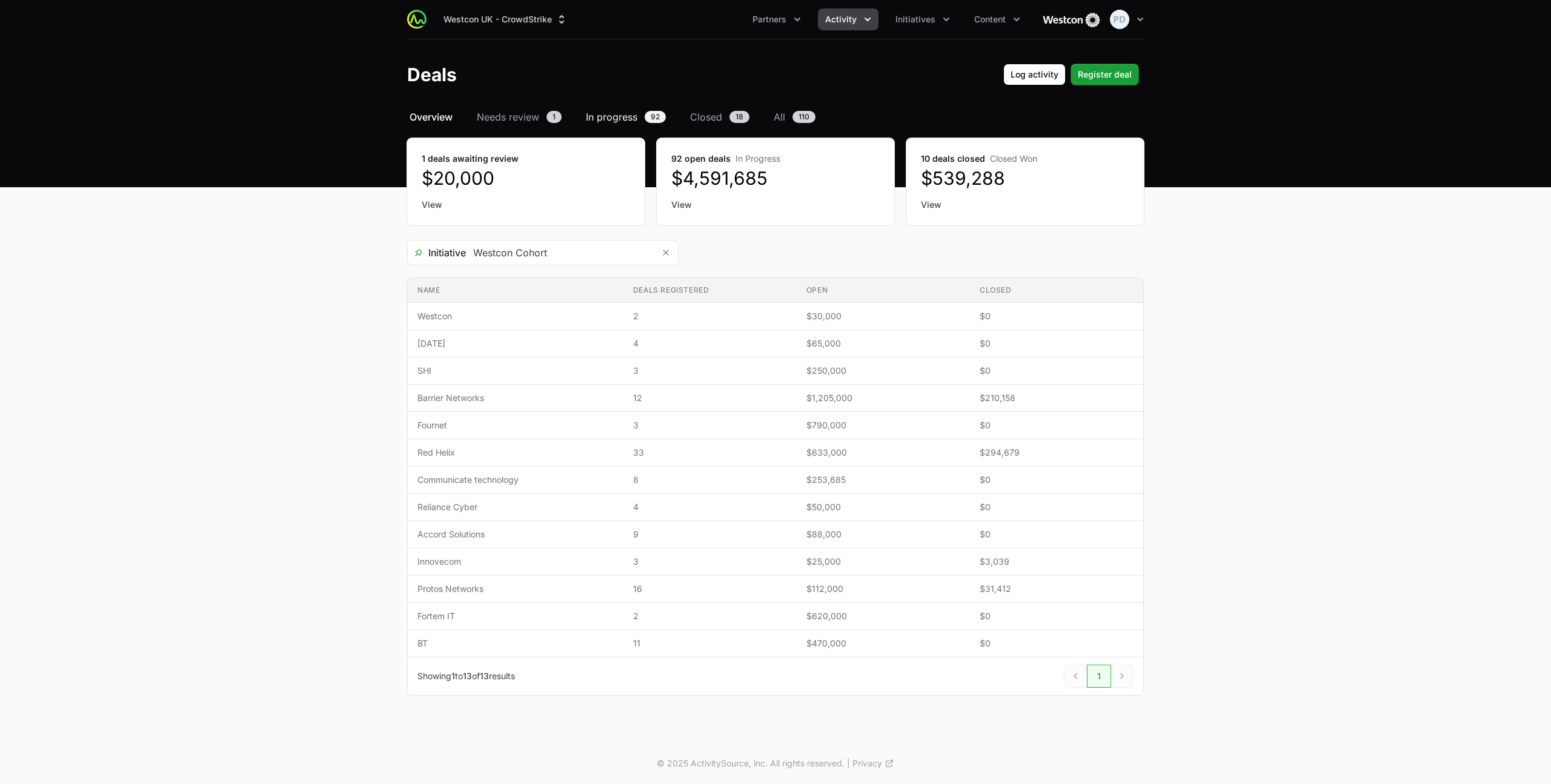
click at [613, 111] on span "In progress" at bounding box center [611, 116] width 51 height 15
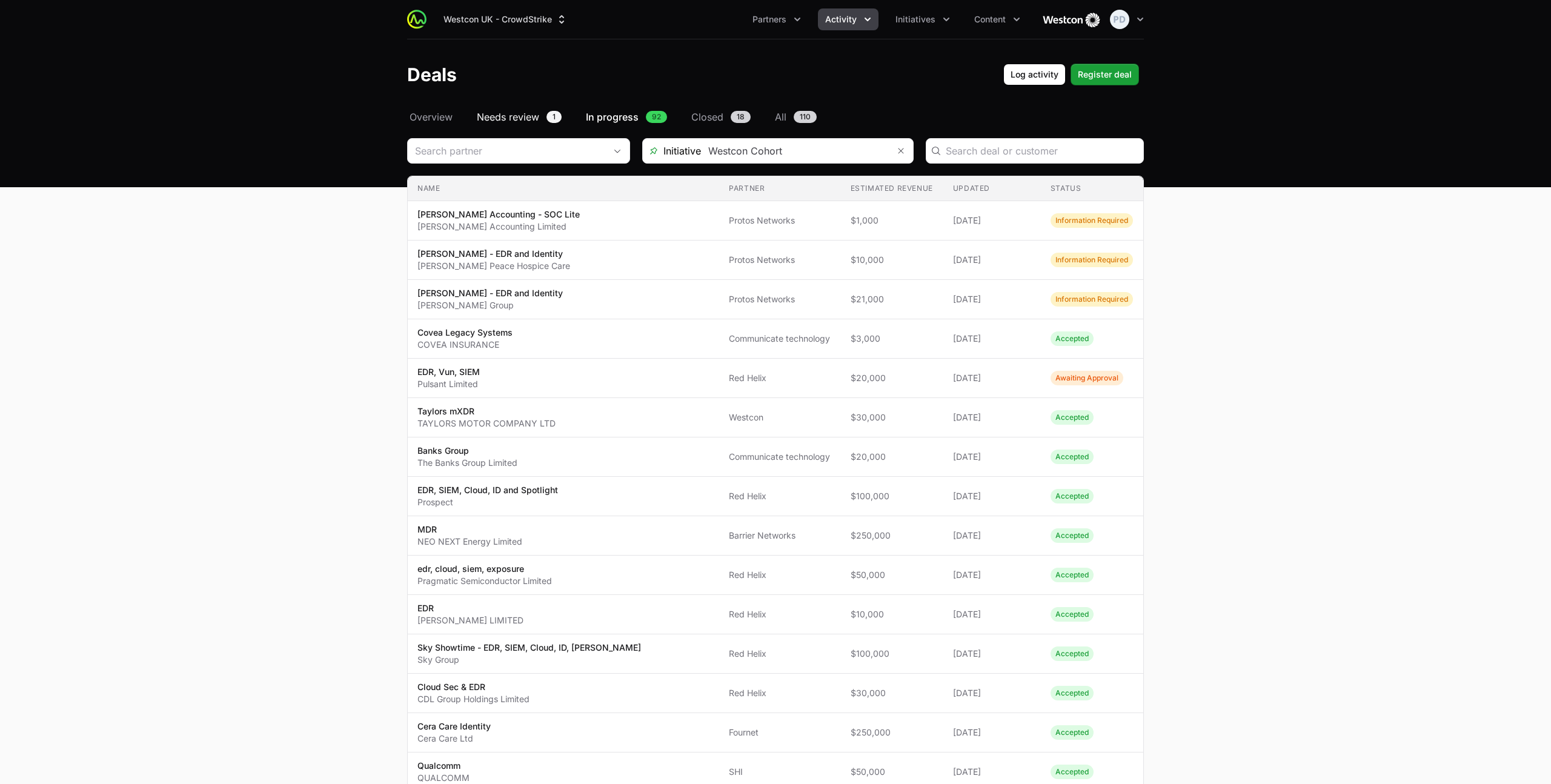
click at [501, 113] on span "Needs review" at bounding box center [508, 116] width 63 height 15
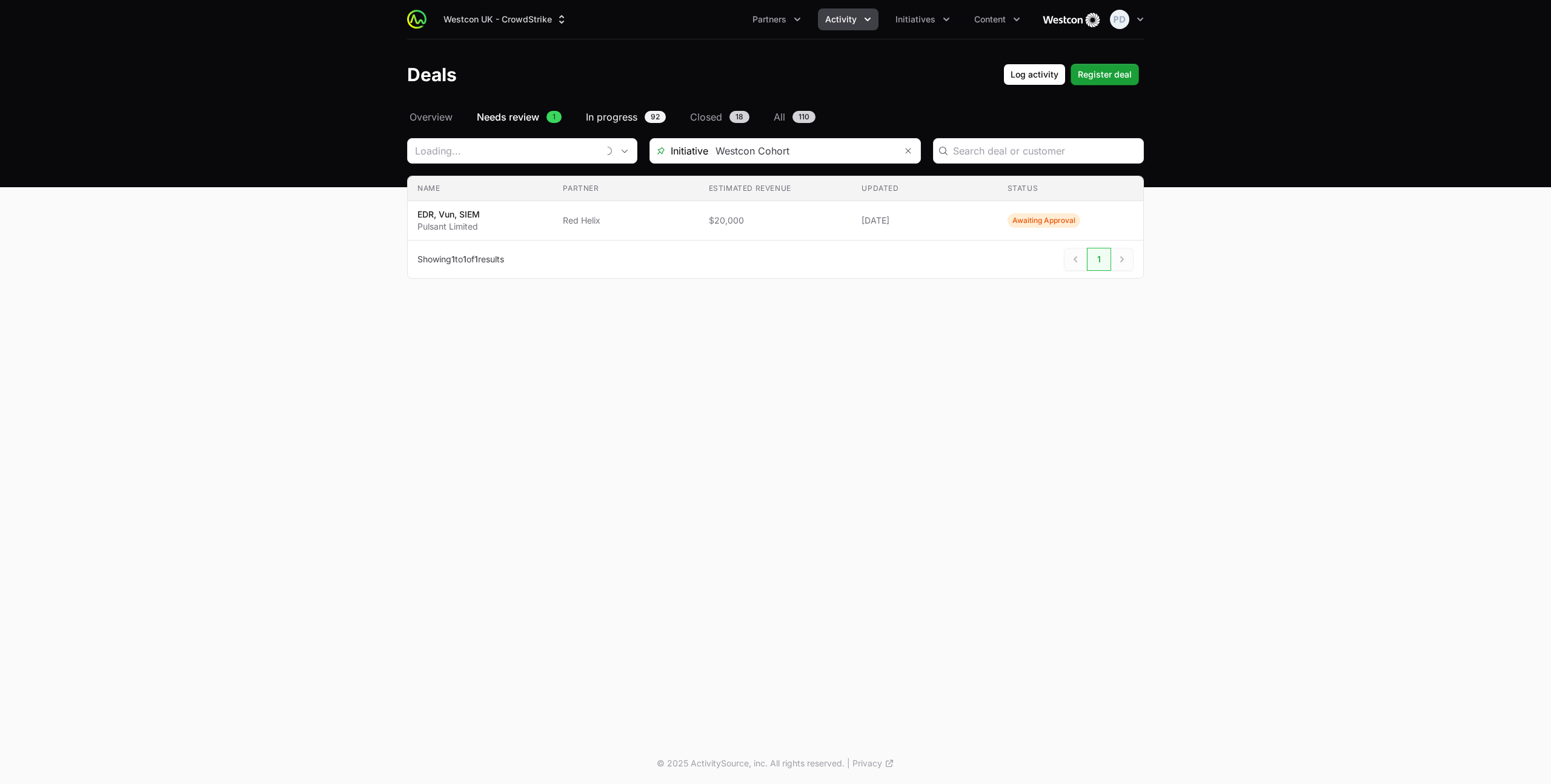
click at [611, 119] on span "In progress" at bounding box center [611, 116] width 51 height 15
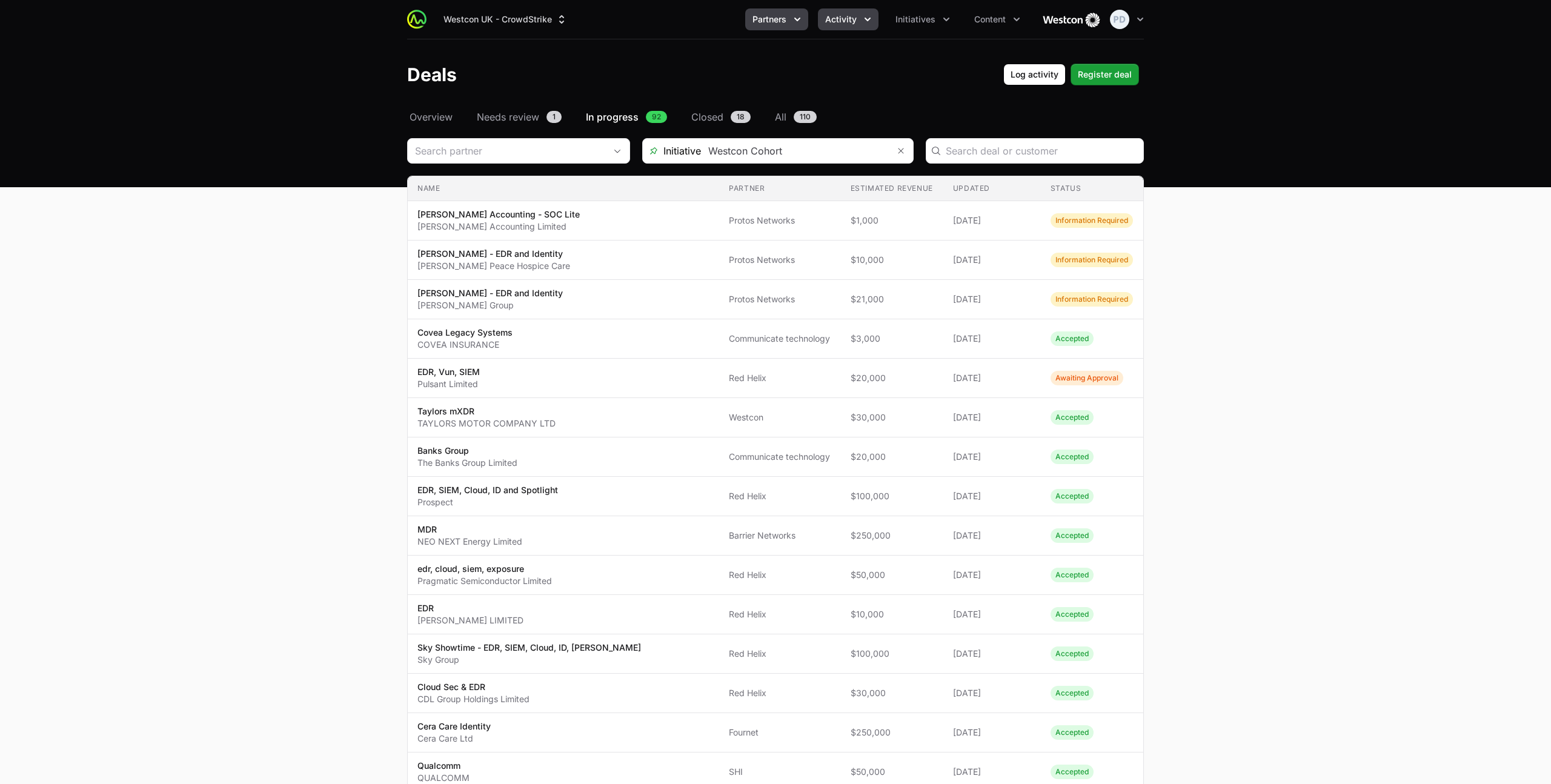
click at [772, 19] on span "Partners" at bounding box center [769, 19] width 34 height 12
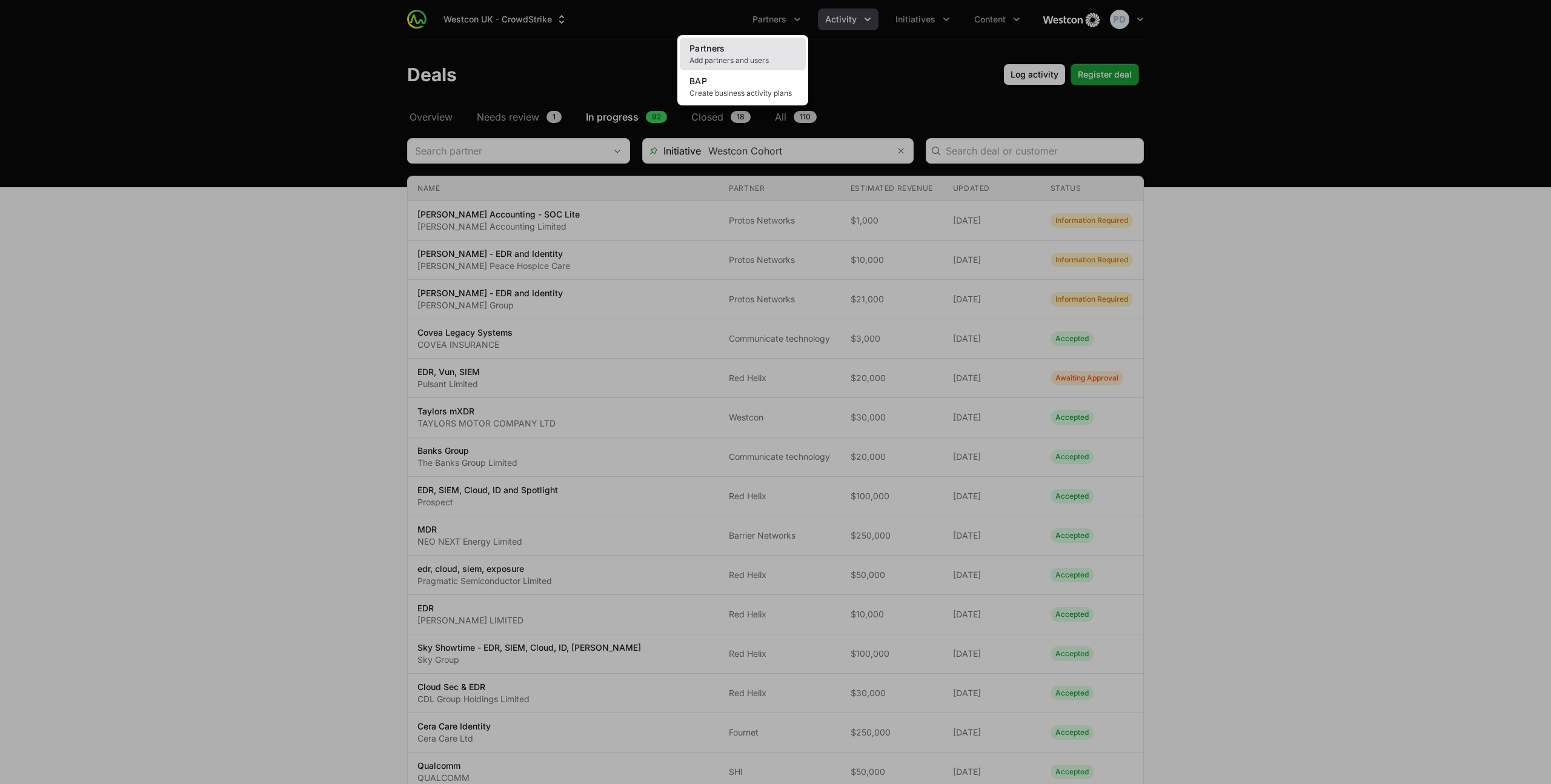
click at [757, 47] on link "Partners Add partners and users" at bounding box center [742, 54] width 126 height 33
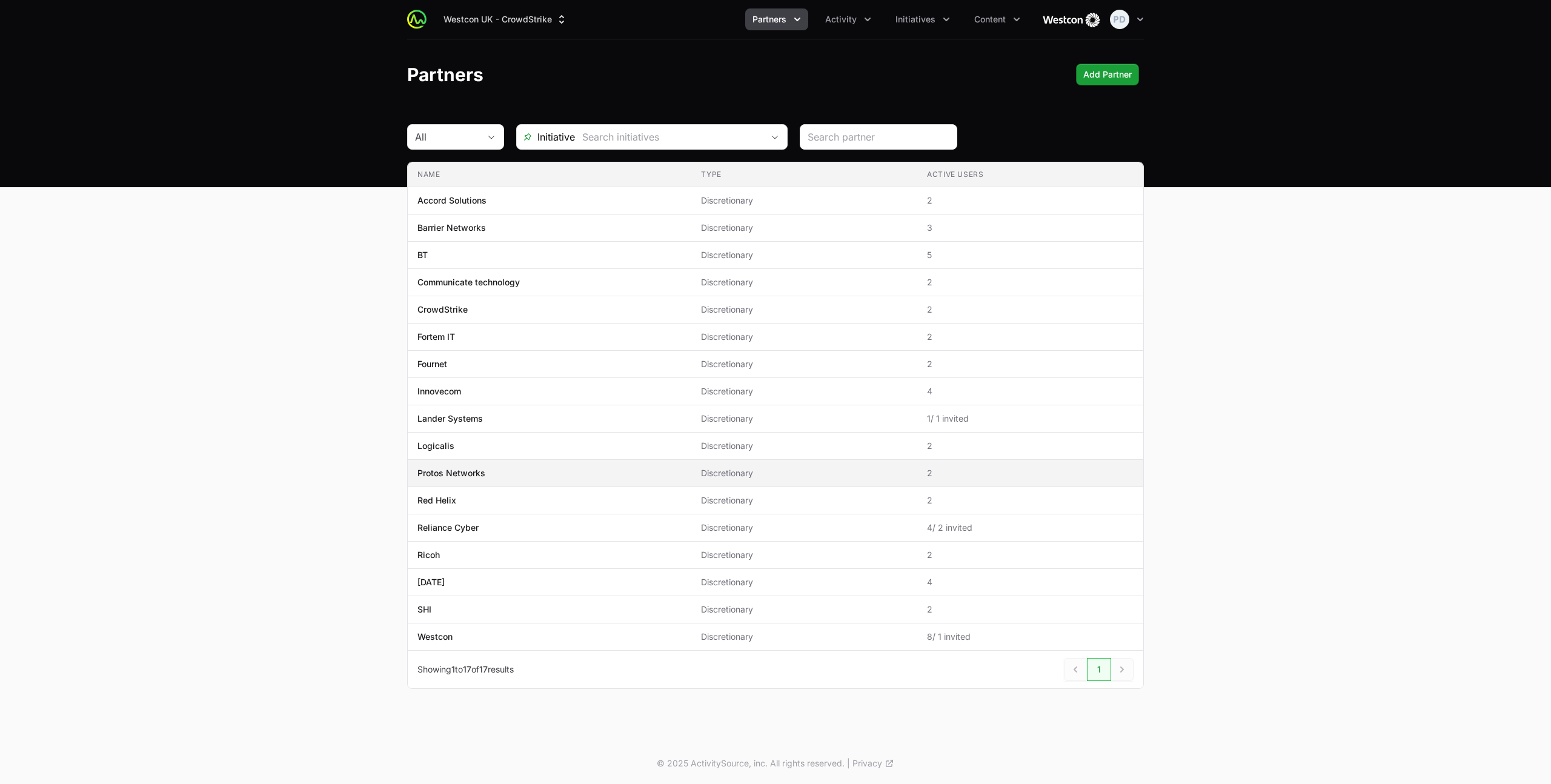
click at [486, 470] on span "Protos Networks" at bounding box center [549, 473] width 264 height 12
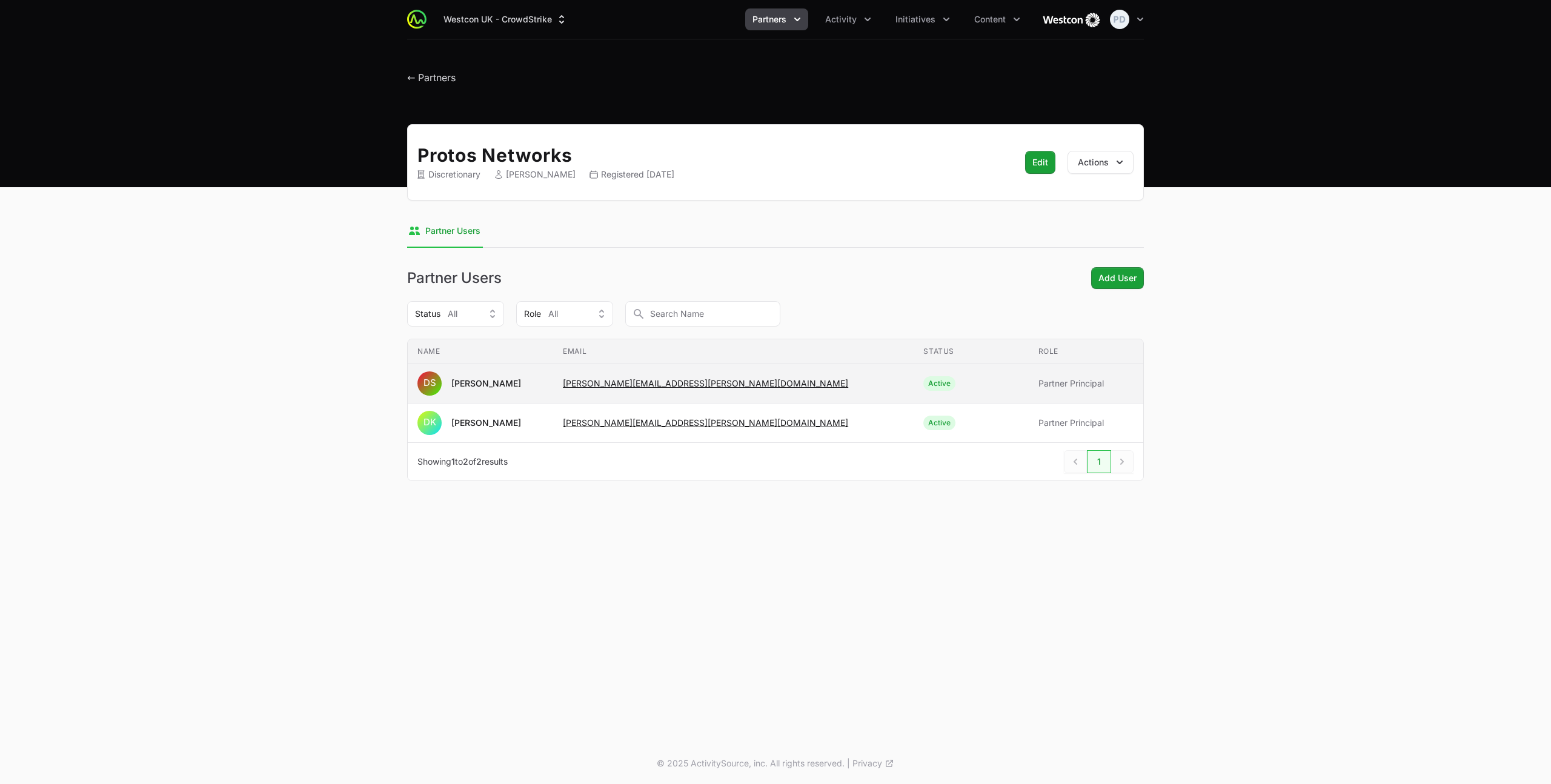
copy link "[PERSON_NAME][EMAIL_ADDRESS][PERSON_NAME][DOMAIN_NAME]"
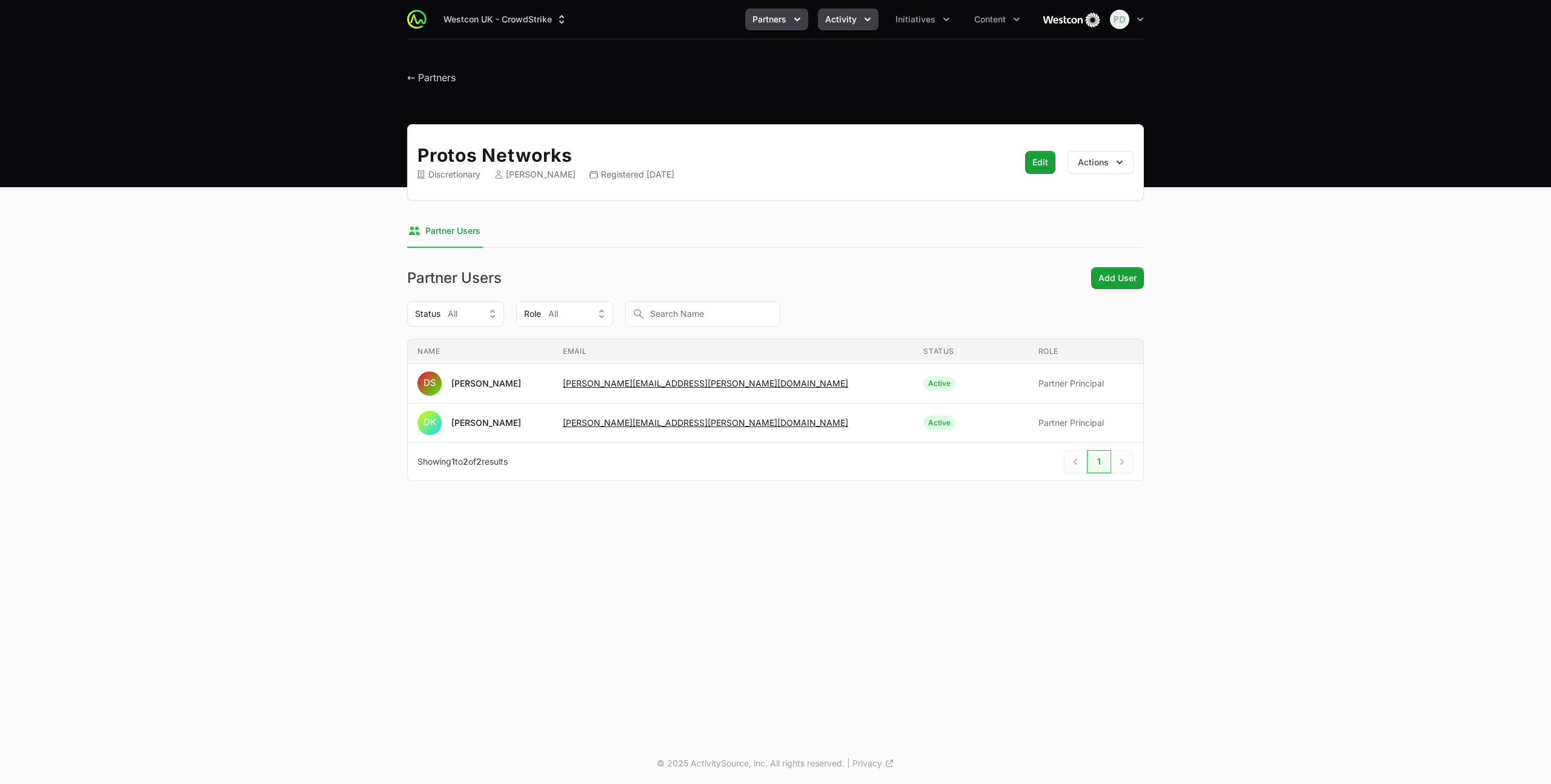
click at [834, 11] on button "Activity" at bounding box center [848, 19] width 61 height 21
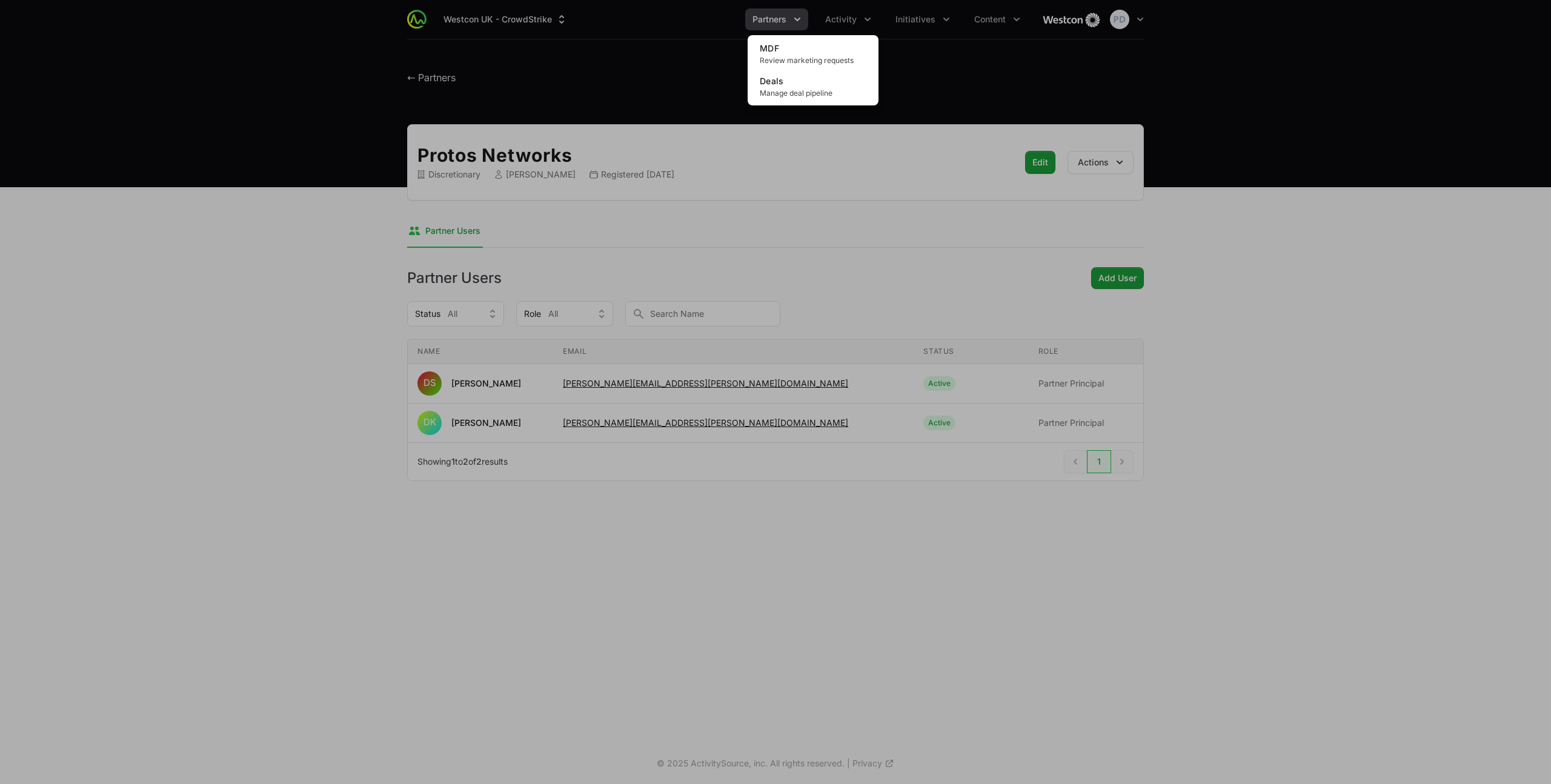
click at [802, 15] on div "Activity menu" at bounding box center [775, 392] width 1551 height 784
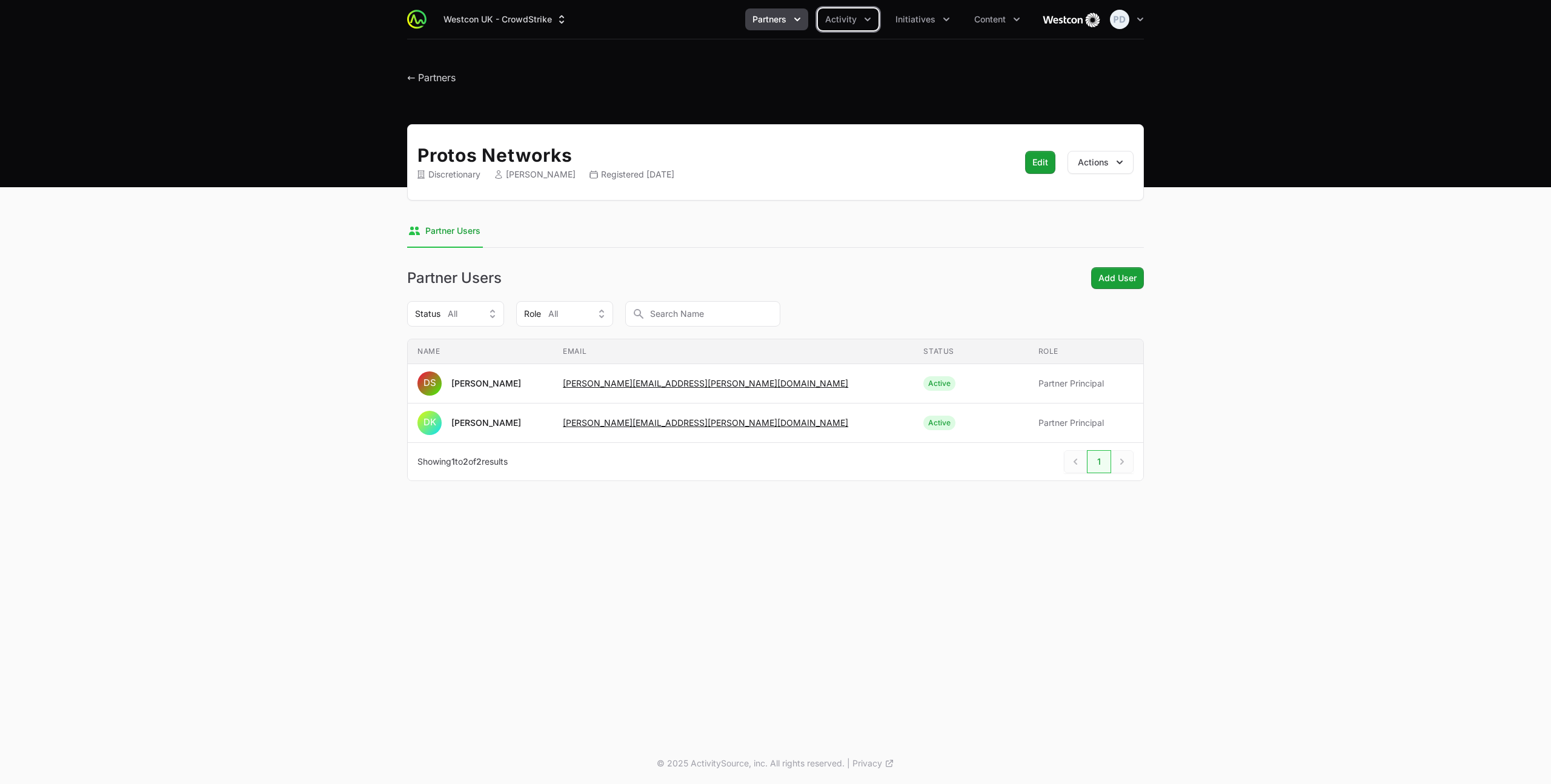
click at [795, 19] on icon "Partners menu" at bounding box center [797, 19] width 12 height 12
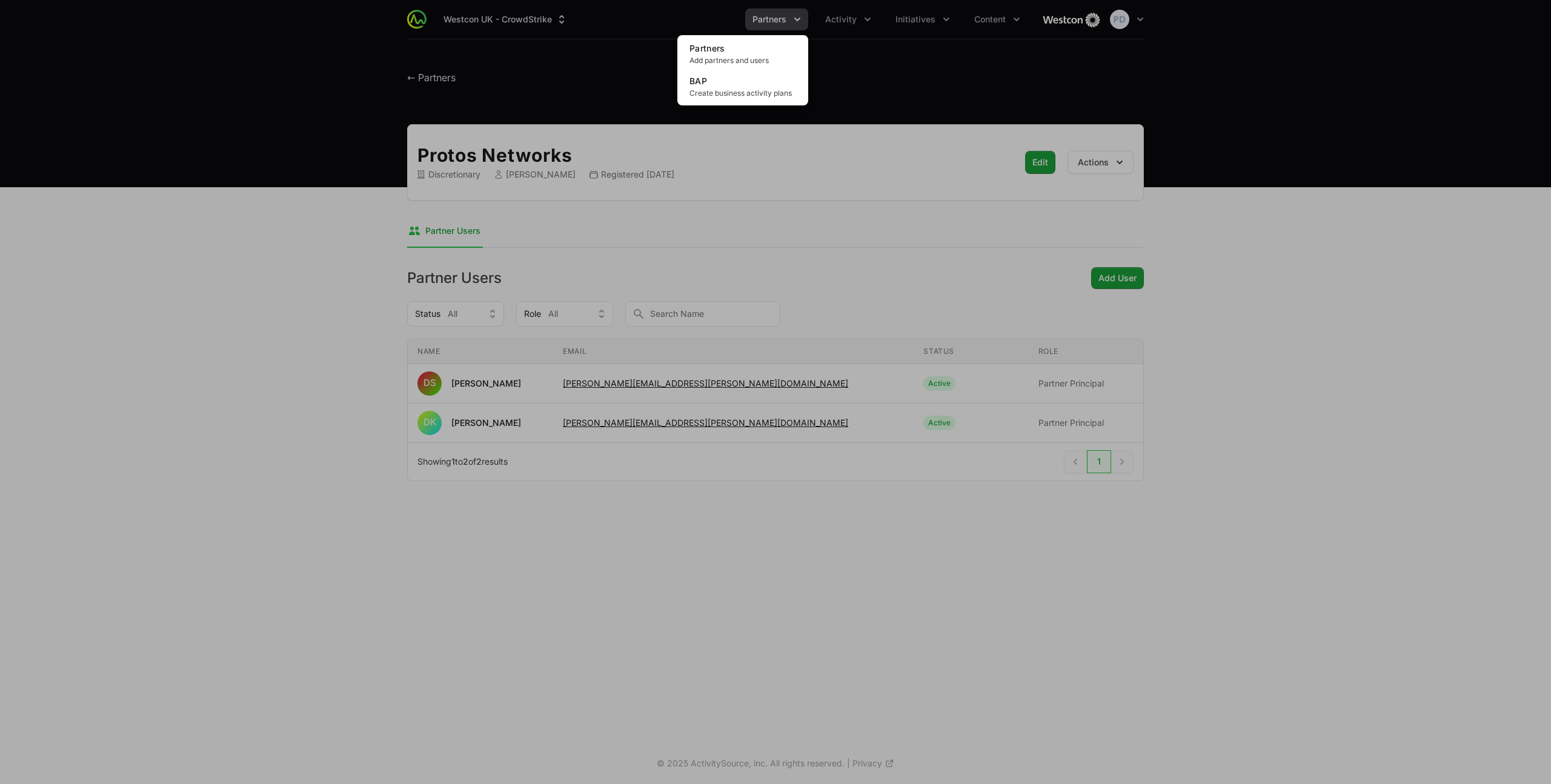
click at [853, 20] on div "Partners menu" at bounding box center [775, 392] width 1551 height 784
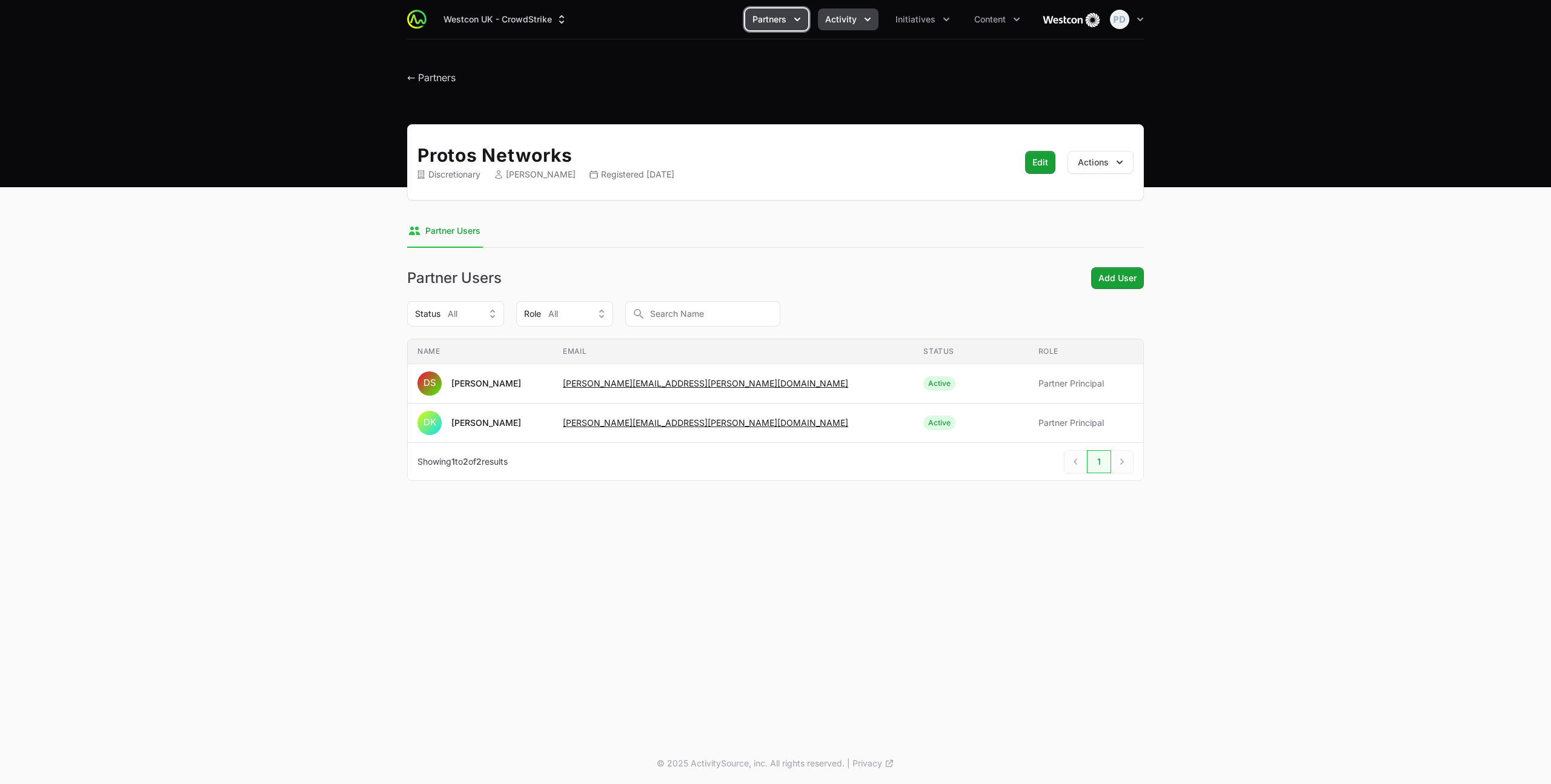
click at [852, 20] on span "Activity" at bounding box center [841, 19] width 32 height 12
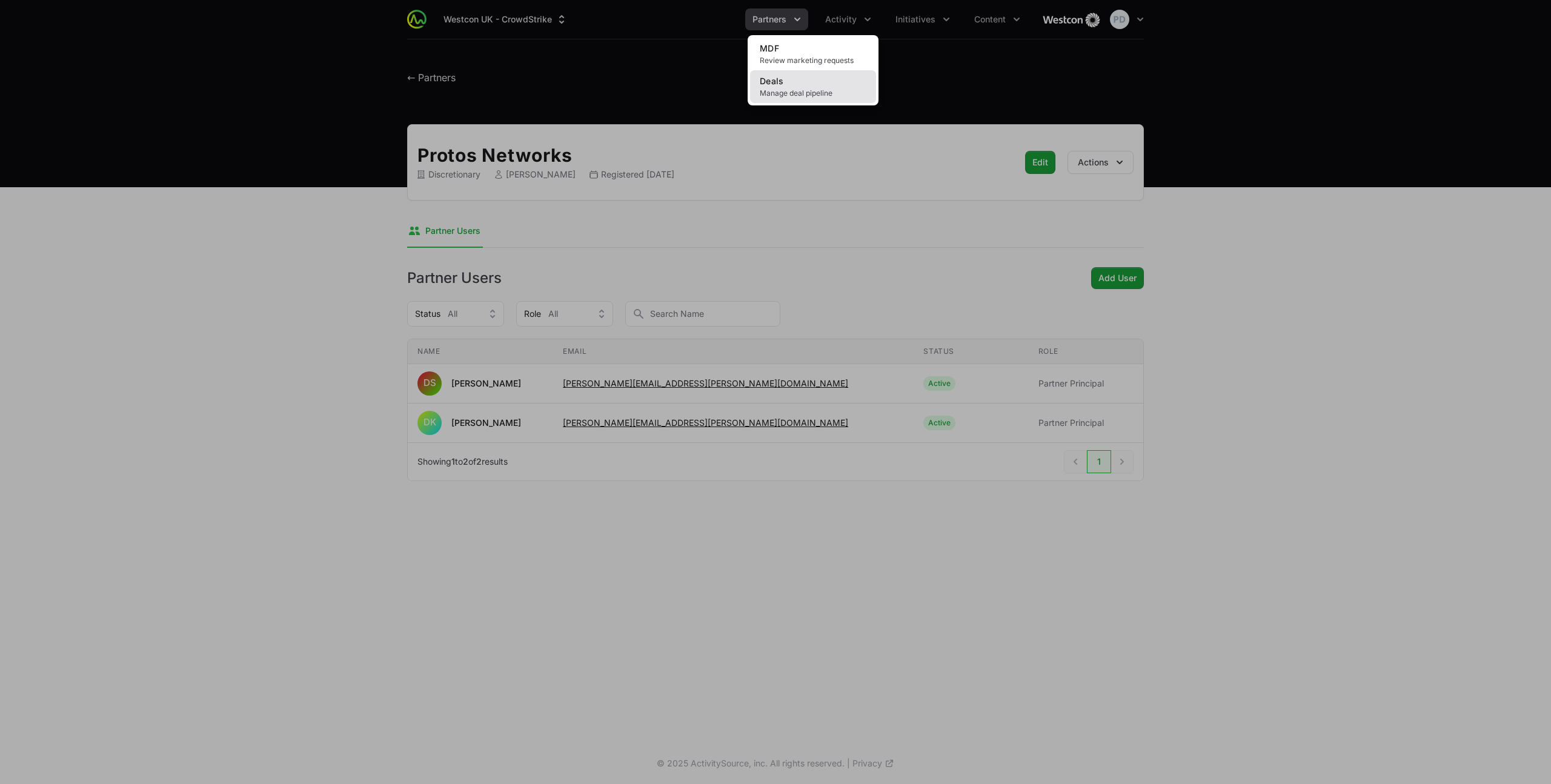
click at [810, 80] on link "Deals Manage deal pipeline" at bounding box center [812, 87] width 126 height 33
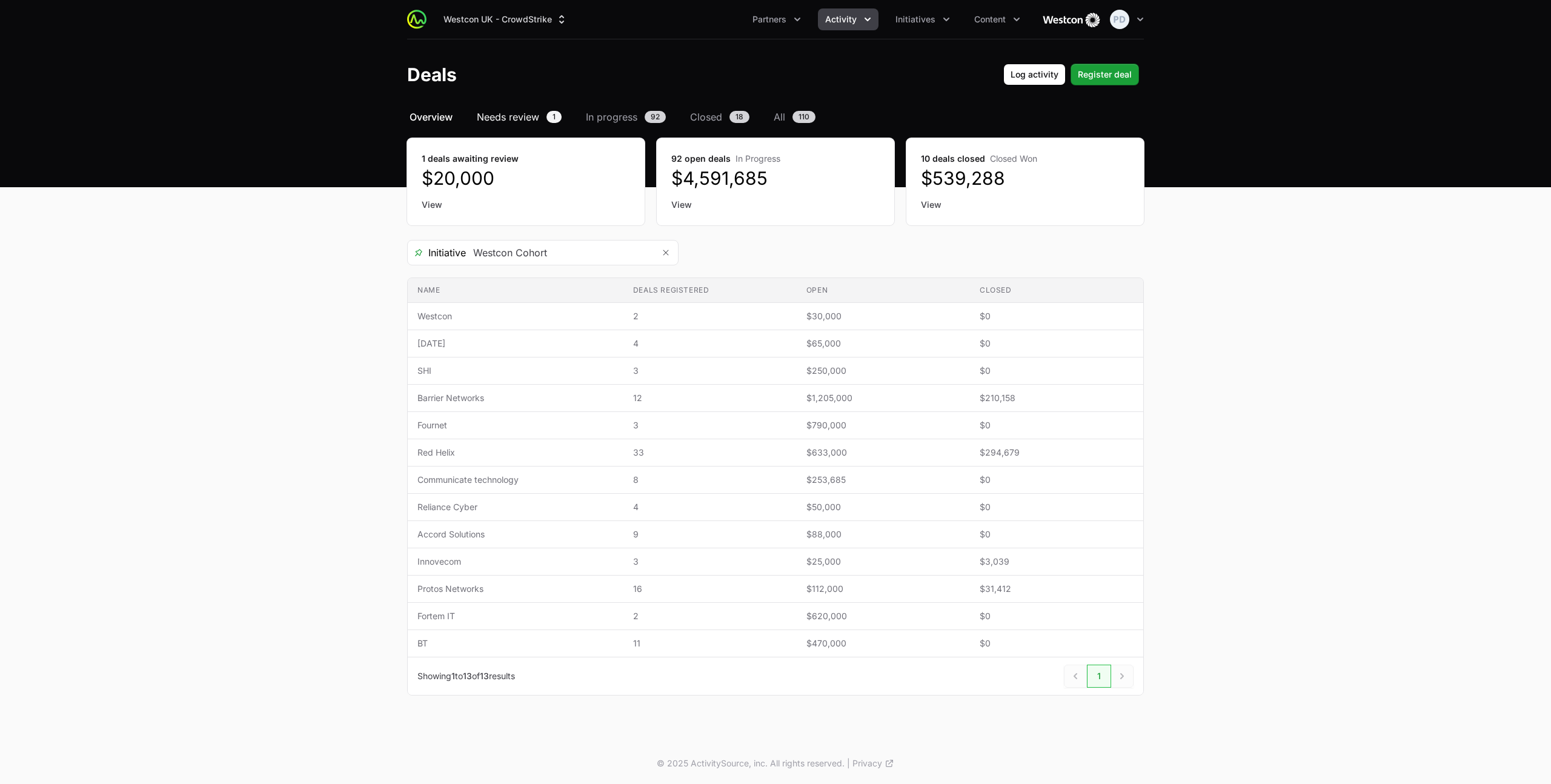
click at [513, 121] on span "Needs review" at bounding box center [508, 116] width 63 height 15
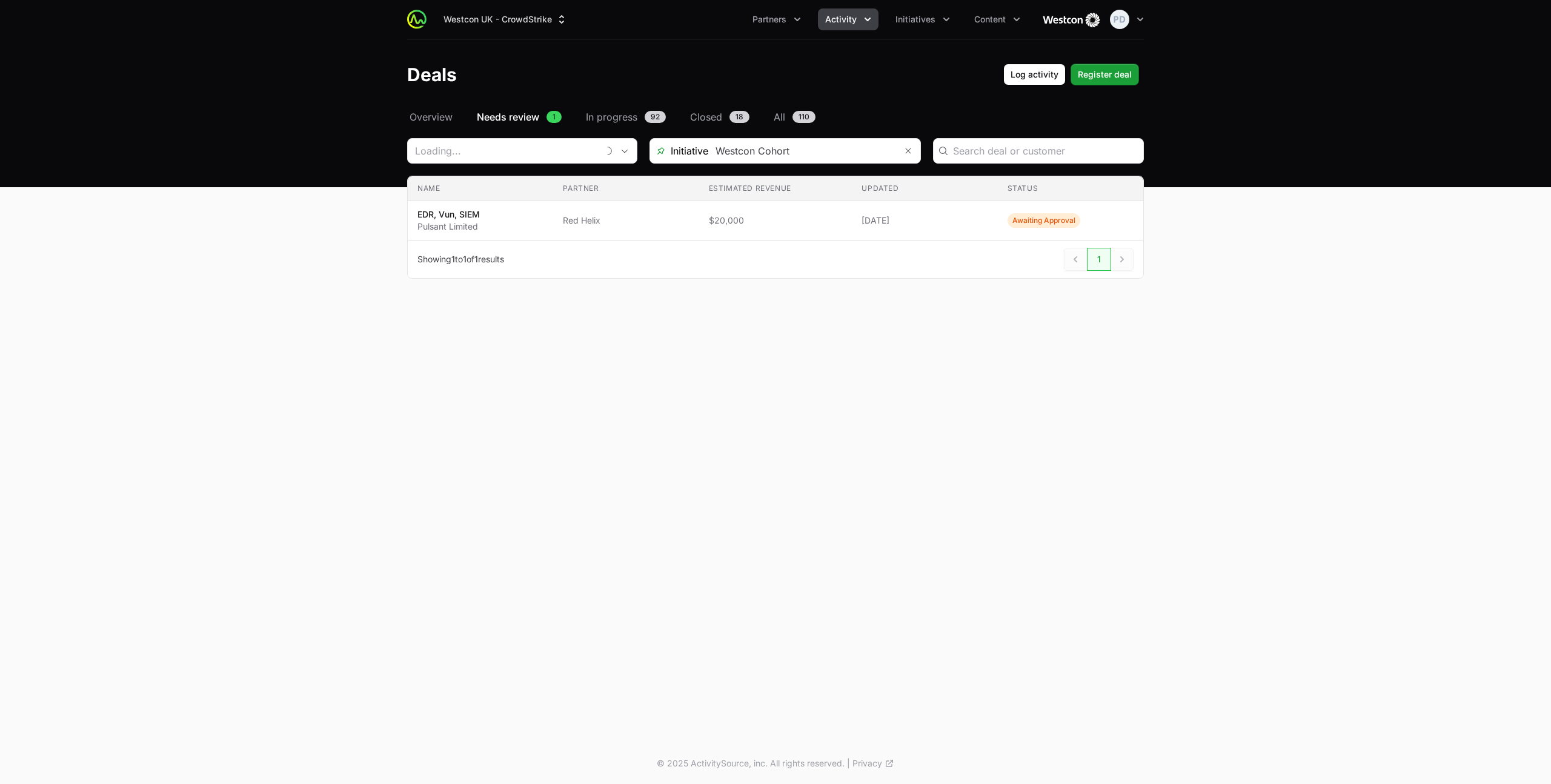
click at [612, 117] on span "In progress" at bounding box center [611, 116] width 51 height 15
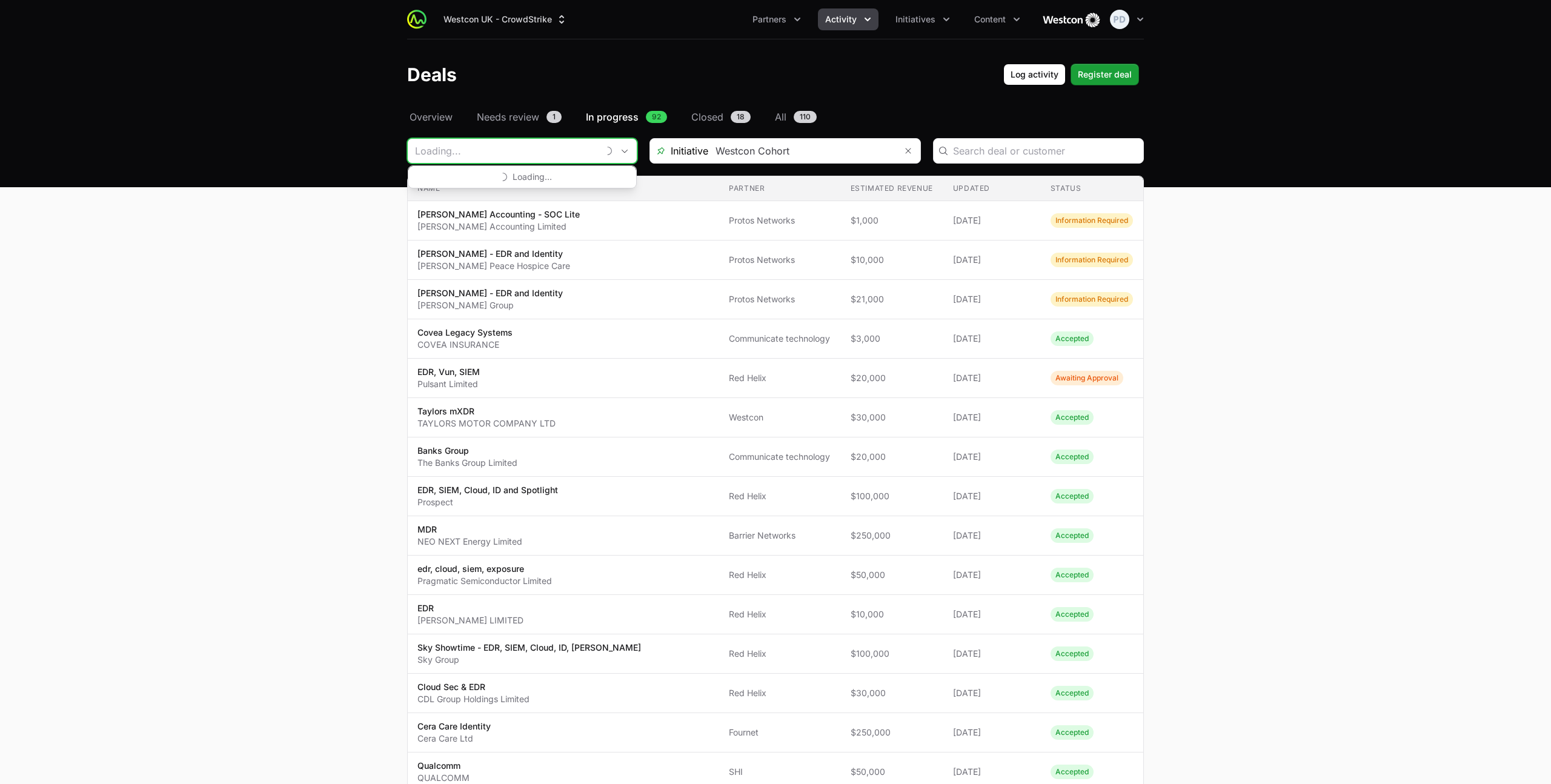
click at [525, 152] on input "Deals Filters" at bounding box center [503, 150] width 190 height 24
click at [474, 175] on li "Protos Networks" at bounding box center [518, 178] width 221 height 24
type input "Protos Networks"
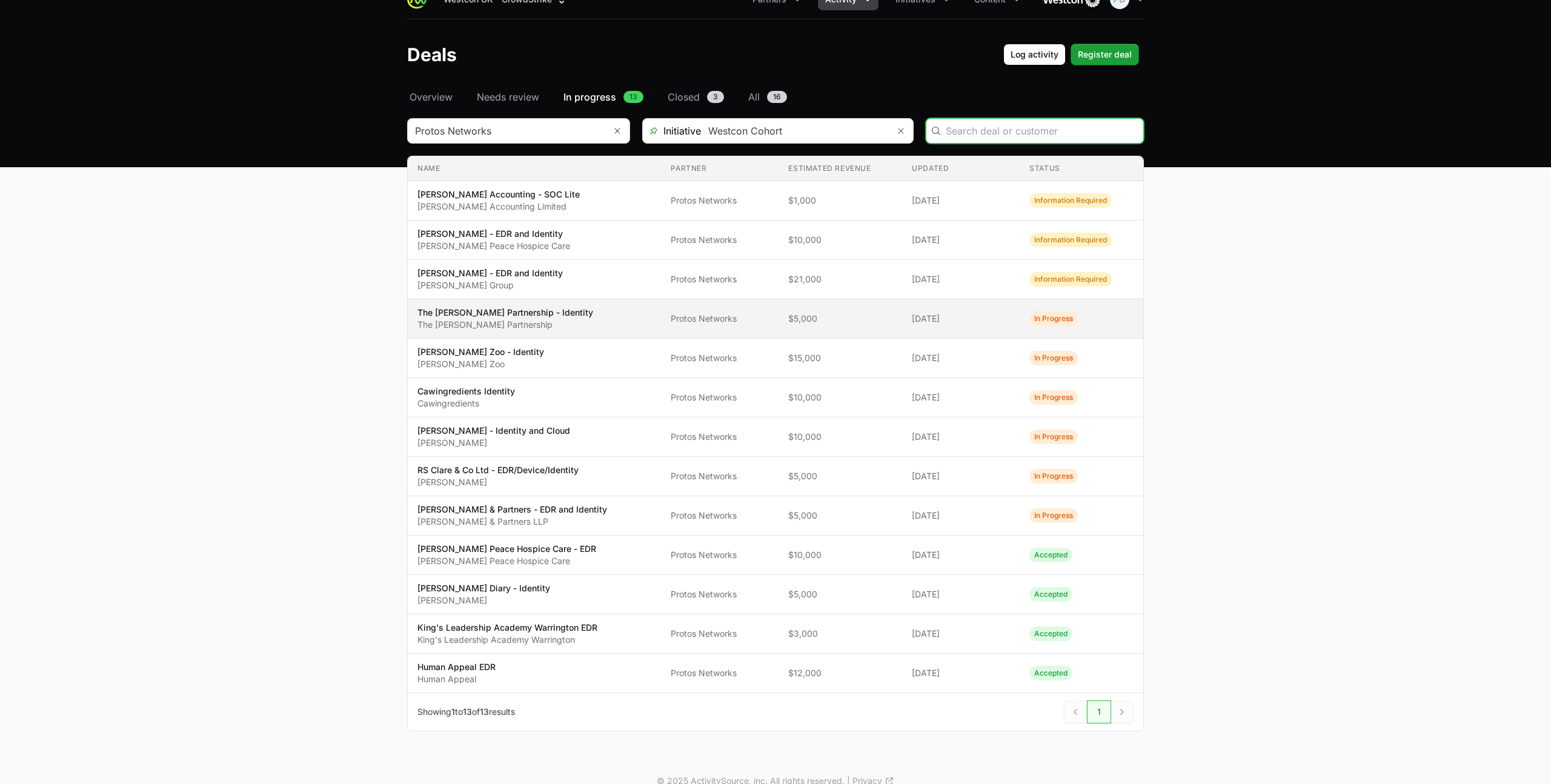
scroll to position [23, 0]
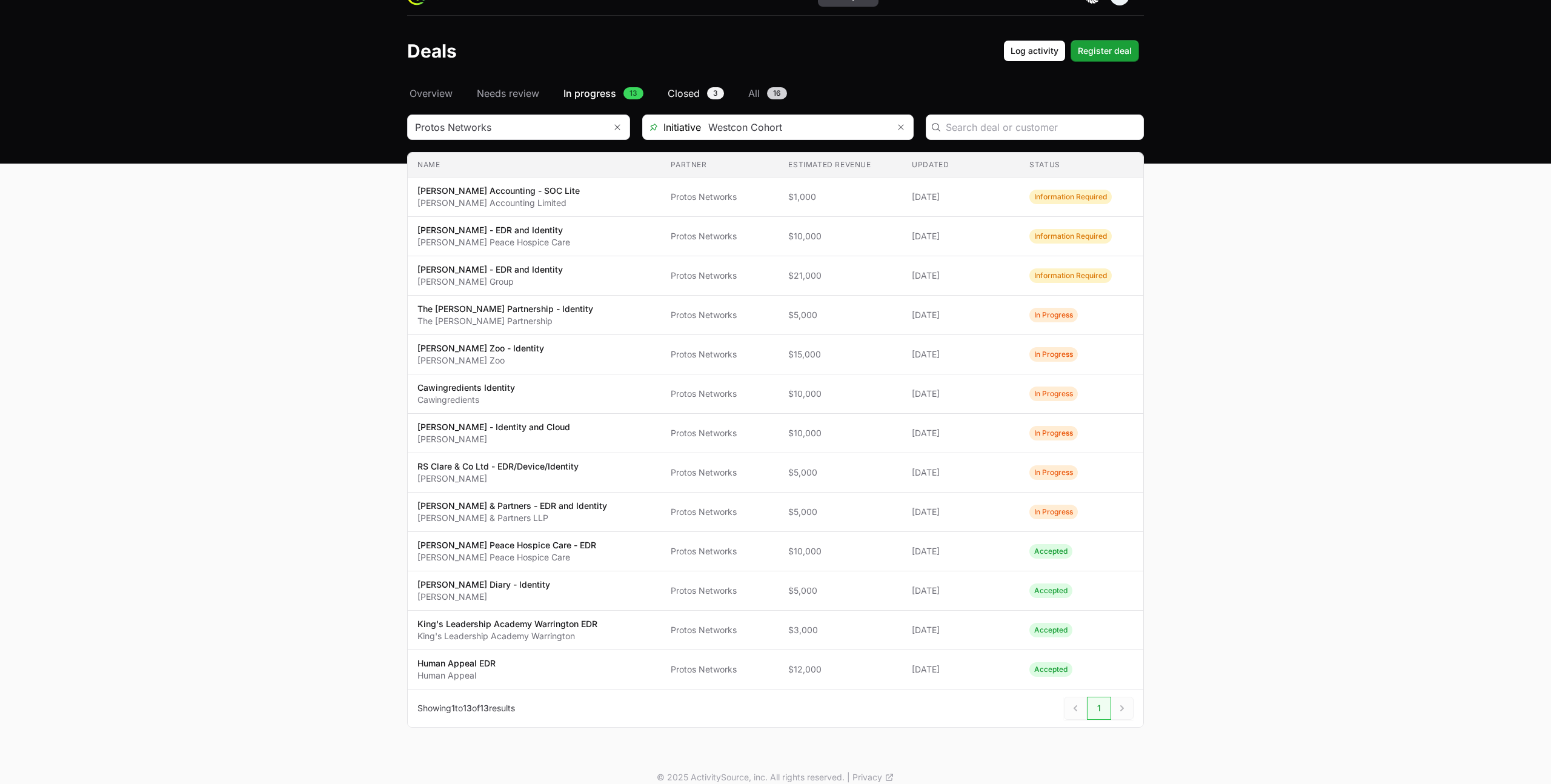
click at [687, 89] on span "Closed" at bounding box center [684, 93] width 32 height 15
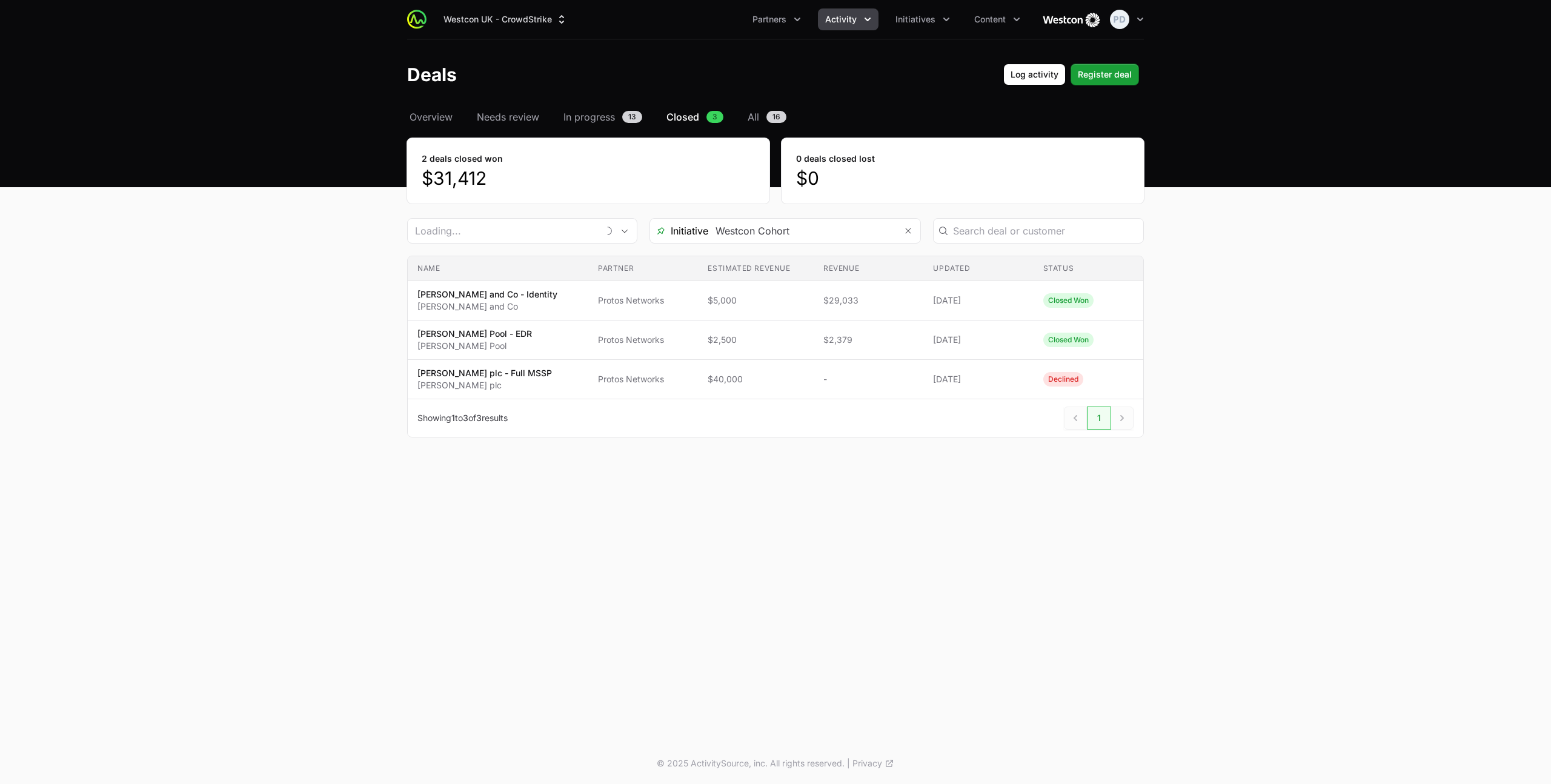
type input "Protos Networks"
